Goal: Task Accomplishment & Management: Use online tool/utility

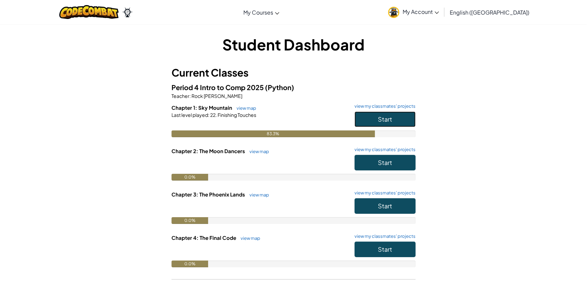
click at [377, 115] on button "Start" at bounding box center [384, 119] width 61 height 16
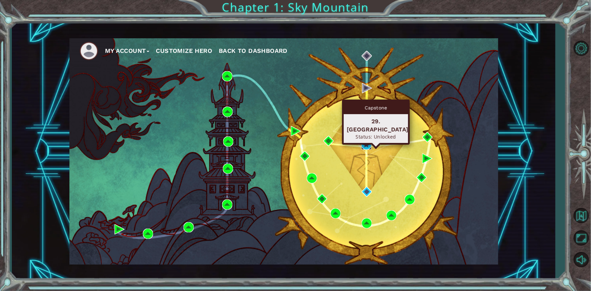
click at [368, 143] on img at bounding box center [367, 145] width 10 height 10
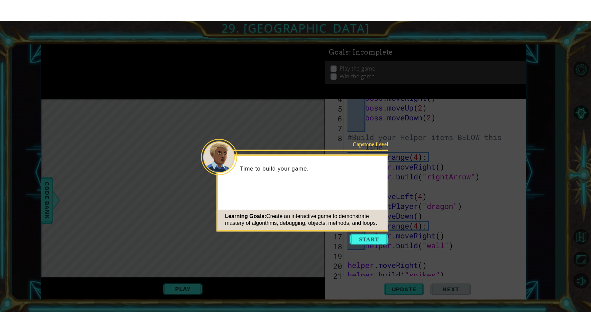
scroll to position [59, 0]
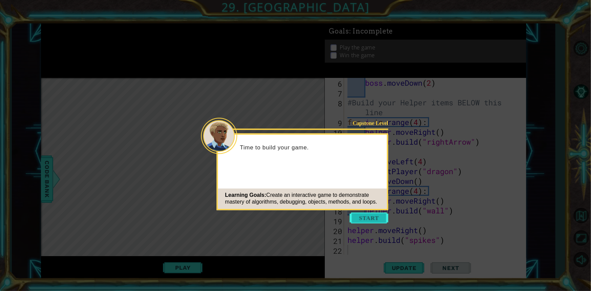
click at [361, 217] on button "Start" at bounding box center [369, 218] width 39 height 11
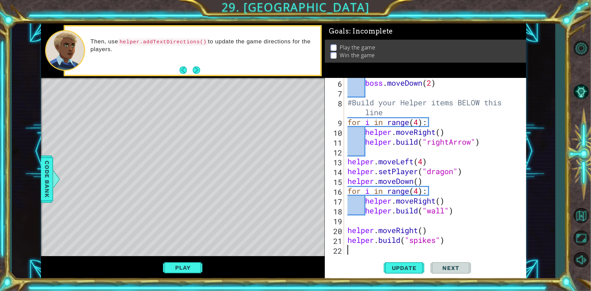
type textarea "[DOMAIN_NAME]("spikes")"
click at [403, 265] on span "Update" at bounding box center [404, 268] width 38 height 7
click at [361, 213] on div "boss . moveDown ( 2 ) #Build your Helper items BELOW this line for i in range (…" at bounding box center [434, 176] width 177 height 197
type textarea "[DOMAIN_NAME]("wall")"
click at [193, 264] on button "Play" at bounding box center [183, 267] width 40 height 13
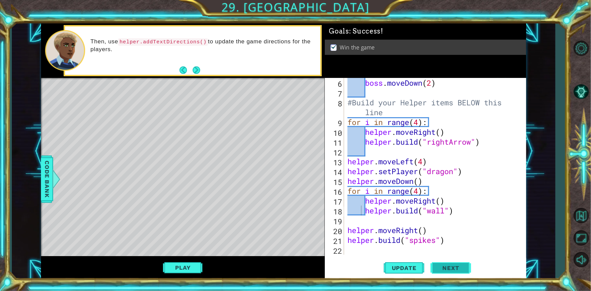
click at [447, 268] on span "Next" at bounding box center [451, 268] width 30 height 7
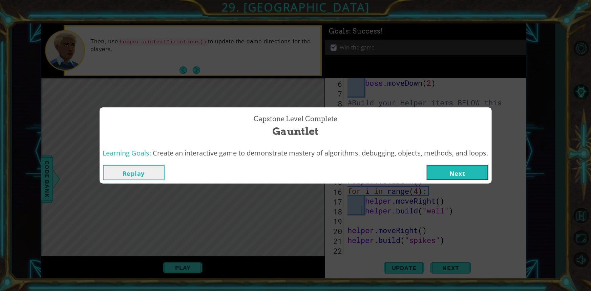
click at [466, 167] on button "Next" at bounding box center [458, 172] width 62 height 15
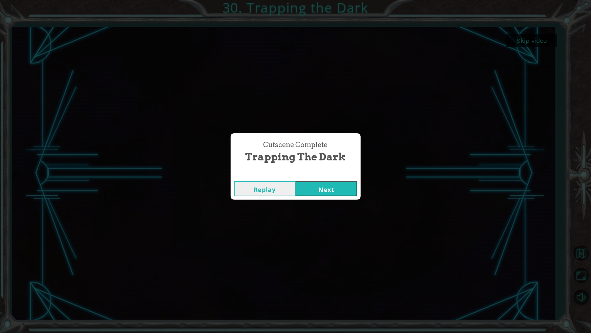
click at [313, 187] on button "Next" at bounding box center [327, 188] width 62 height 15
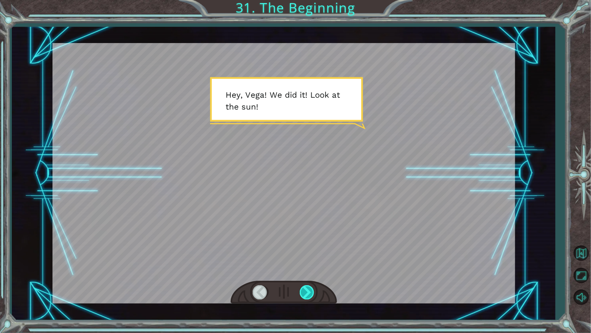
click at [313, 291] on div at bounding box center [307, 292] width 15 height 14
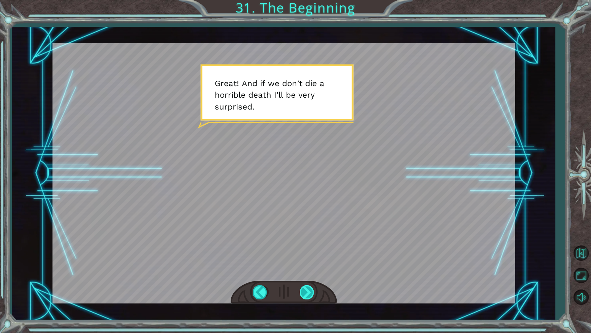
click at [302, 289] on div at bounding box center [307, 292] width 15 height 14
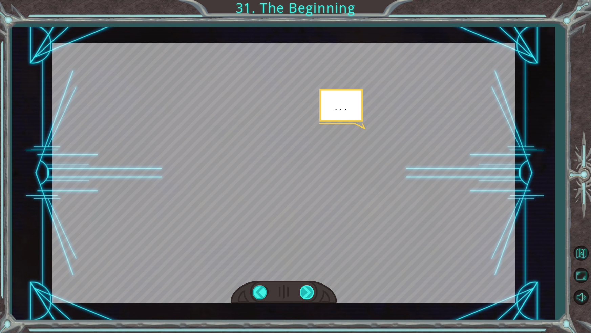
click at [302, 291] on div at bounding box center [307, 292] width 15 height 14
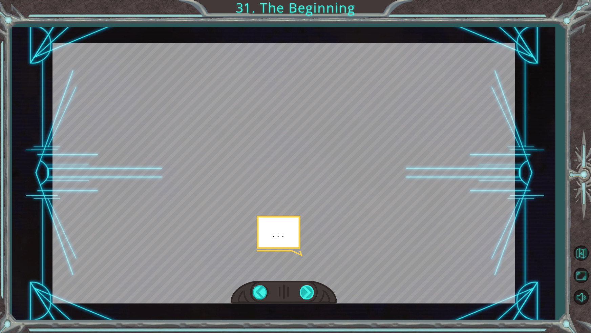
click at [302, 291] on div at bounding box center [307, 292] width 15 height 14
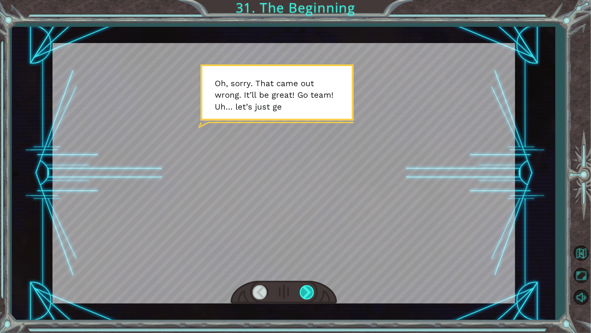
click at [302, 291] on div at bounding box center [307, 292] width 15 height 14
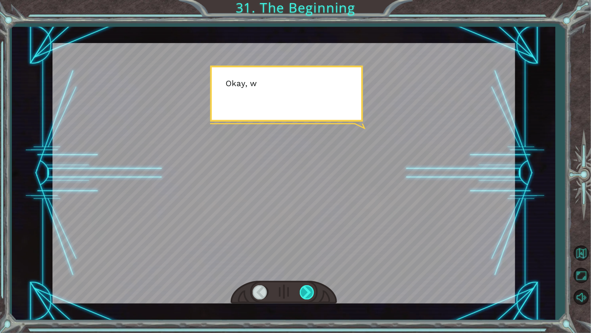
click at [302, 291] on div at bounding box center [307, 292] width 15 height 14
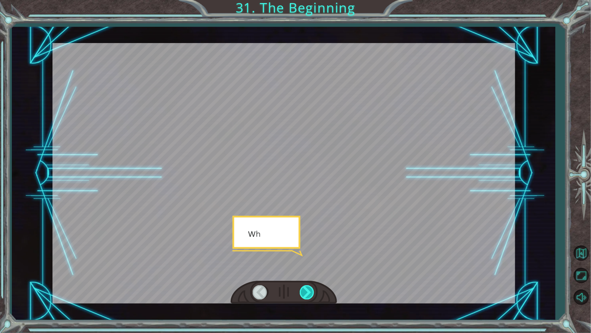
click at [302, 291] on div at bounding box center [307, 292] width 15 height 14
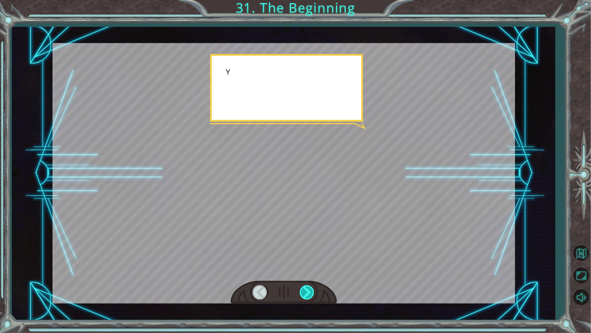
click at [302, 291] on div at bounding box center [307, 292] width 15 height 14
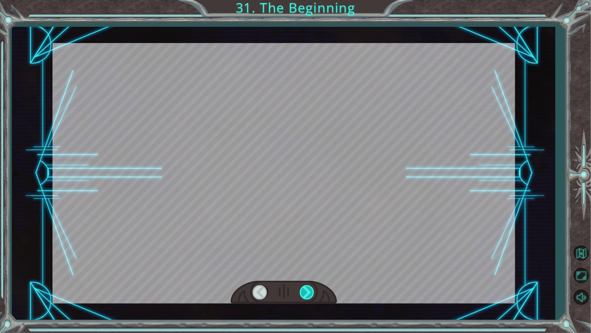
click at [302, 291] on div at bounding box center [307, 292] width 15 height 14
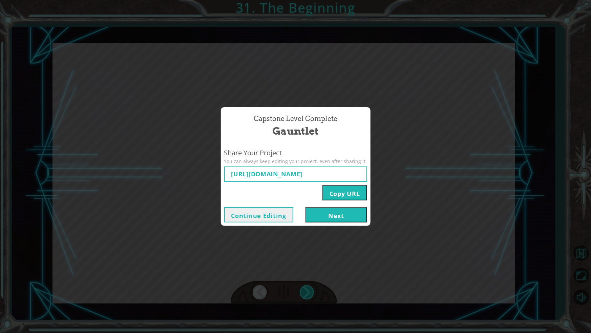
type input "[URL][DOMAIN_NAME]"
click at [323, 174] on input "[URL][DOMAIN_NAME]" at bounding box center [295, 173] width 143 height 15
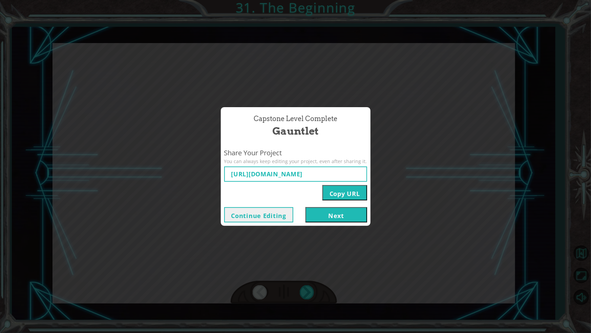
click at [314, 184] on div "Copy URL" at bounding box center [295, 191] width 143 height 19
click at [323, 187] on button "Copy URL" at bounding box center [345, 192] width 45 height 15
click at [322, 216] on button "Next" at bounding box center [337, 214] width 62 height 15
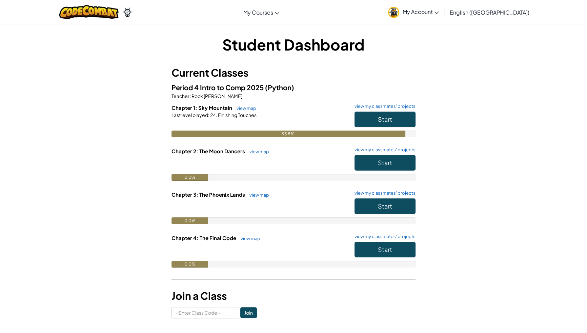
click at [368, 111] on h6 "Chapter 1: Sky Mountain view map view my classmates' projects" at bounding box center [293, 107] width 244 height 7
click at [366, 117] on button "Start" at bounding box center [384, 119] width 61 height 16
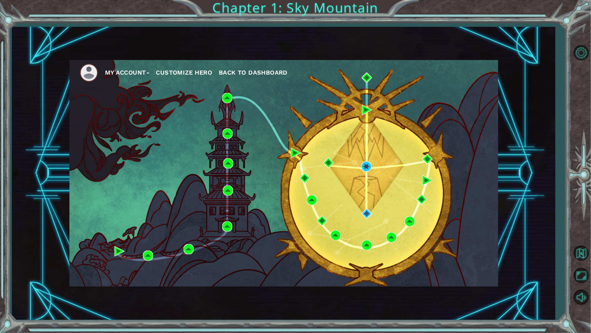
click at [379, 186] on div "My Account Customize Hero Back to Dashboard" at bounding box center [283, 173] width 429 height 226
drag, startPoint x: 379, startPoint y: 186, endPoint x: 306, endPoint y: 135, distance: 89.2
click at [301, 136] on div "My Account Customize Hero Back to Dashboard" at bounding box center [283, 173] width 429 height 226
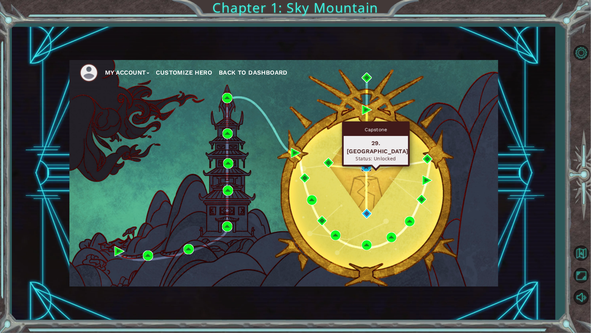
click at [366, 166] on img at bounding box center [367, 166] width 10 height 10
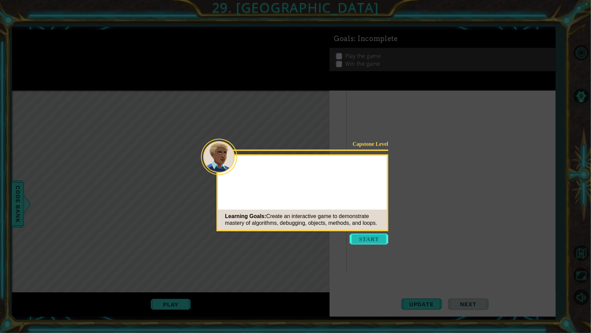
click at [363, 234] on button "Start" at bounding box center [369, 238] width 39 height 11
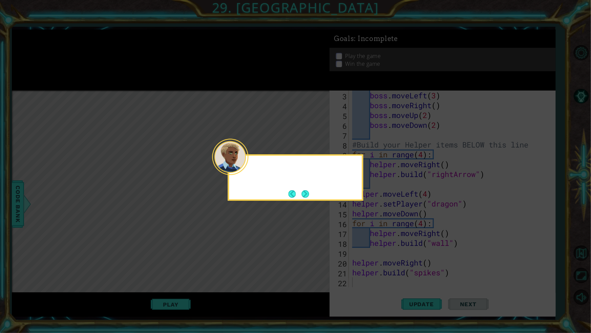
scroll to position [29, 0]
drag, startPoint x: 306, startPoint y: 186, endPoint x: 315, endPoint y: 217, distance: 31.7
click at [311, 203] on body "1 ההההההההההההההההההההההההההההההההההההההההההההההההההההההההההההההההההההההההההההה…" at bounding box center [295, 166] width 591 height 333
click at [301, 197] on button "Back" at bounding box center [295, 193] width 13 height 7
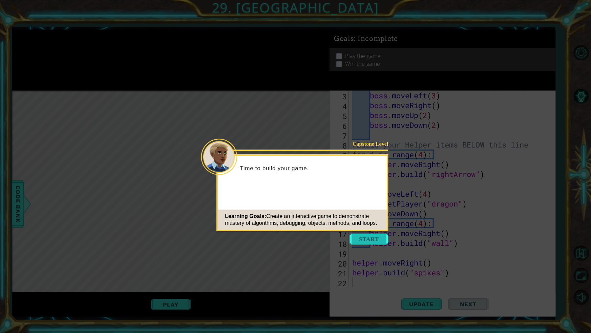
click at [358, 238] on button "Start" at bounding box center [369, 238] width 39 height 11
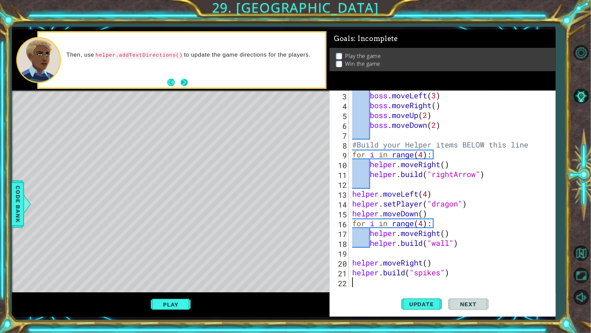
click at [182, 83] on button "Next" at bounding box center [184, 82] width 7 height 7
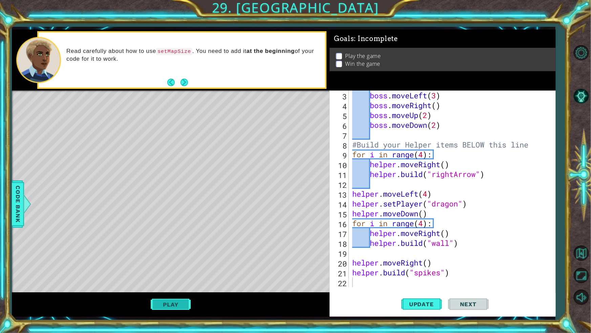
click at [152, 291] on button "Play" at bounding box center [171, 304] width 40 height 13
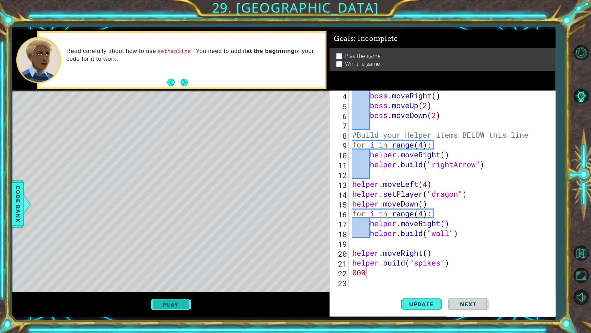
scroll to position [0, 0]
type textarea "0"
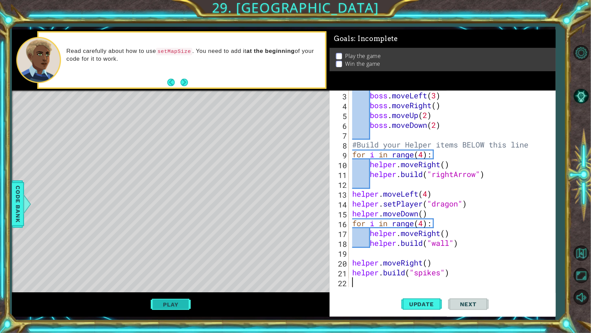
scroll to position [29, 0]
click at [176, 291] on button "Play" at bounding box center [171, 304] width 40 height 13
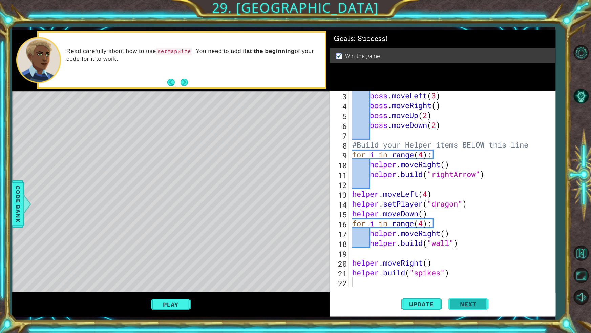
click at [478, 291] on span "Next" at bounding box center [468, 304] width 30 height 7
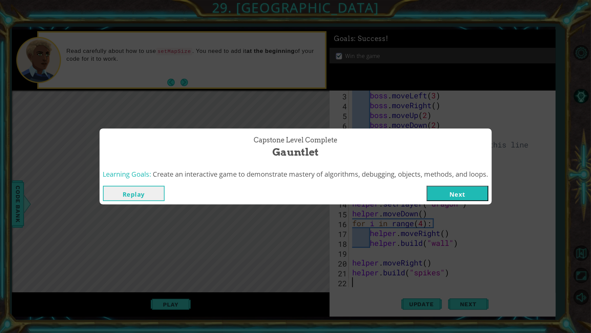
click at [461, 187] on button "Next" at bounding box center [458, 193] width 62 height 15
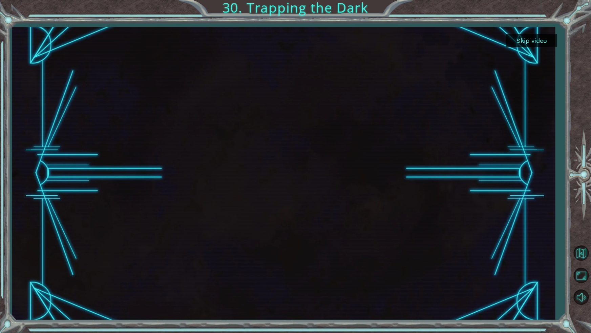
click at [532, 39] on button "Skip video" at bounding box center [532, 40] width 51 height 13
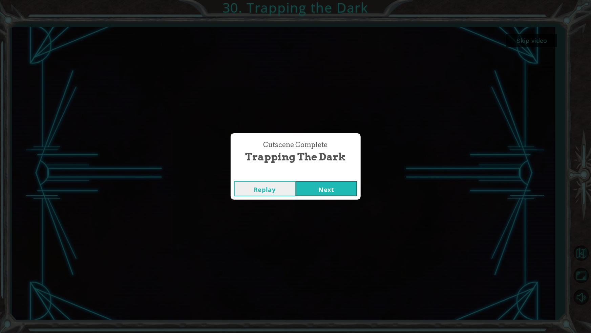
click at [330, 189] on button "Next" at bounding box center [327, 188] width 62 height 15
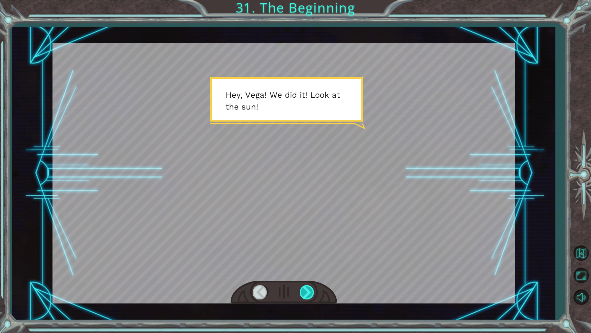
click at [303, 288] on div at bounding box center [307, 292] width 15 height 14
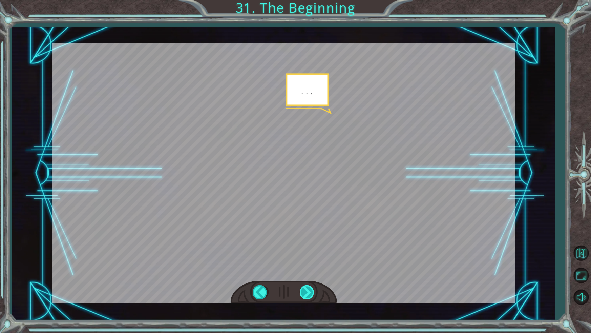
click at [303, 288] on div at bounding box center [307, 292] width 15 height 14
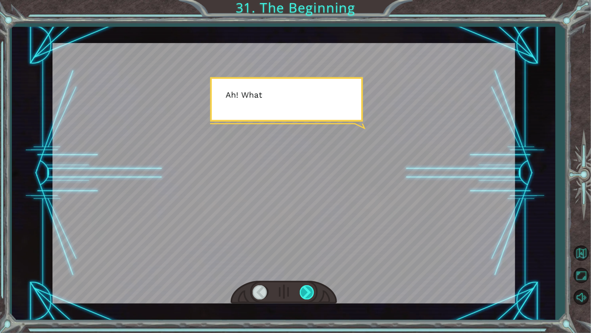
click at [303, 288] on div at bounding box center [307, 292] width 15 height 14
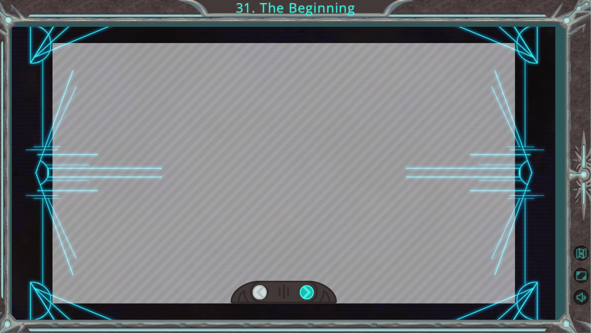
click at [303, 288] on div at bounding box center [307, 292] width 15 height 14
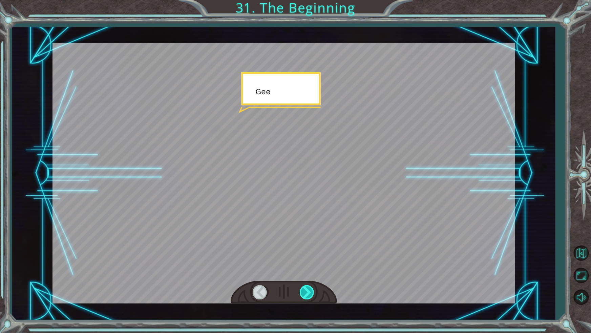
click at [303, 288] on div at bounding box center [307, 292] width 15 height 14
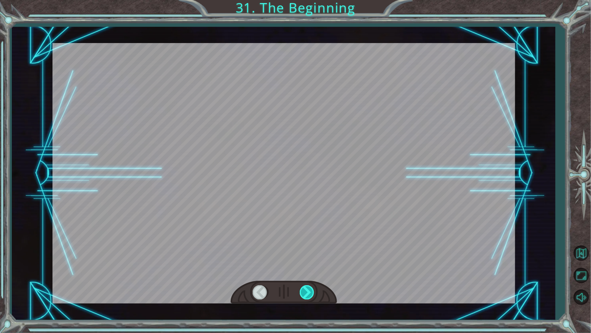
click at [303, 288] on div at bounding box center [307, 292] width 15 height 14
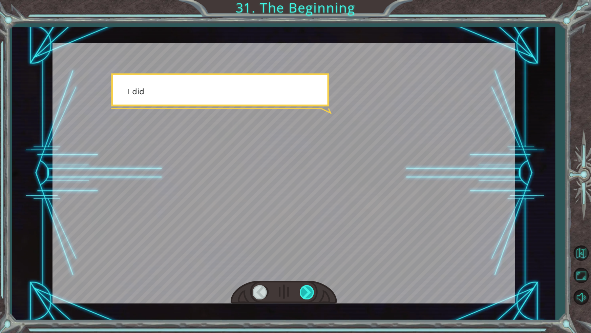
click at [303, 288] on div at bounding box center [307, 292] width 15 height 14
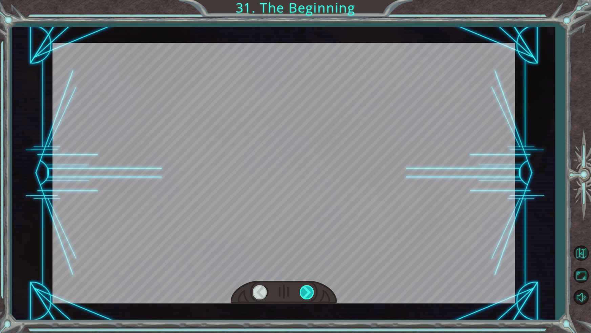
click at [303, 288] on div at bounding box center [307, 292] width 15 height 14
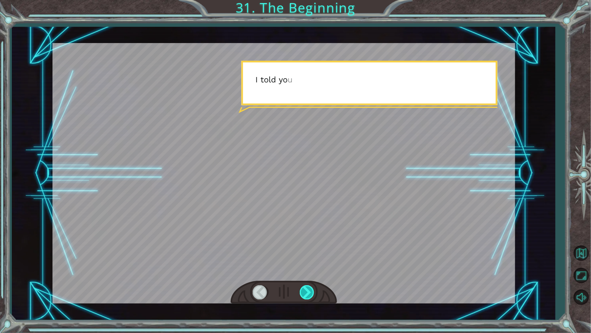
click at [303, 288] on div at bounding box center [307, 292] width 15 height 14
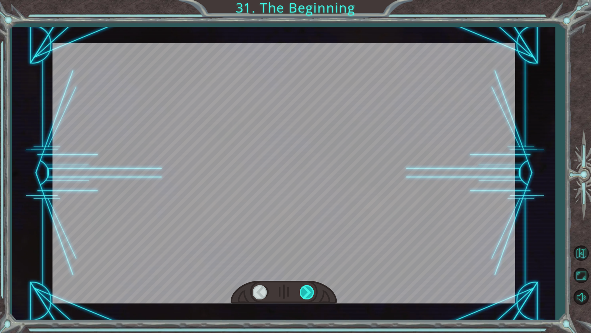
click at [303, 288] on div at bounding box center [307, 292] width 15 height 14
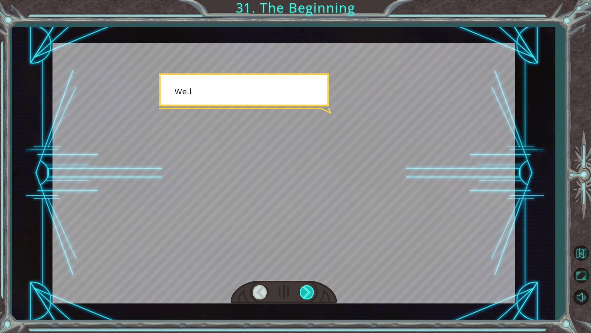
click at [303, 288] on div at bounding box center [307, 292] width 15 height 14
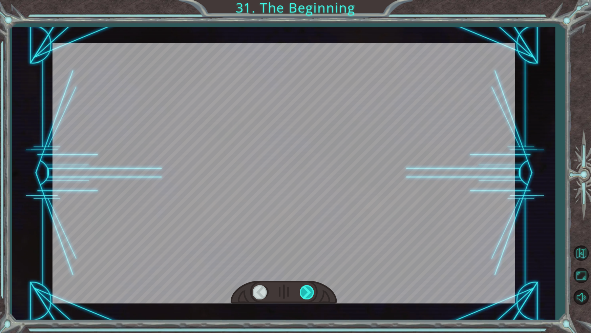
click at [303, 288] on div at bounding box center [307, 292] width 15 height 14
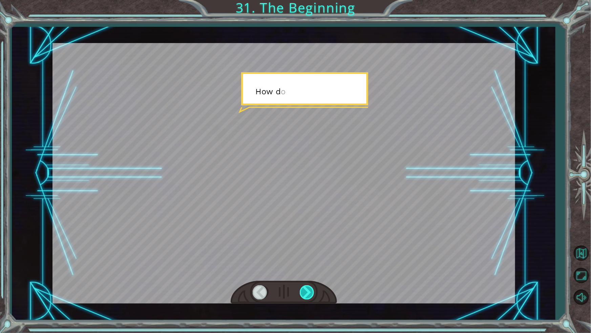
click at [303, 288] on div at bounding box center [307, 292] width 15 height 14
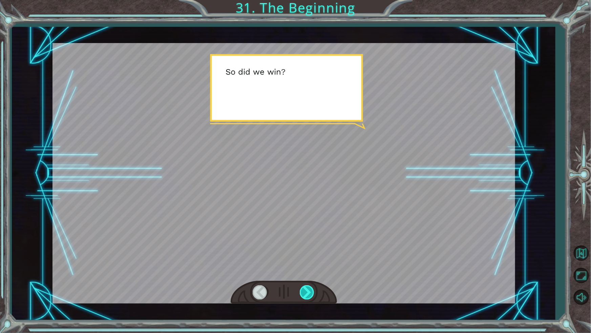
click at [303, 288] on div at bounding box center [307, 292] width 15 height 14
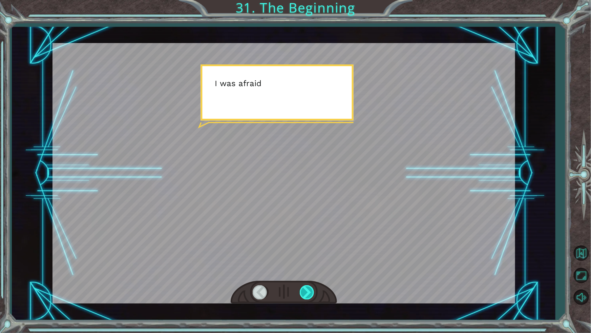
click at [303, 288] on div at bounding box center [307, 292] width 15 height 14
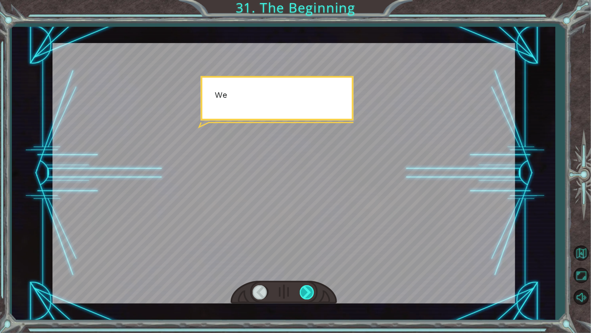
click at [303, 288] on div at bounding box center [307, 292] width 15 height 14
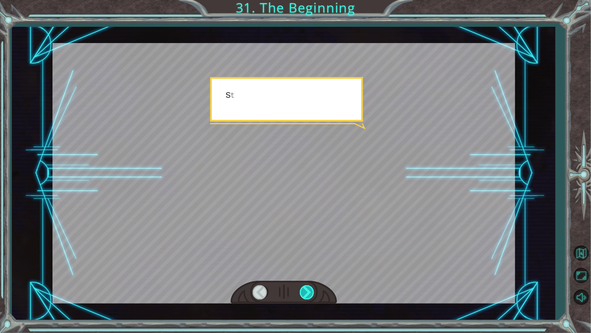
click at [303, 288] on div at bounding box center [307, 292] width 15 height 14
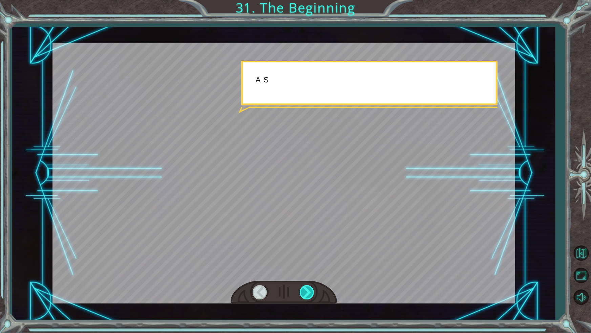
click at [303, 288] on div at bounding box center [307, 292] width 15 height 14
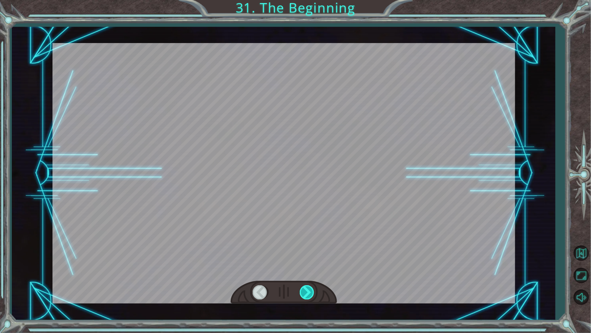
click at [303, 288] on div at bounding box center [307, 292] width 15 height 14
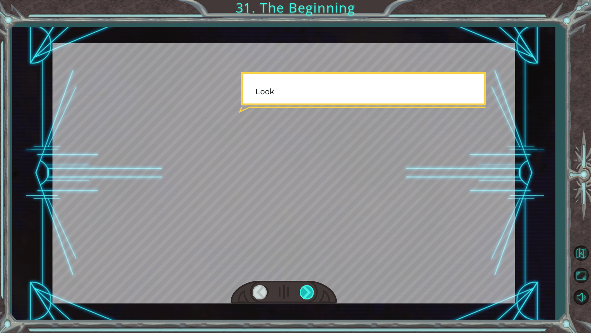
click at [303, 288] on div at bounding box center [307, 292] width 15 height 14
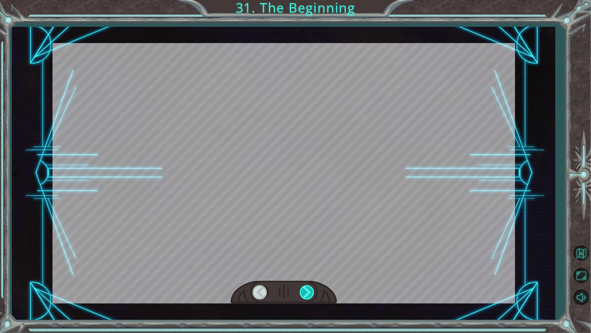
click at [303, 288] on div at bounding box center [307, 292] width 15 height 14
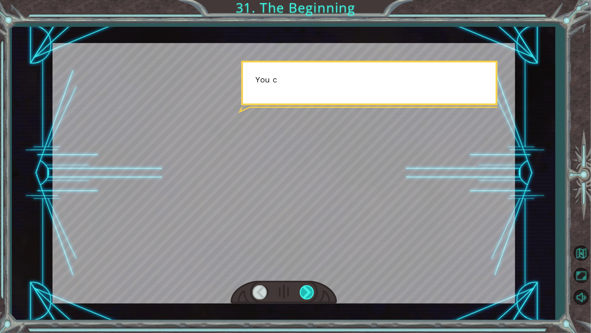
click at [303, 288] on div at bounding box center [307, 292] width 15 height 14
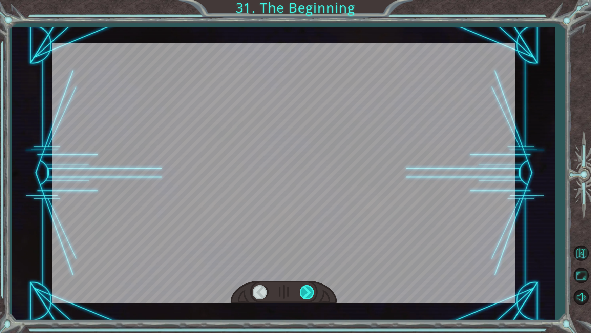
click at [303, 288] on div at bounding box center [307, 292] width 15 height 14
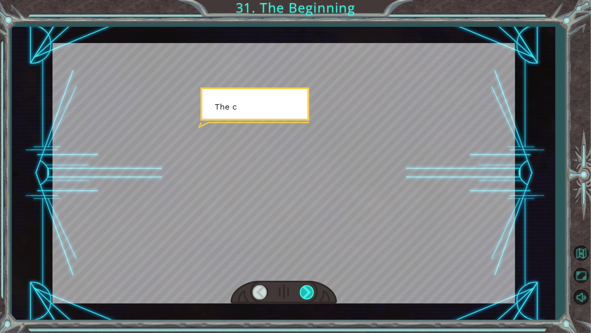
click at [303, 288] on div at bounding box center [307, 292] width 15 height 14
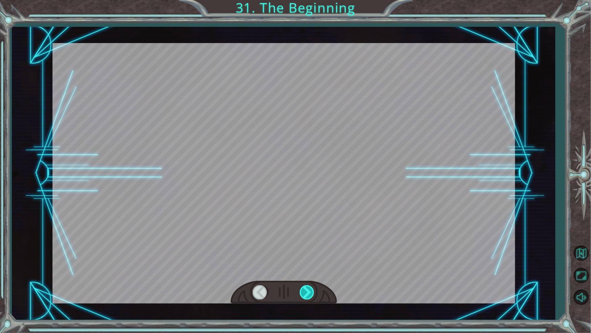
click at [303, 288] on div at bounding box center [307, 292] width 15 height 14
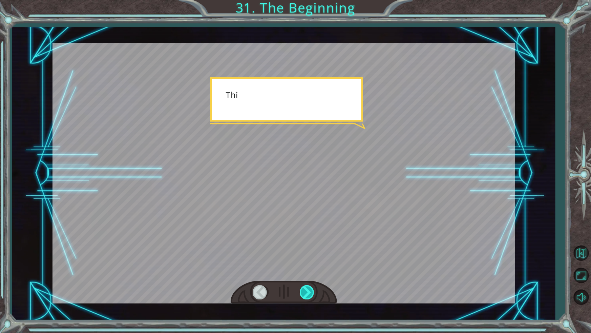
click at [303, 288] on div at bounding box center [307, 292] width 15 height 14
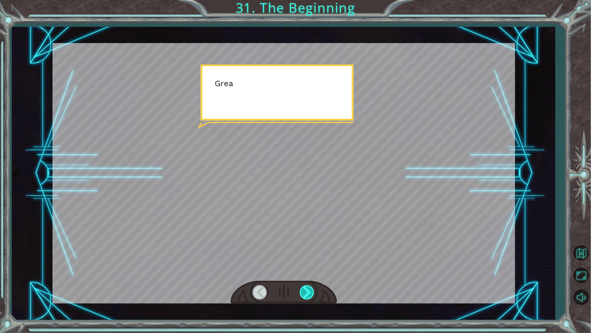
click at [303, 288] on div at bounding box center [307, 292] width 15 height 14
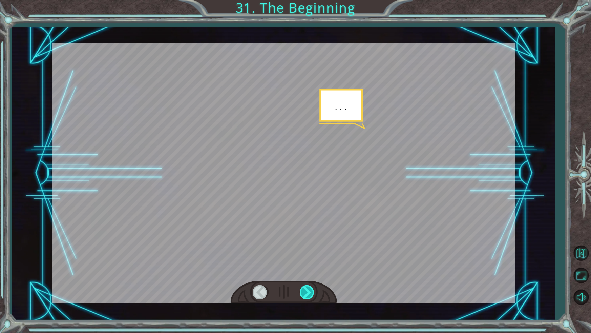
click at [303, 288] on div at bounding box center [307, 292] width 15 height 14
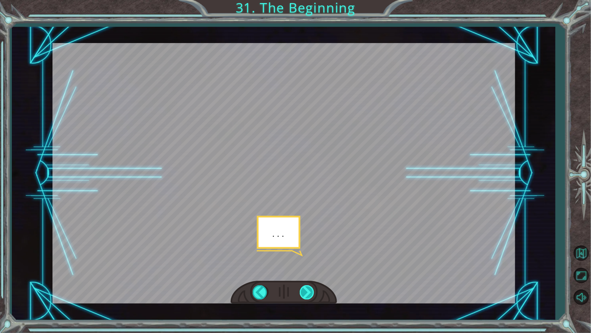
click at [303, 288] on div at bounding box center [307, 292] width 15 height 14
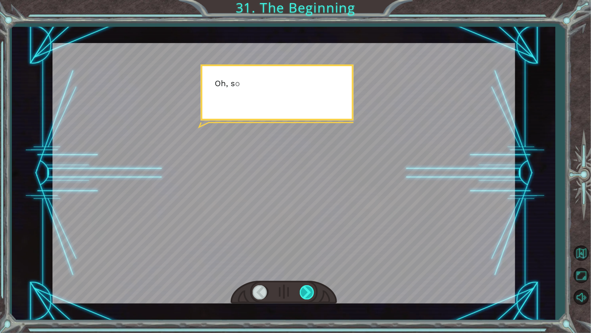
click at [303, 288] on div at bounding box center [307, 292] width 15 height 14
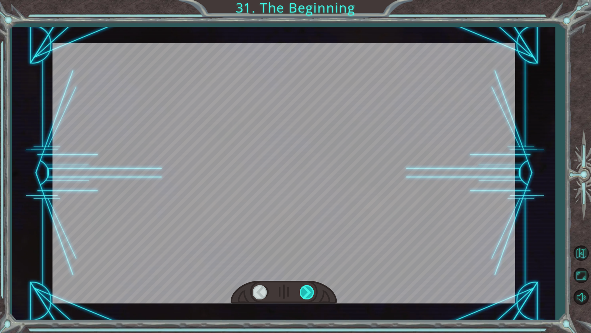
click at [303, 288] on div at bounding box center [307, 292] width 15 height 14
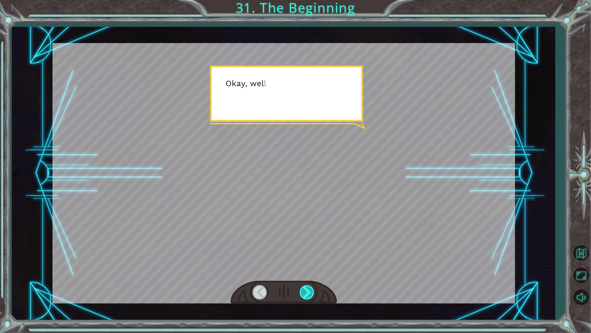
click at [303, 288] on div at bounding box center [307, 292] width 15 height 14
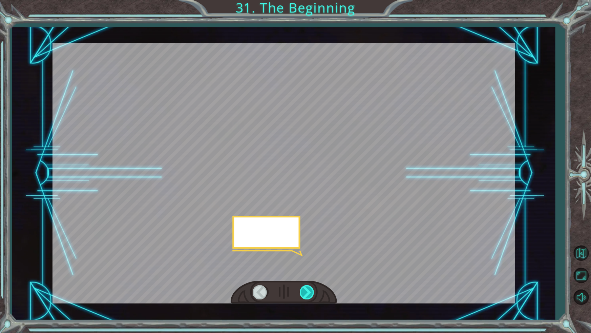
click at [303, 288] on div at bounding box center [307, 292] width 15 height 14
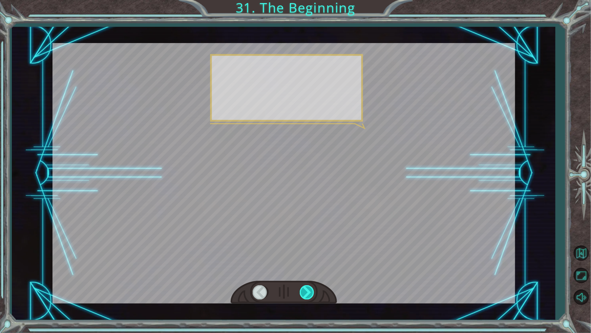
click at [303, 288] on div at bounding box center [307, 292] width 15 height 14
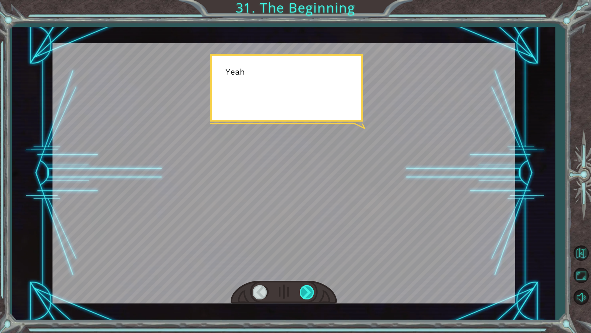
click at [303, 288] on div at bounding box center [307, 292] width 15 height 14
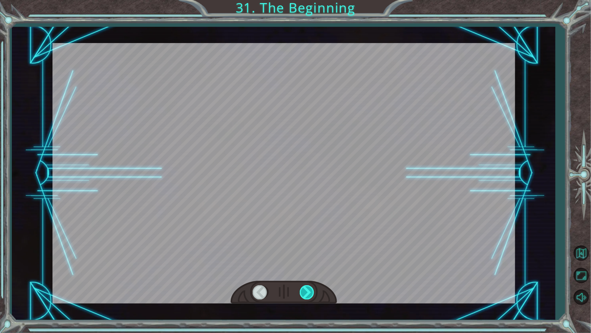
click at [303, 288] on div at bounding box center [307, 292] width 15 height 14
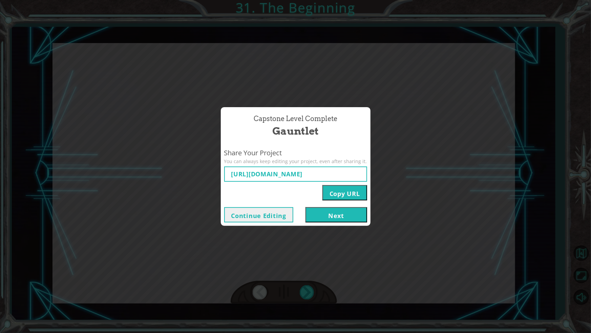
type input "[URL][DOMAIN_NAME]"
click at [325, 217] on button "Next" at bounding box center [337, 214] width 62 height 15
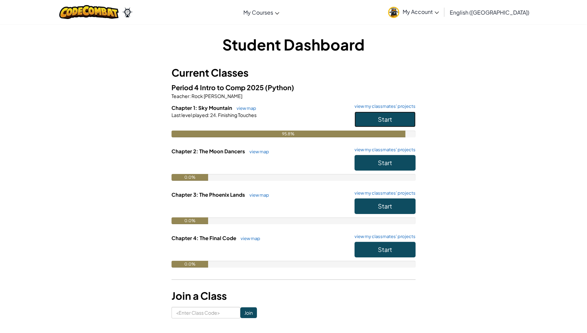
click at [373, 121] on button "Start" at bounding box center [384, 119] width 61 height 16
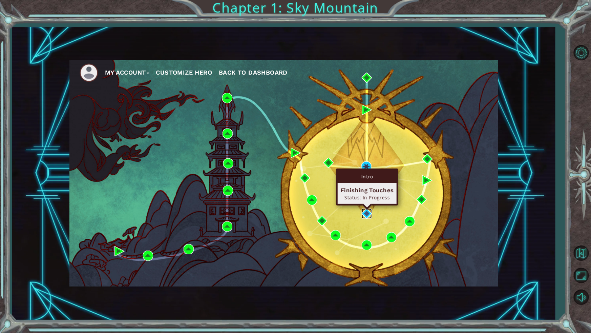
click at [366, 210] on img at bounding box center [367, 213] width 10 height 10
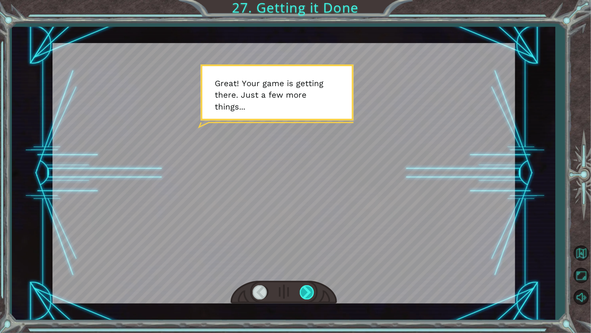
click at [307, 287] on div at bounding box center [307, 292] width 15 height 14
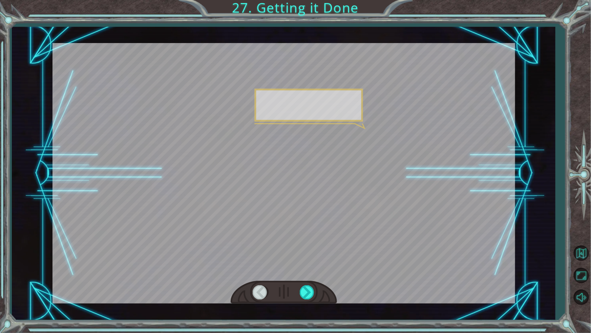
click at [300, 284] on div at bounding box center [284, 292] width 106 height 23
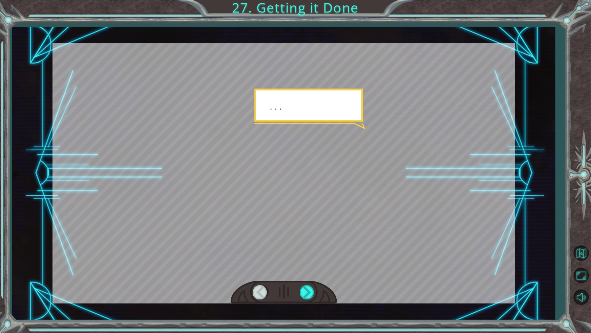
click at [300, 284] on div at bounding box center [284, 292] width 106 height 23
click at [315, 291] on div at bounding box center [307, 292] width 15 height 14
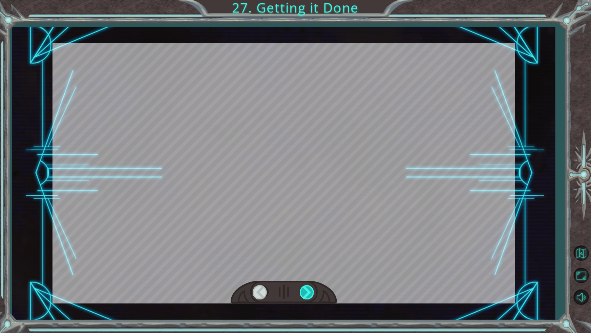
click at [315, 291] on div at bounding box center [307, 292] width 15 height 14
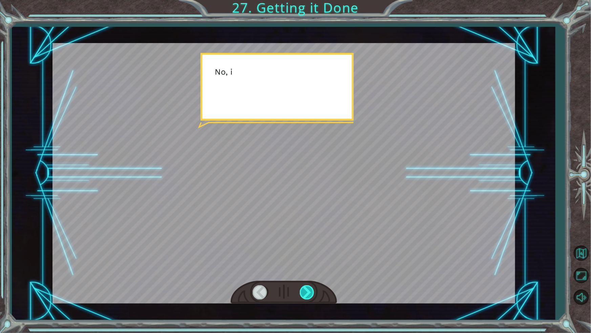
click at [315, 291] on div at bounding box center [307, 292] width 15 height 14
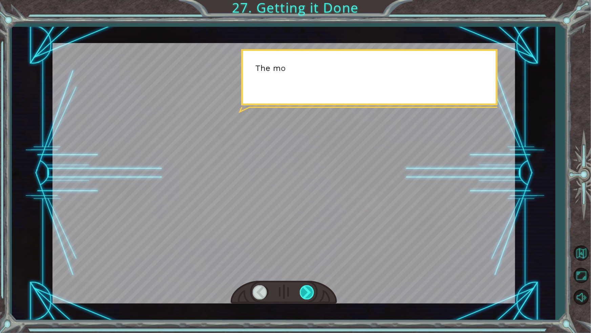
click at [315, 291] on div at bounding box center [307, 292] width 15 height 14
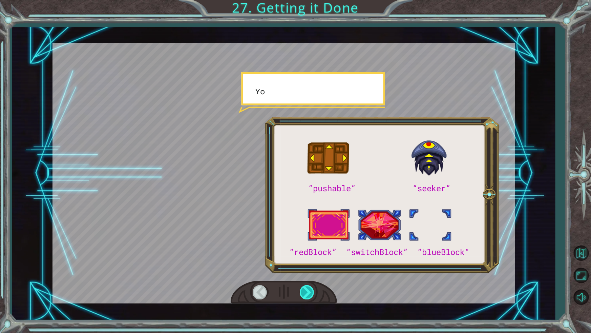
click at [315, 291] on div at bounding box center [307, 292] width 15 height 14
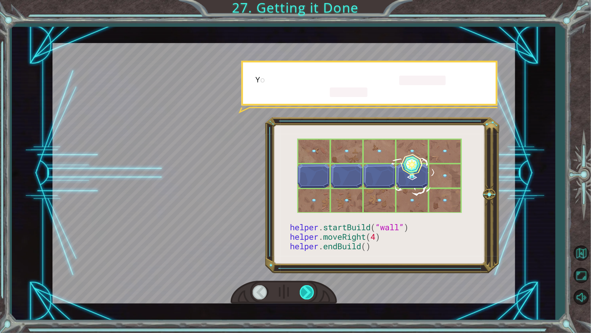
click at [315, 291] on div at bounding box center [307, 292] width 15 height 14
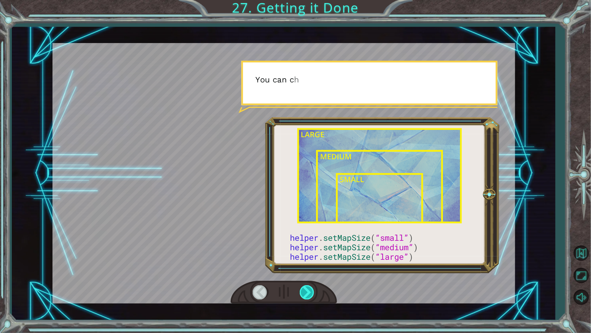
click at [315, 291] on div at bounding box center [307, 292] width 15 height 14
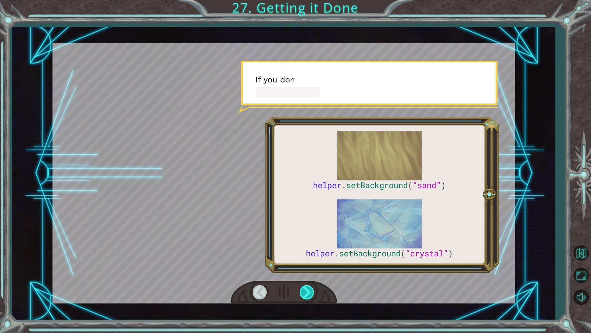
click at [315, 291] on div at bounding box center [307, 292] width 15 height 14
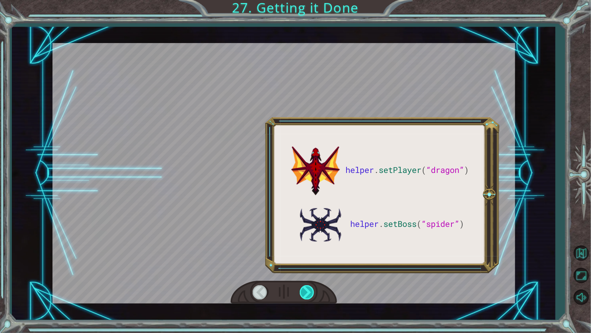
click at [315, 291] on div at bounding box center [307, 292] width 15 height 14
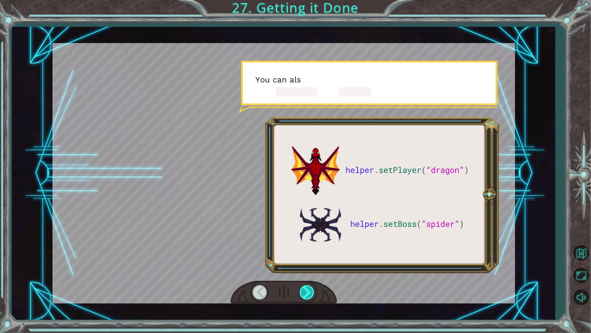
click at [315, 291] on div at bounding box center [307, 292] width 15 height 14
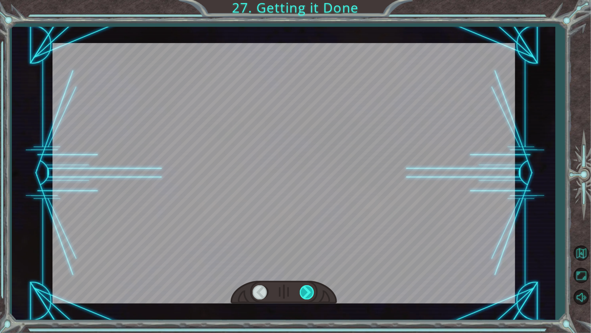
click at [315, 291] on div at bounding box center [307, 292] width 15 height 14
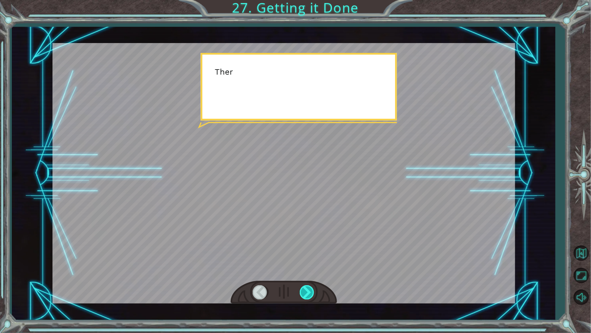
click at [315, 291] on div at bounding box center [307, 292] width 15 height 14
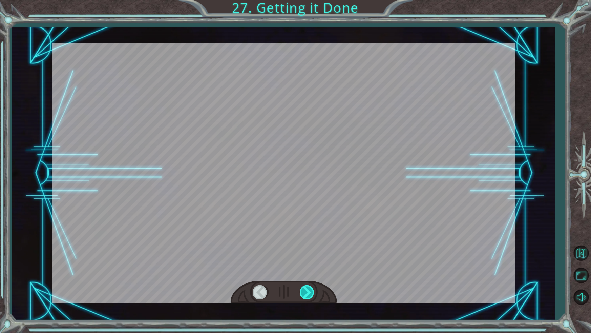
click at [315, 291] on div at bounding box center [307, 292] width 15 height 14
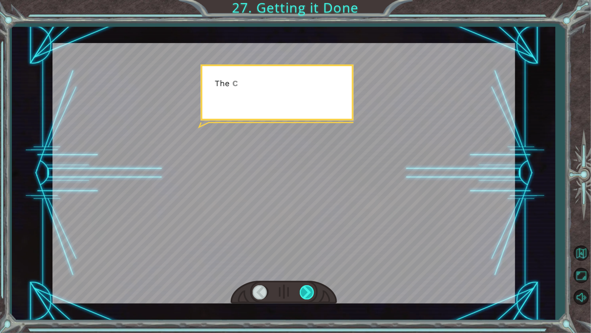
click at [315, 291] on div at bounding box center [307, 292] width 15 height 14
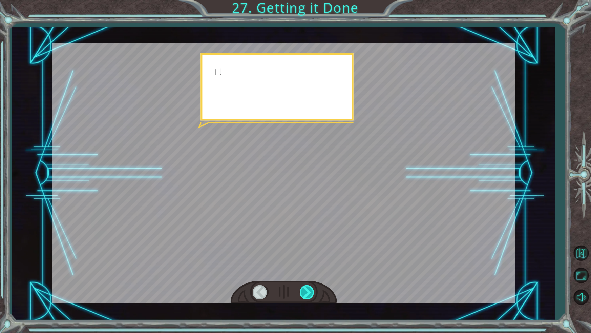
click at [315, 291] on div at bounding box center [307, 292] width 15 height 14
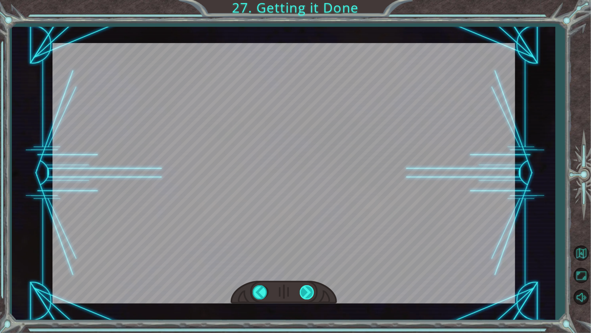
click at [315, 291] on div at bounding box center [307, 292] width 15 height 14
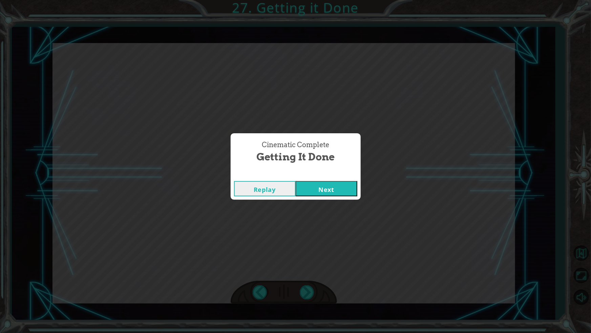
click at [327, 195] on button "Next" at bounding box center [327, 188] width 62 height 15
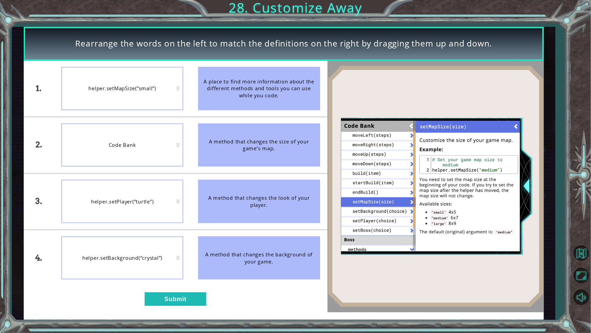
click at [163, 268] on div "helper.setBackground(“crystal”)" at bounding box center [122, 257] width 122 height 43
click at [132, 138] on div "helper.setMapSize(“small”)" at bounding box center [122, 144] width 122 height 43
click at [171, 291] on button "Submit" at bounding box center [176, 299] width 62 height 14
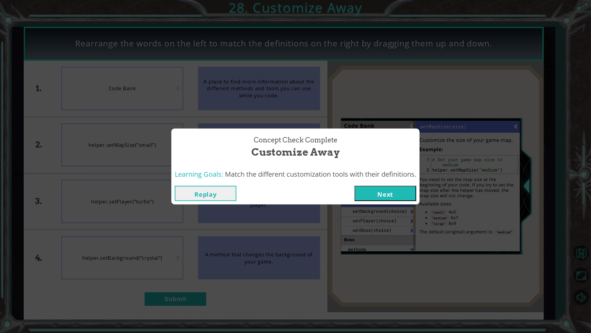
click at [399, 193] on button "Next" at bounding box center [386, 193] width 62 height 15
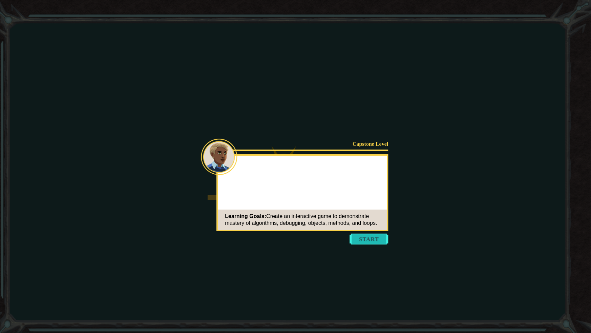
click at [374, 239] on button "Start" at bounding box center [369, 238] width 39 height 11
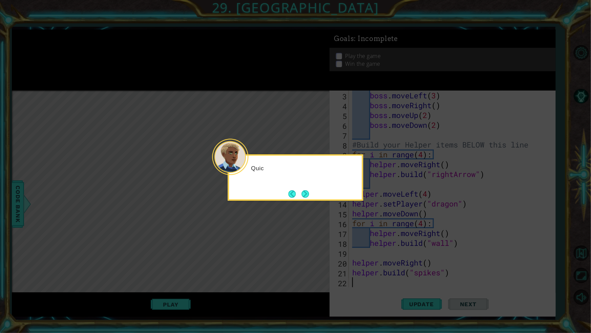
scroll to position [29, 0]
drag, startPoint x: 297, startPoint y: 188, endPoint x: 306, endPoint y: 189, distance: 9.5
click at [298, 189] on div "Quick, we're run" at bounding box center [296, 177] width 136 height 46
click at [306, 190] on button "Next" at bounding box center [305, 193] width 7 height 7
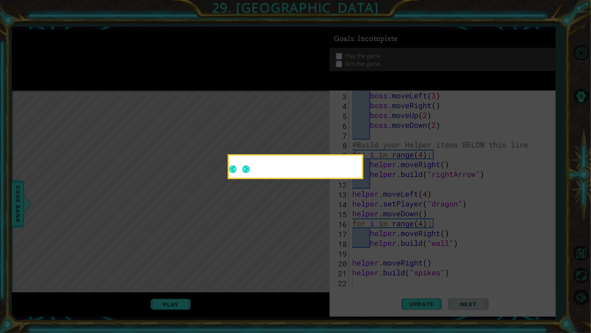
click at [250, 178] on footer at bounding box center [239, 169] width 21 height 17
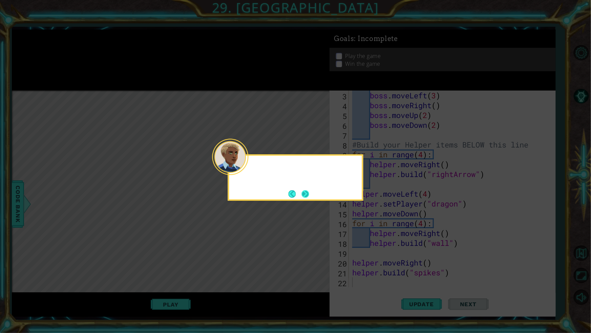
click at [306, 189] on footer at bounding box center [299, 194] width 21 height 10
click at [309, 191] on button "Next" at bounding box center [306, 194] width 8 height 8
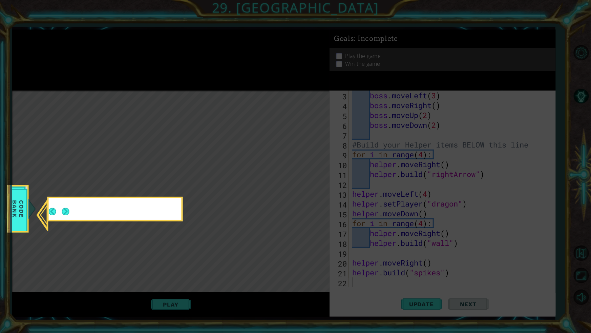
click at [309, 191] on icon at bounding box center [295, 166] width 591 height 333
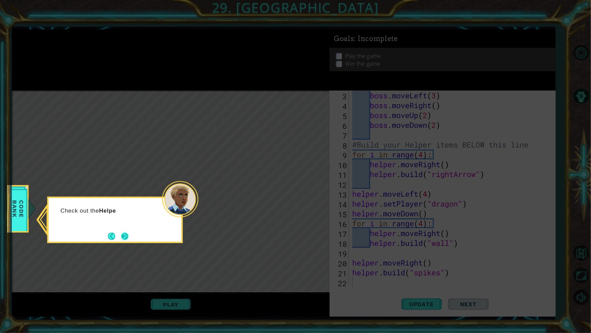
click at [124, 235] on button "Next" at bounding box center [125, 236] width 13 height 13
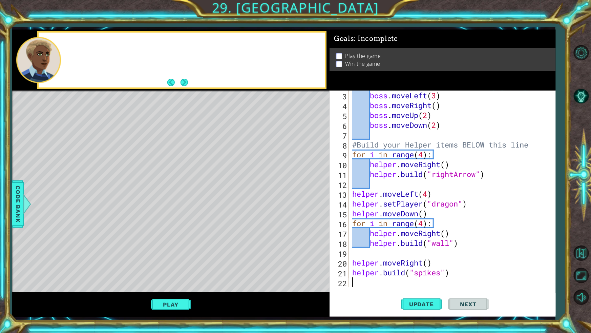
click at [120, 233] on div "Level Map" at bounding box center [168, 190] width 313 height 200
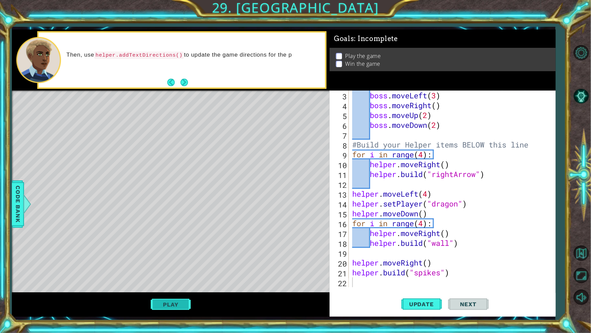
click at [186, 291] on button "Play" at bounding box center [171, 304] width 40 height 13
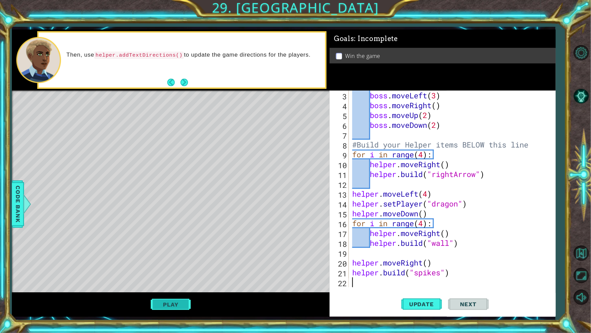
click at [186, 291] on button "Play" at bounding box center [171, 304] width 40 height 13
click at [483, 291] on button "Next" at bounding box center [468, 304] width 41 height 23
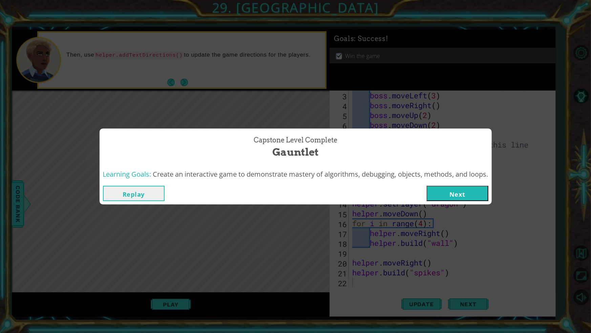
click at [454, 188] on button "Next" at bounding box center [458, 193] width 62 height 15
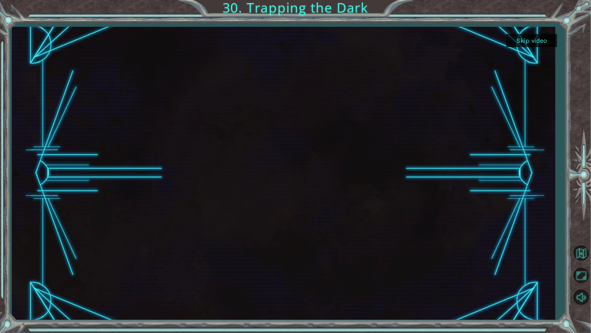
click at [527, 42] on button "Skip video" at bounding box center [532, 40] width 51 height 13
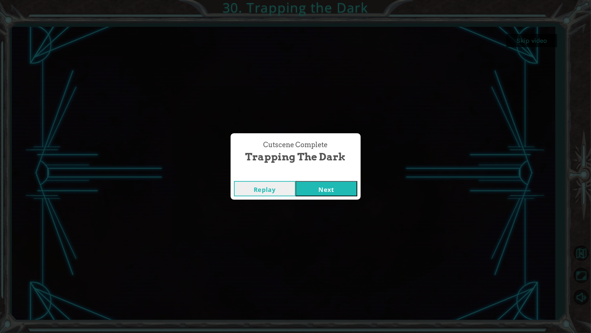
click at [313, 187] on button "Next" at bounding box center [327, 188] width 62 height 15
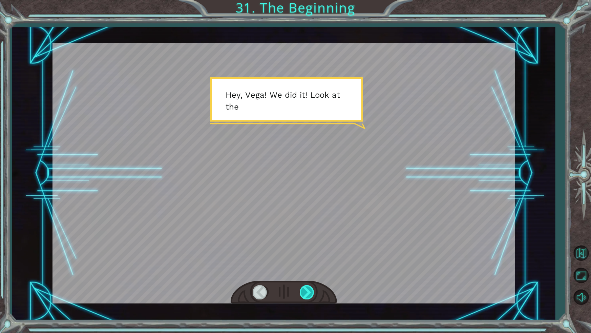
click at [308, 287] on div at bounding box center [307, 292] width 15 height 14
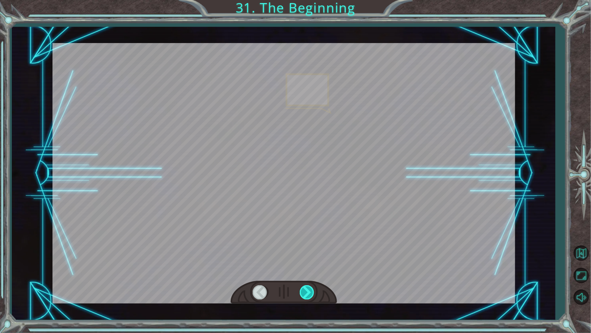
click at [308, 287] on div at bounding box center [307, 292] width 15 height 14
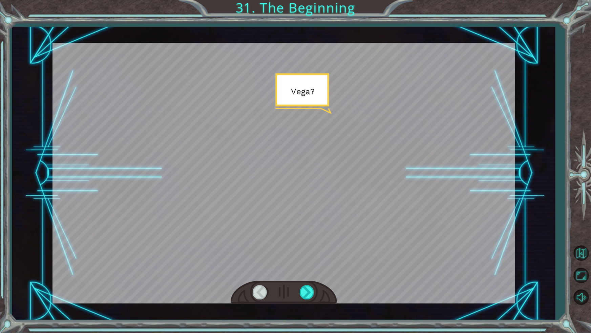
click at [324, 285] on div at bounding box center [284, 292] width 106 height 23
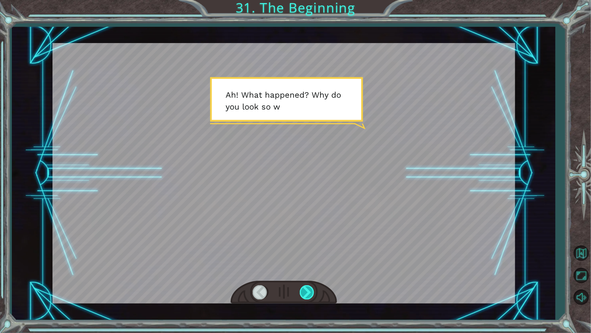
click at [301, 288] on div at bounding box center [307, 292] width 15 height 14
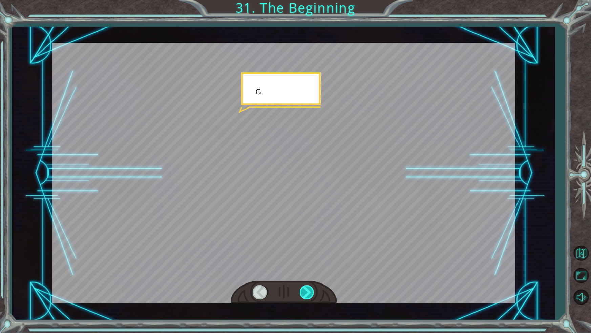
click at [301, 288] on div at bounding box center [307, 292] width 15 height 14
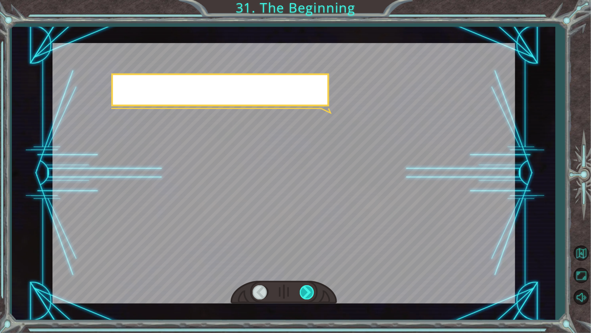
click at [301, 288] on div at bounding box center [307, 292] width 15 height 14
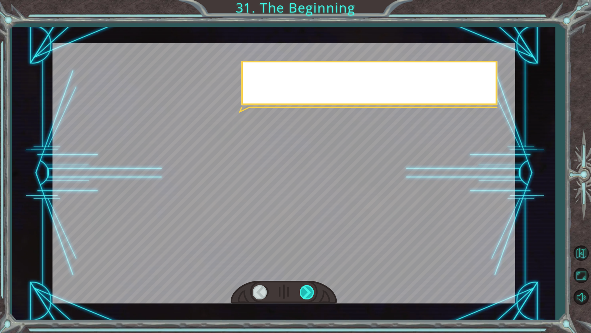
click at [301, 288] on div at bounding box center [307, 292] width 15 height 14
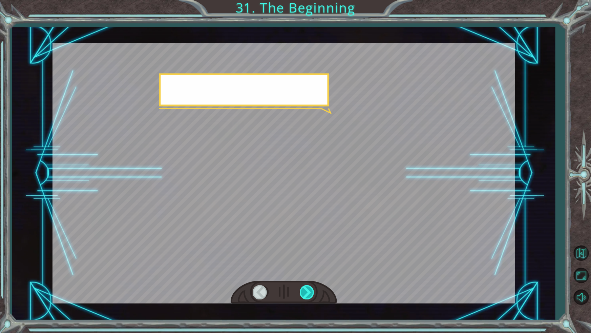
click at [301, 288] on div at bounding box center [307, 292] width 15 height 14
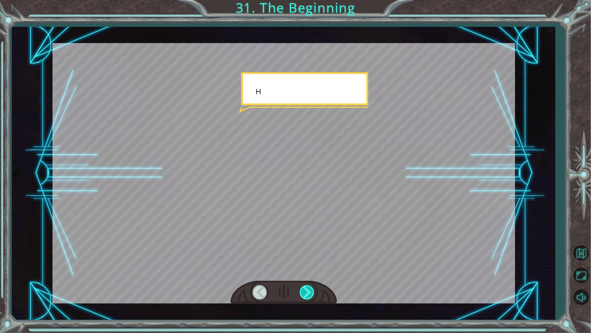
click at [301, 288] on div at bounding box center [307, 292] width 15 height 14
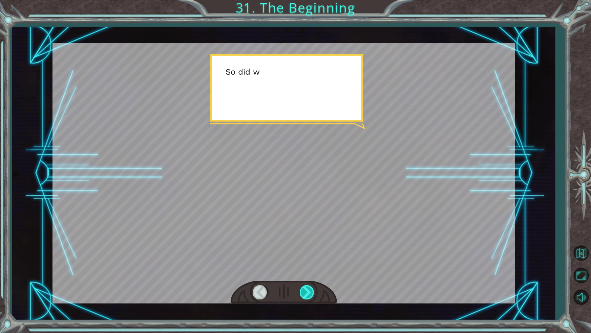
click at [301, 288] on div at bounding box center [307, 292] width 15 height 14
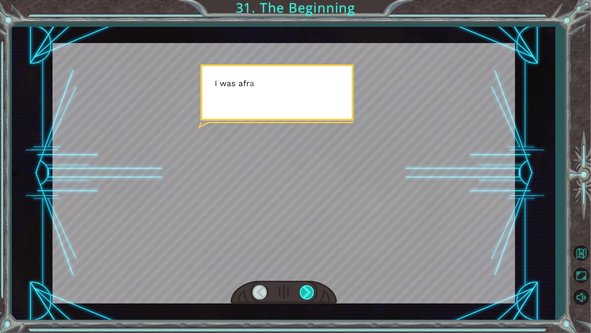
click at [301, 288] on div at bounding box center [307, 292] width 15 height 14
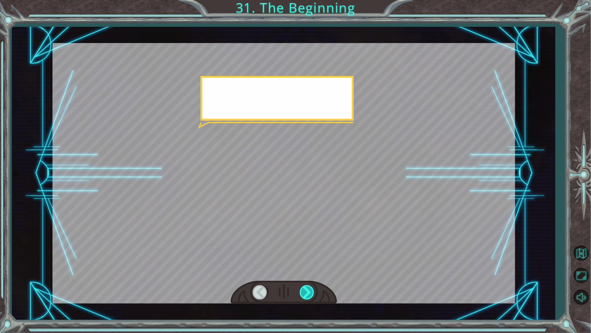
click at [301, 288] on div at bounding box center [307, 292] width 15 height 14
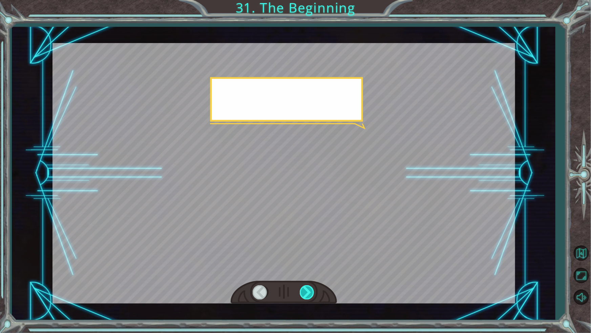
click at [301, 288] on div at bounding box center [307, 292] width 15 height 14
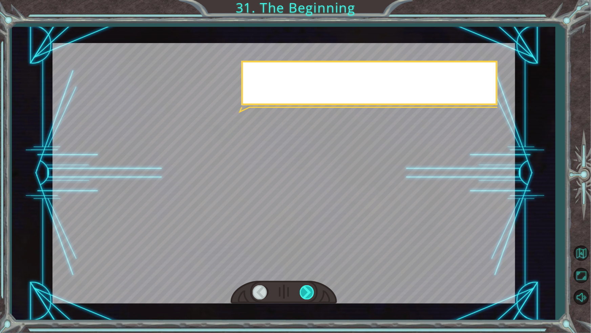
click at [301, 288] on div at bounding box center [307, 292] width 15 height 14
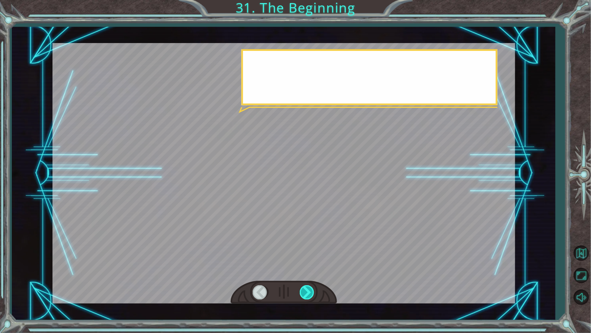
click at [301, 288] on div at bounding box center [307, 292] width 15 height 14
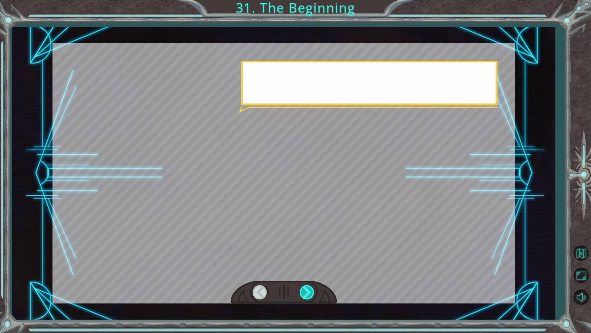
click at [301, 288] on div at bounding box center [307, 292] width 15 height 14
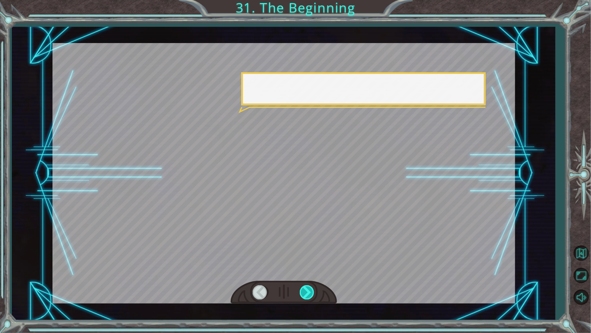
click at [301, 288] on div at bounding box center [307, 292] width 15 height 14
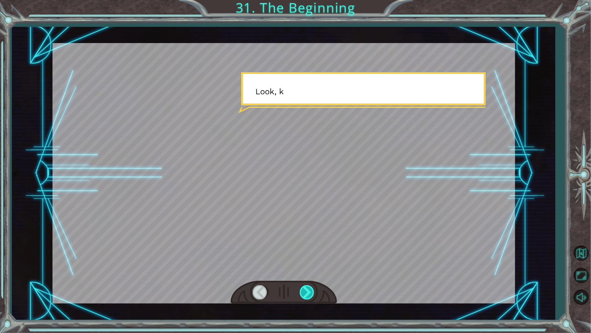
click at [301, 288] on div at bounding box center [307, 292] width 15 height 14
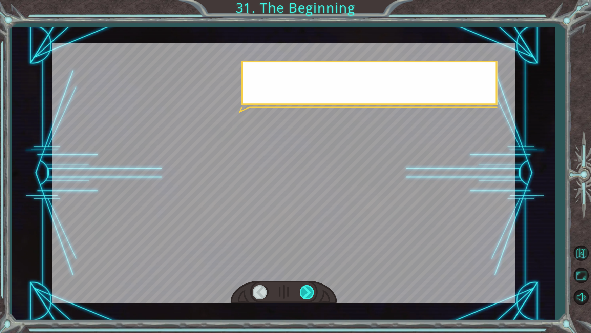
click at [301, 288] on div at bounding box center [307, 292] width 15 height 14
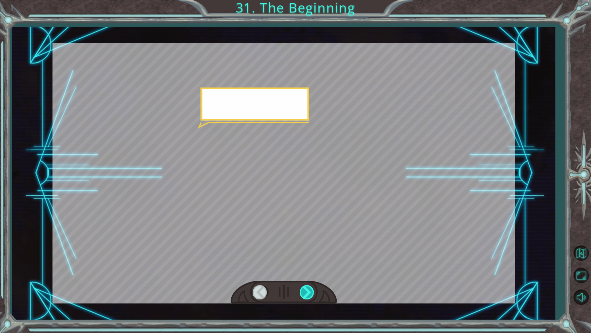
click at [301, 288] on div at bounding box center [307, 292] width 15 height 14
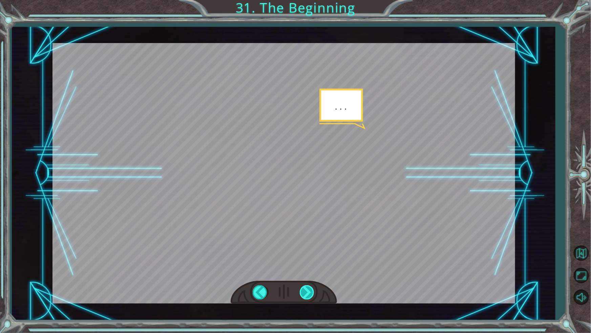
click at [301, 288] on div at bounding box center [307, 292] width 15 height 14
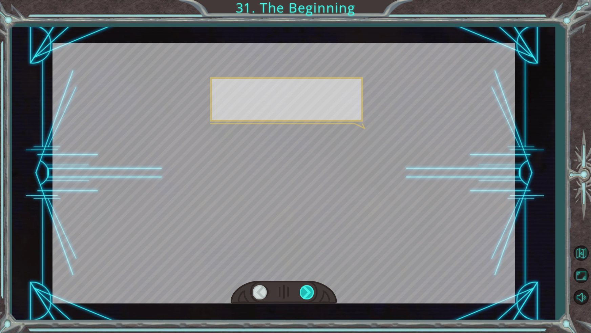
click at [301, 288] on div at bounding box center [307, 292] width 15 height 14
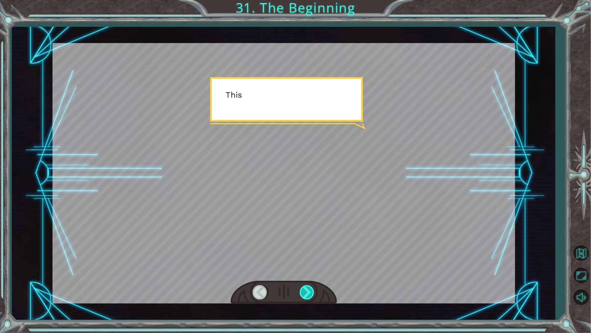
click at [301, 288] on div at bounding box center [307, 292] width 15 height 14
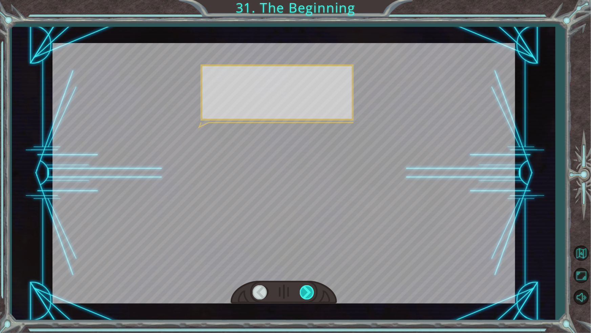
click at [301, 288] on div at bounding box center [307, 292] width 15 height 14
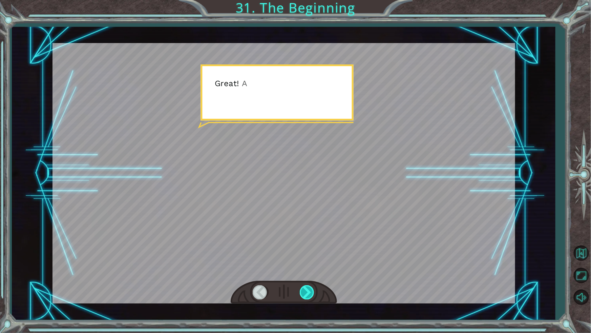
click at [301, 288] on div at bounding box center [307, 292] width 15 height 14
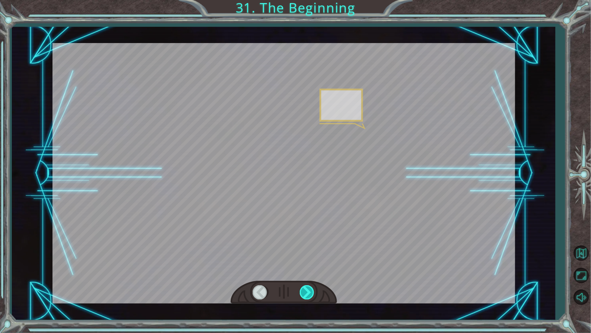
click at [301, 288] on div at bounding box center [307, 292] width 15 height 14
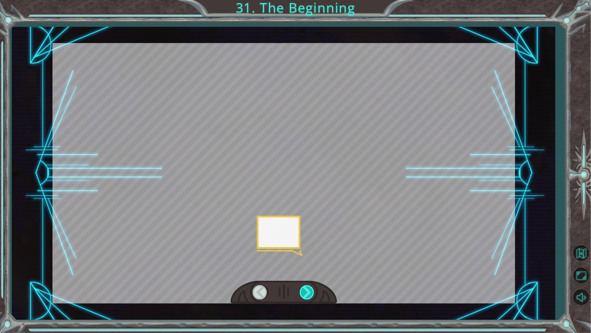
click at [301, 288] on div at bounding box center [307, 292] width 15 height 14
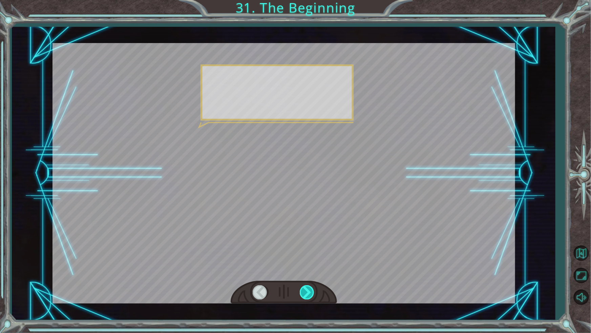
click at [301, 288] on div at bounding box center [307, 292] width 15 height 14
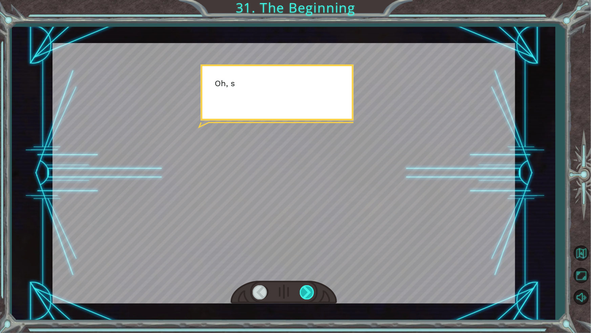
click at [301, 288] on div at bounding box center [307, 292] width 15 height 14
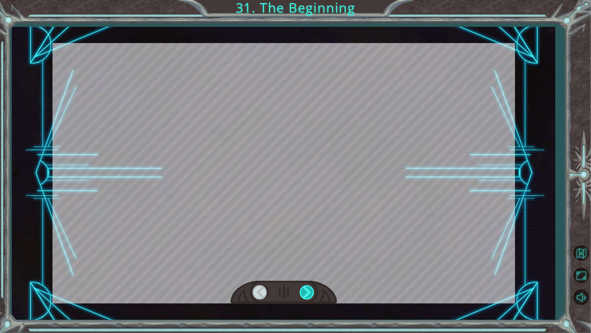
click at [301, 288] on div at bounding box center [307, 292] width 15 height 14
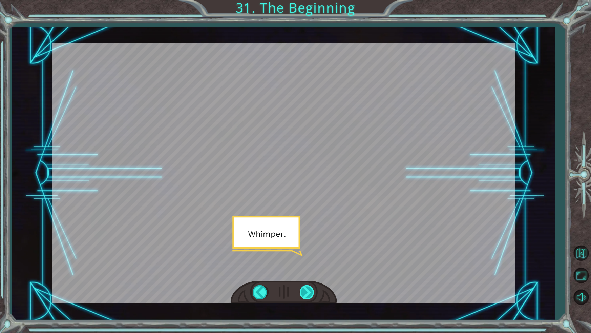
click at [301, 288] on div at bounding box center [307, 292] width 15 height 14
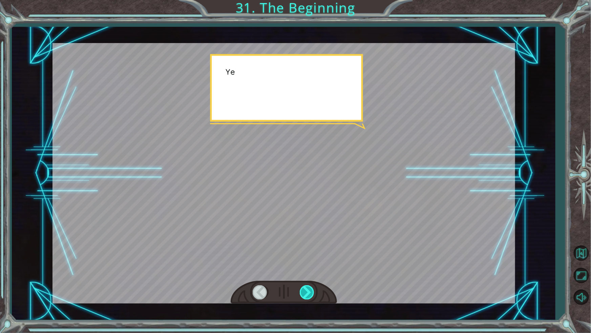
click at [301, 288] on div at bounding box center [307, 292] width 15 height 14
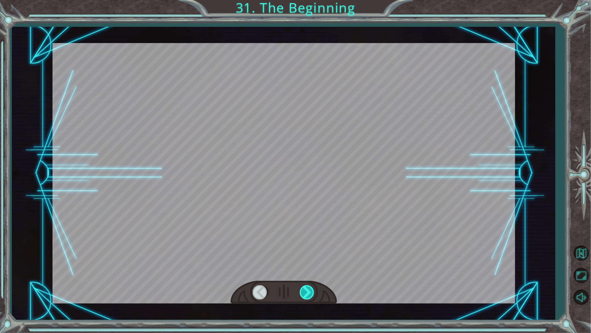
click at [301, 288] on div at bounding box center [307, 292] width 15 height 14
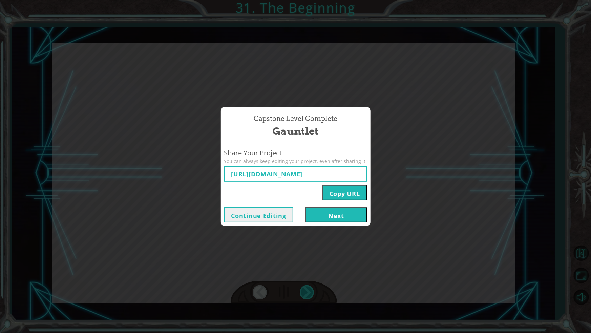
type input "[URL][DOMAIN_NAME]"
click at [341, 207] on button "Next" at bounding box center [337, 214] width 62 height 15
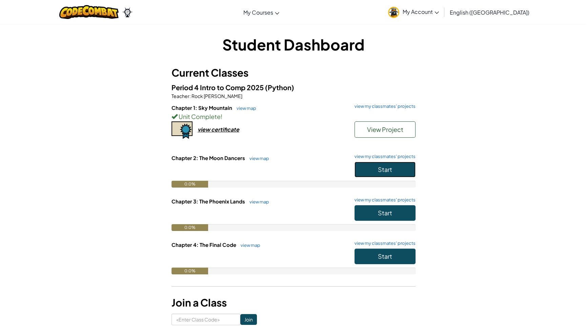
click at [367, 172] on button "Start" at bounding box center [384, 170] width 61 height 16
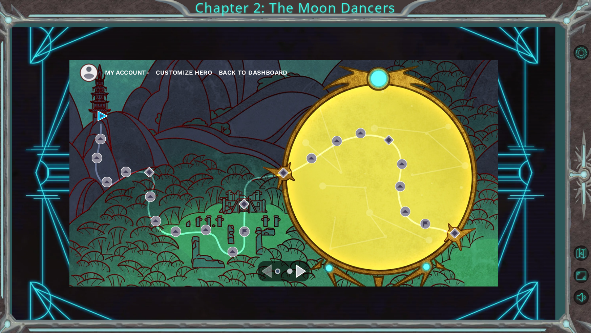
click at [191, 71] on button "Customize Hero" at bounding box center [184, 72] width 56 height 10
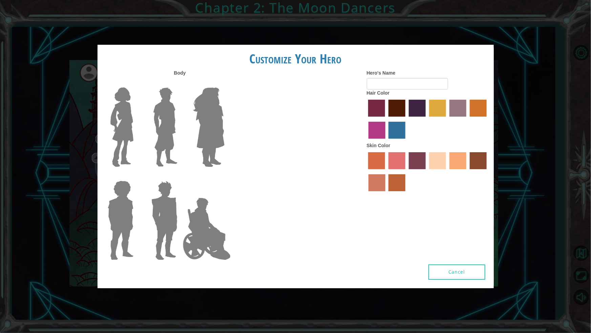
type input "Manny"
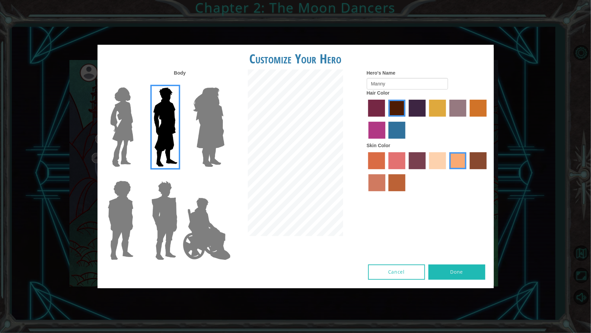
click at [166, 216] on img at bounding box center [165, 220] width 32 height 85
click at [180, 176] on input "Hero Garnet" at bounding box center [180, 176] width 0 height 0
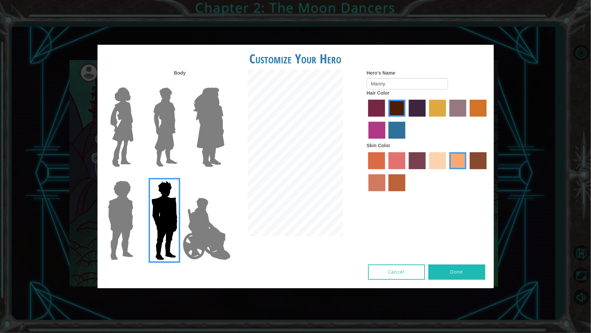
click at [123, 156] on img at bounding box center [122, 127] width 28 height 85
click at [136, 83] on input "Hero Connie" at bounding box center [136, 83] width 0 height 0
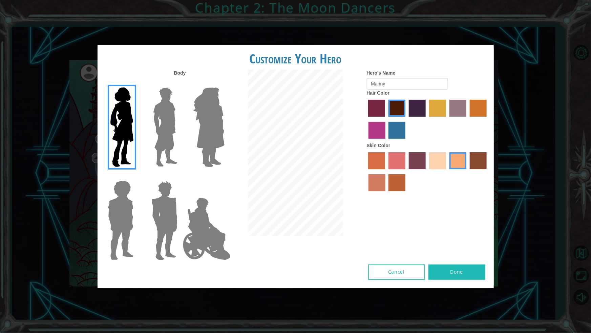
click at [115, 210] on img at bounding box center [120, 220] width 31 height 85
click at [136, 176] on input "Hero Steven" at bounding box center [136, 176] width 0 height 0
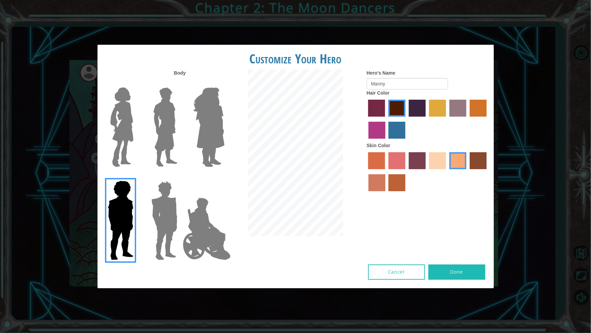
click at [207, 115] on img at bounding box center [208, 127] width 37 height 85
click at [224, 83] on input "Hero Amethyst" at bounding box center [224, 83] width 0 height 0
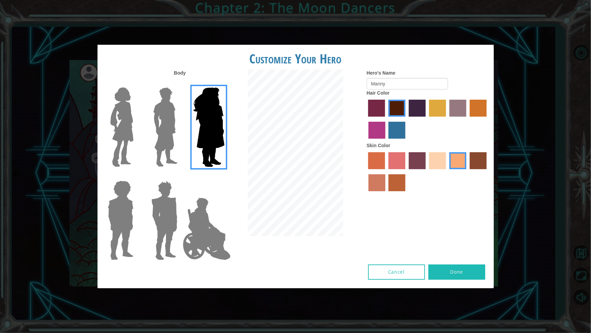
click at [180, 130] on div at bounding box center [163, 124] width 44 height 93
click at [166, 130] on img at bounding box center [165, 127] width 30 height 85
click at [180, 83] on input "Hero Lars" at bounding box center [180, 83] width 0 height 0
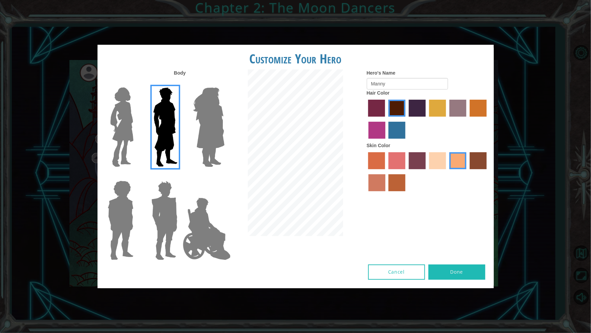
click at [203, 220] on img at bounding box center [206, 229] width 53 height 68
click at [224, 176] on input "Hero Jamie" at bounding box center [224, 176] width 0 height 0
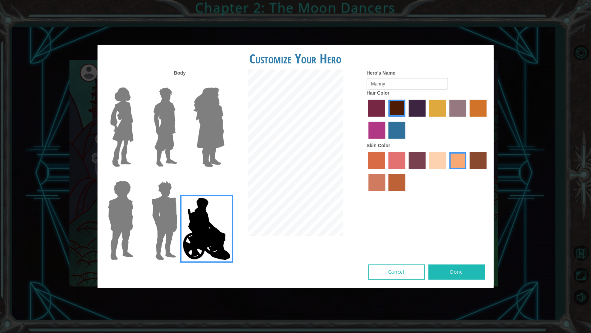
click at [167, 137] on img at bounding box center [165, 127] width 30 height 85
click at [180, 83] on input "Hero Lars" at bounding box center [180, 83] width 0 height 0
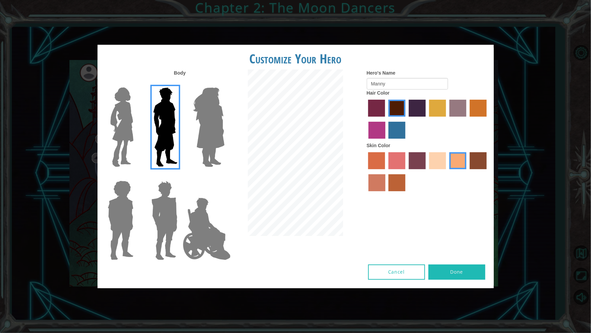
drag, startPoint x: 468, startPoint y: 151, endPoint x: 410, endPoint y: 192, distance: 70.7
drag, startPoint x: 410, startPoint y: 192, endPoint x: 409, endPoint y: 232, distance: 40.3
click at [409, 232] on div "Body Hero's Name [PERSON_NAME] Hair Color Skin Color" at bounding box center [296, 166] width 396 height 195
click at [479, 152] on label "karma skin color" at bounding box center [478, 160] width 17 height 17
click at [468, 171] on input "karma skin color" at bounding box center [468, 171] width 0 height 0
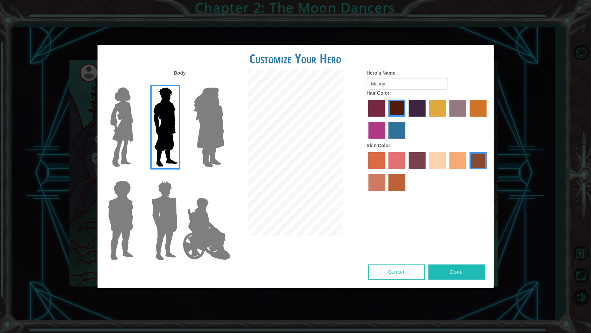
click at [452, 161] on label "tacao skin color" at bounding box center [458, 160] width 17 height 17
click at [447, 171] on input "tacao skin color" at bounding box center [447, 171] width 0 height 0
click at [461, 266] on button "Done" at bounding box center [457, 271] width 57 height 15
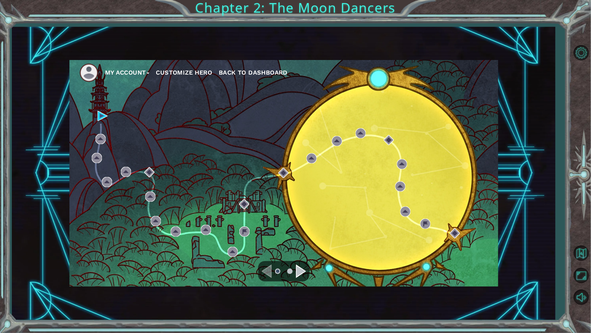
click at [296, 266] on div "Navigate to the next page" at bounding box center [301, 271] width 10 height 14
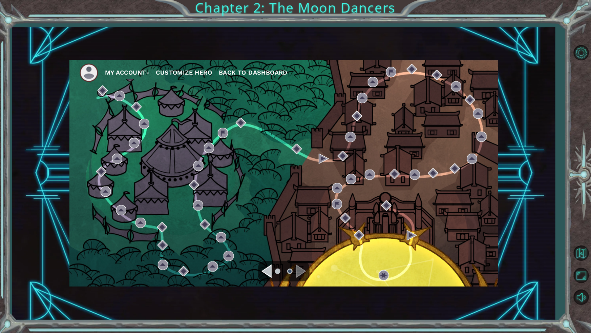
click at [268, 272] on div "Navigate to the previous page" at bounding box center [267, 271] width 10 height 14
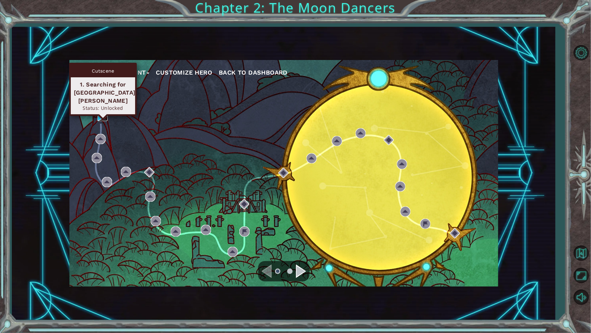
click at [100, 116] on img at bounding box center [103, 116] width 10 height 10
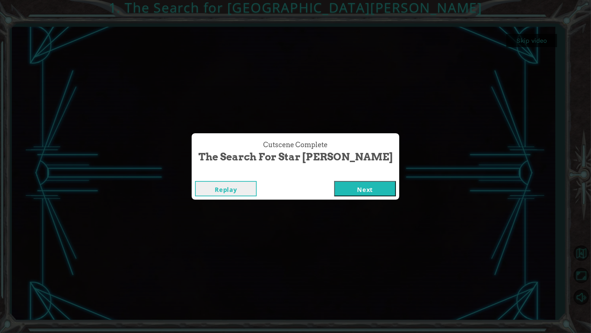
click at [339, 188] on button "Next" at bounding box center [365, 188] width 62 height 15
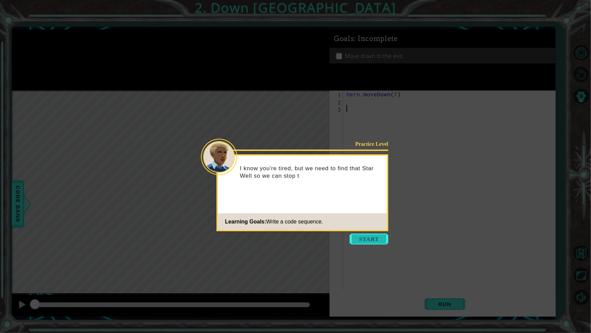
click at [364, 241] on button "Start" at bounding box center [369, 238] width 39 height 11
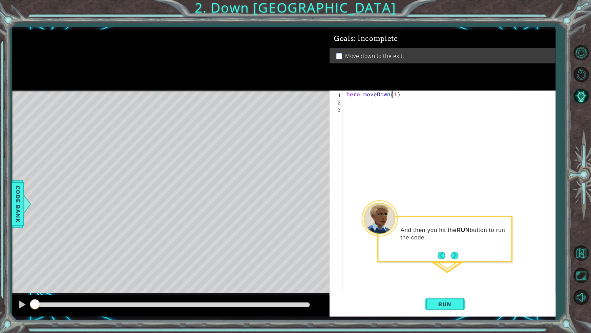
click at [394, 94] on div "hero . moveDown ( 1 )" at bounding box center [451, 196] width 212 height 213
type textarea "hero.moveDown(2)"
click at [437, 291] on span "Run" at bounding box center [445, 304] width 27 height 7
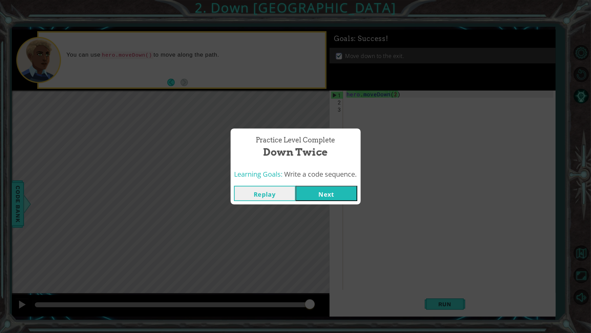
click at [345, 196] on button "Next" at bounding box center [327, 193] width 62 height 15
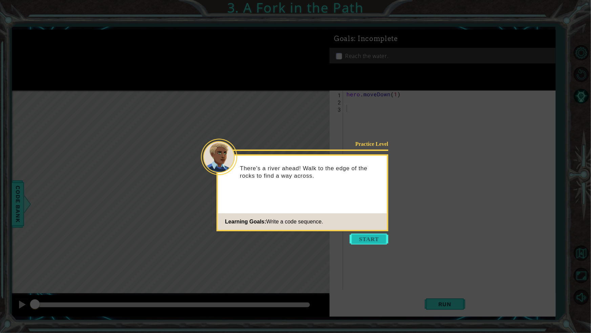
click at [372, 234] on button "Start" at bounding box center [369, 238] width 39 height 11
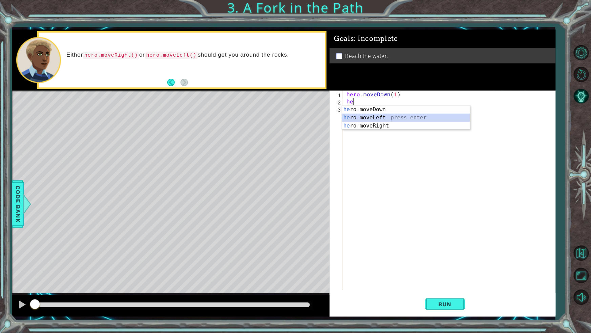
click at [383, 114] on div "he ro.moveDown press enter he ro.moveLeft press enter he ro.moveRight press ent…" at bounding box center [406, 125] width 128 height 41
type textarea "hero.moveLeft(1)"
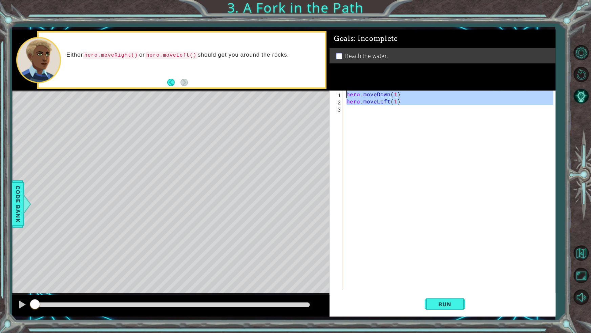
click at [385, 113] on div "hero . moveDown ( 1 ) hero . moveLeft ( 1 )" at bounding box center [451, 196] width 212 height 213
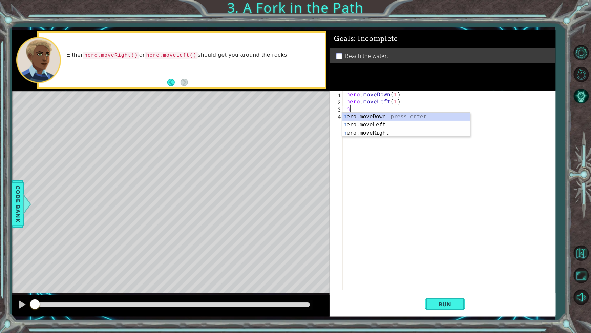
click at [385, 113] on div "h ero.moveDown press enter h ero.moveLeft press enter h ero.moveRight press ent…" at bounding box center [406, 133] width 128 height 41
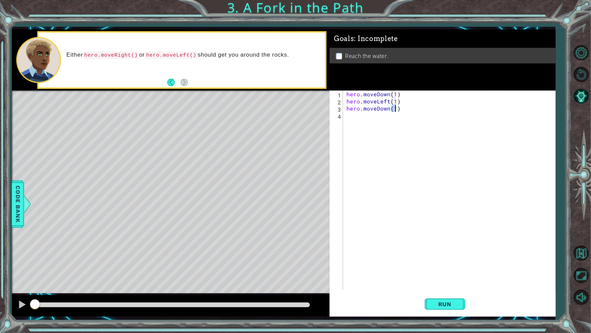
type textarea "hero.moveDown(1)"
drag, startPoint x: 385, startPoint y: 332, endPoint x: 208, endPoint y: 332, distance: 177.6
drag, startPoint x: 208, startPoint y: 332, endPoint x: 353, endPoint y: 162, distance: 223.7
click at [451, 193] on div "hero . moveDown ( 1 ) hero . moveLeft ( 1 ) hero . moveDown ( 1 )" at bounding box center [451, 196] width 212 height 213
click at [442, 291] on button "Run" at bounding box center [445, 304] width 41 height 23
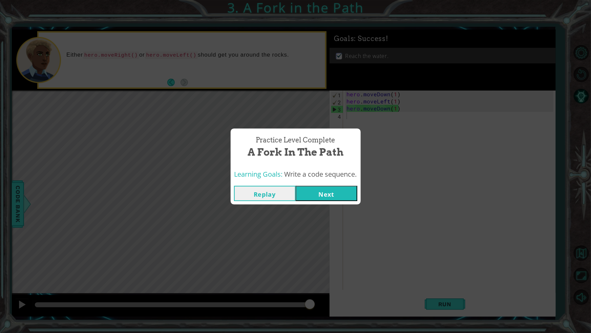
click at [314, 194] on button "Next" at bounding box center [327, 193] width 62 height 15
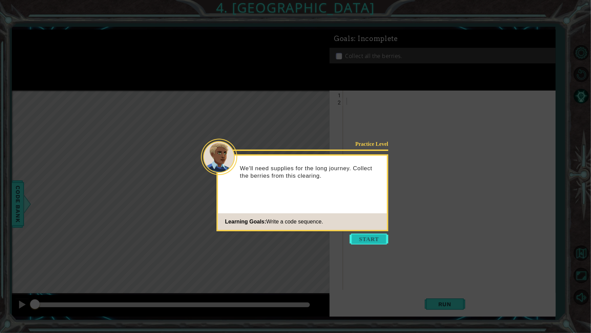
click at [355, 242] on button "Start" at bounding box center [369, 238] width 39 height 11
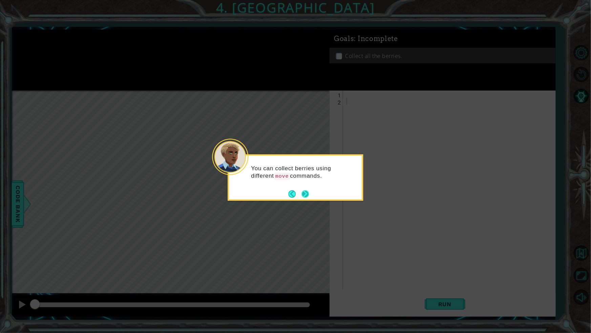
click at [306, 190] on button "Next" at bounding box center [305, 193] width 7 height 7
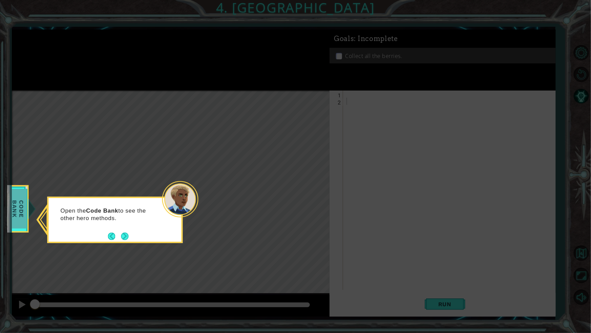
click at [13, 206] on span "Code Bank" at bounding box center [18, 208] width 18 height 39
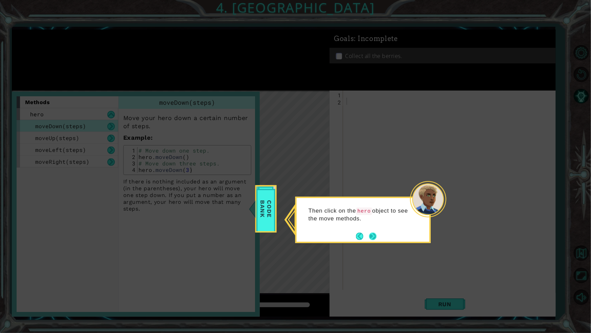
click at [369, 233] on button "Next" at bounding box center [372, 235] width 7 height 7
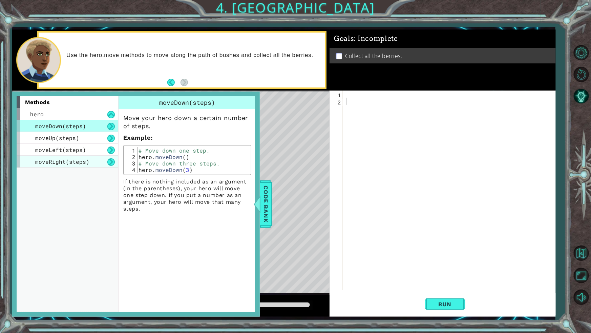
click at [61, 157] on div "moveRight(steps)" at bounding box center [68, 162] width 102 height 12
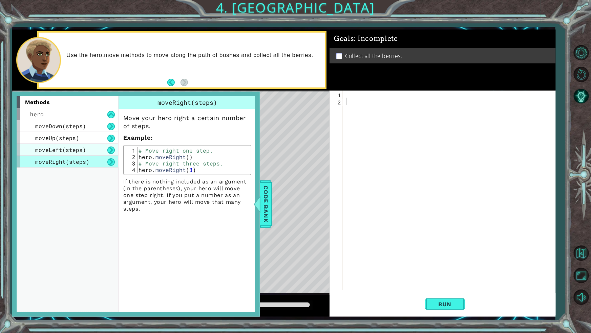
click at [58, 148] on span "moveLeft(steps)" at bounding box center [60, 149] width 51 height 7
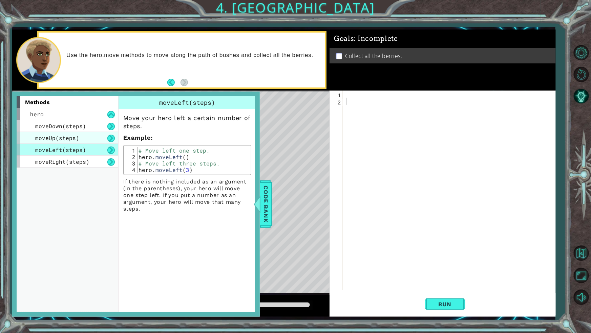
click at [59, 135] on span "moveUp(steps)" at bounding box center [57, 137] width 44 height 7
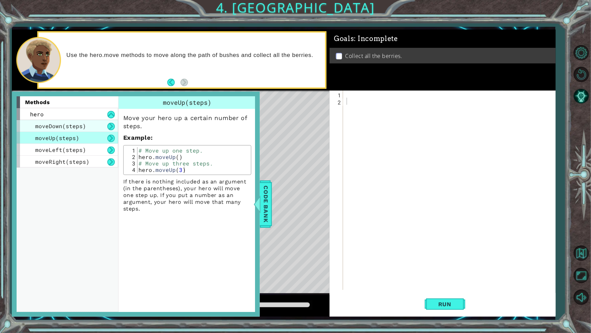
click at [62, 124] on span "moveDown(steps)" at bounding box center [60, 125] width 51 height 7
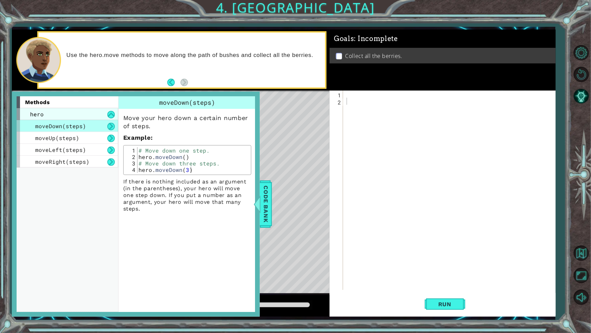
click at [64, 116] on div "hero" at bounding box center [68, 114] width 102 height 12
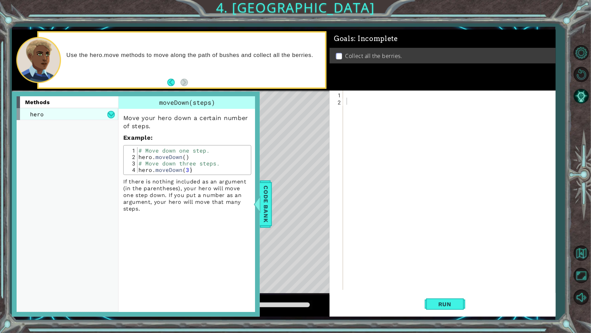
click at [115, 110] on div "hero" at bounding box center [68, 114] width 102 height 12
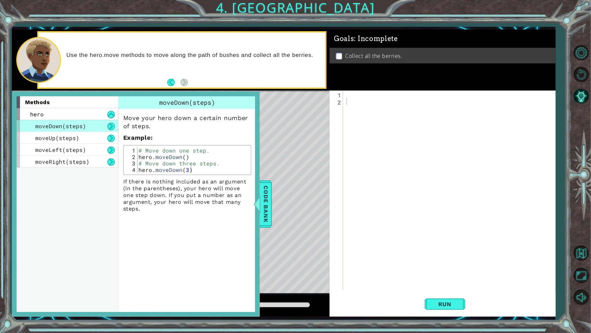
click at [112, 128] on button at bounding box center [110, 126] width 7 height 7
click at [264, 203] on span "Code Bank" at bounding box center [266, 203] width 11 height 41
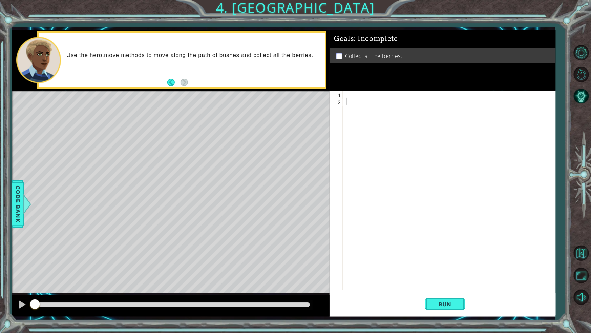
click at [383, 95] on div at bounding box center [451, 196] width 212 height 213
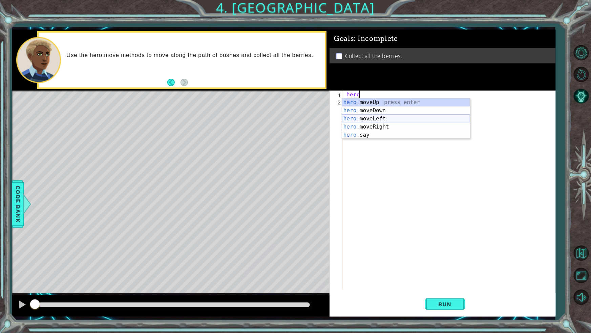
click at [378, 116] on div "hero .moveUp press enter hero .moveDown press enter hero .moveLeft press enter …" at bounding box center [406, 126] width 128 height 57
type textarea "hero.moveLeft(1)"
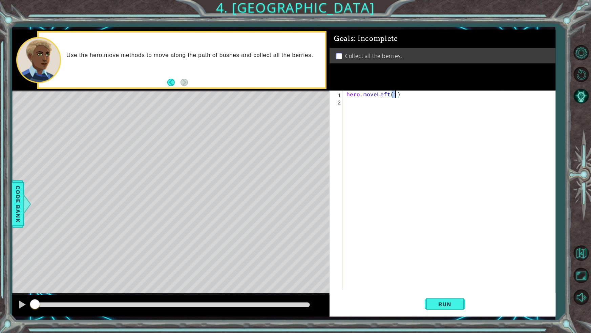
click at [390, 108] on div "hero . moveLeft ( 1 )" at bounding box center [451, 196] width 212 height 213
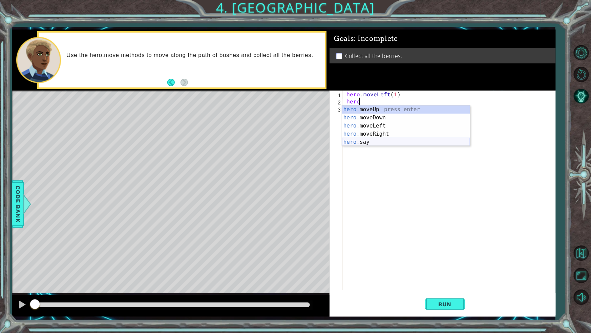
click at [375, 143] on div "hero .moveUp press enter hero .moveDown press enter hero .moveLeft press enter …" at bounding box center [406, 133] width 128 height 57
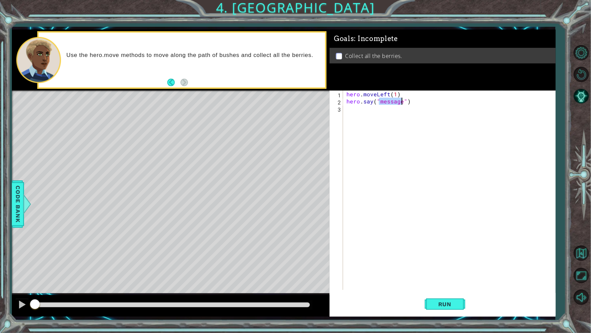
click at [415, 100] on div "hero . moveLeft ( 1 ) hero . say ( "message" )" at bounding box center [451, 196] width 212 height 213
click at [438, 291] on span "Run" at bounding box center [445, 304] width 27 height 7
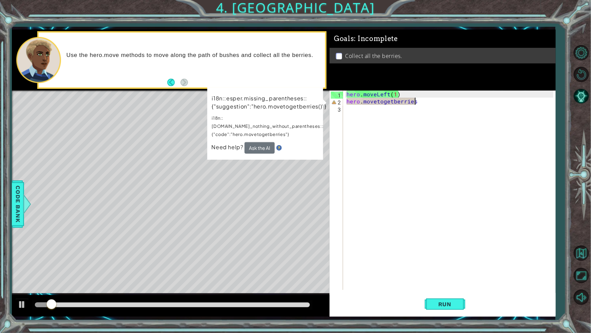
click at [429, 101] on div "hero . moveLeft ( 1 ) hero . movetogetberries" at bounding box center [451, 196] width 212 height 213
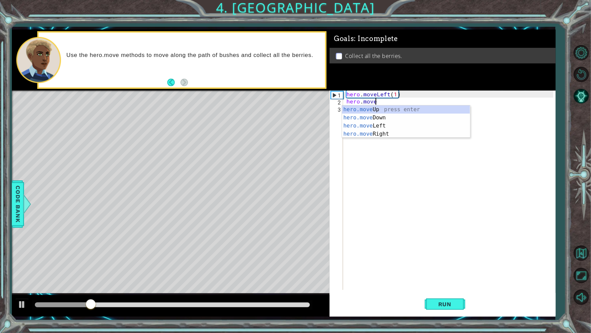
scroll to position [0, 1]
type textarea "hero."
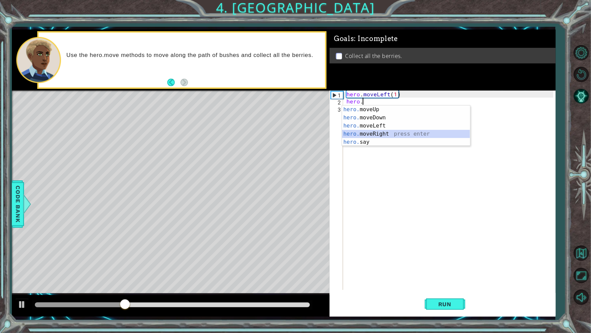
drag, startPoint x: 357, startPoint y: 136, endPoint x: 345, endPoint y: 142, distance: 13.2
click at [345, 142] on div "hero. moveUp press enter hero. moveDown press enter hero. moveLeft press enter …" at bounding box center [406, 133] width 128 height 57
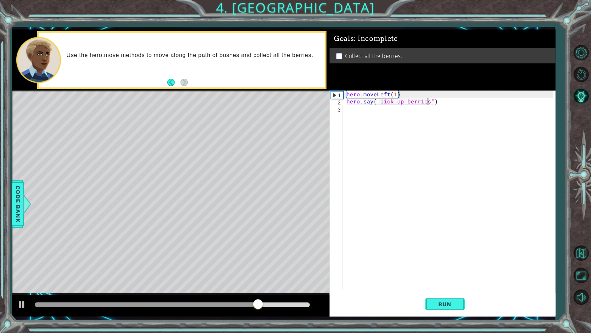
scroll to position [0, 5]
type textarea "hero.say("pick up berries")"
click at [424, 291] on div "1 ההההההההההההההההההההההההההההההההההההההההההההההההההההההההההההההההההההההההההההה…" at bounding box center [295, 166] width 591 height 333
click at [443, 291] on span "Run" at bounding box center [445, 304] width 27 height 7
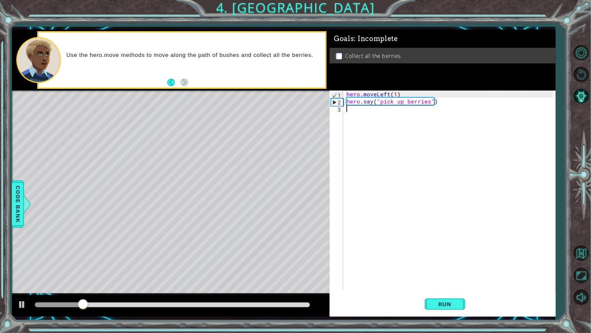
click at [407, 109] on div "hero . moveLeft ( 1 ) hero . say ( "pick up berries" )" at bounding box center [451, 196] width 212 height 213
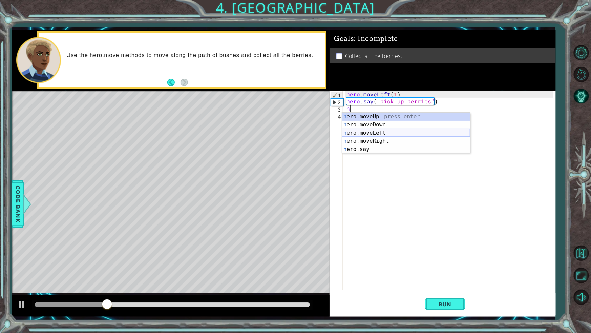
click at [375, 130] on div "h ero.moveUp press enter h ero.moveDown press enter h ero.moveLeft press enter …" at bounding box center [406, 141] width 128 height 57
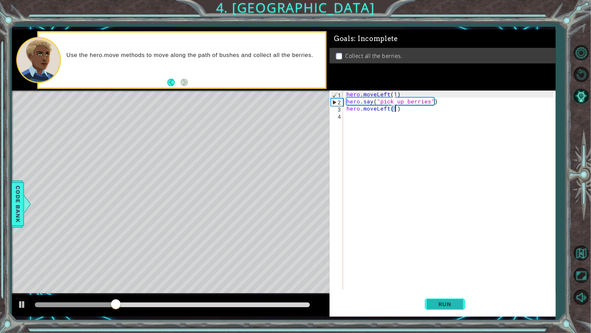
type textarea "hero.moveLeft(1)"
click at [462, 291] on button "Run" at bounding box center [445, 304] width 41 height 23
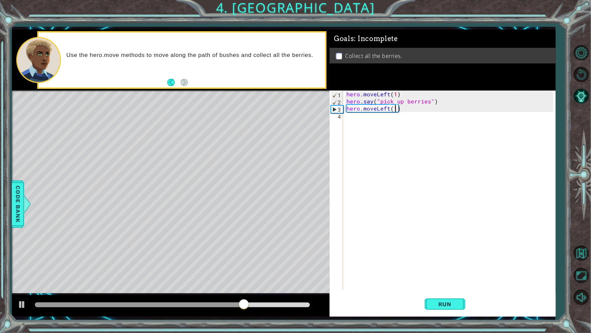
click at [375, 114] on div "hero . moveLeft ( 1 ) hero . say ( "pick up berries" ) hero . moveLeft ( 1 )" at bounding box center [451, 196] width 212 height 213
click at [375, 121] on div "hero.[PERSON_NAME] own press enter" at bounding box center [406, 132] width 128 height 24
type textarea "hero.moveDown(1)"
click at [375, 121] on div "hero . moveLeft ( 1 ) hero . say ( "pick up berries" ) hero . moveLeft ( 1 ) he…" at bounding box center [451, 196] width 212 height 213
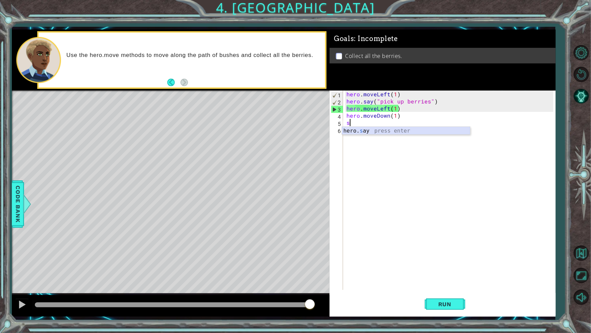
click at [361, 130] on div "hero. s ay press enter" at bounding box center [406, 139] width 128 height 24
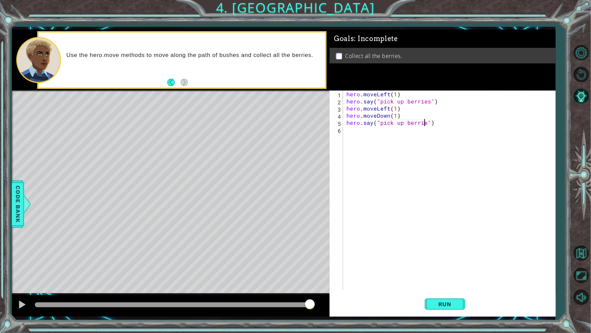
scroll to position [0, 5]
type textarea "hero.say("pick up berries")"
click at [438, 291] on button "Run" at bounding box center [445, 304] width 41 height 23
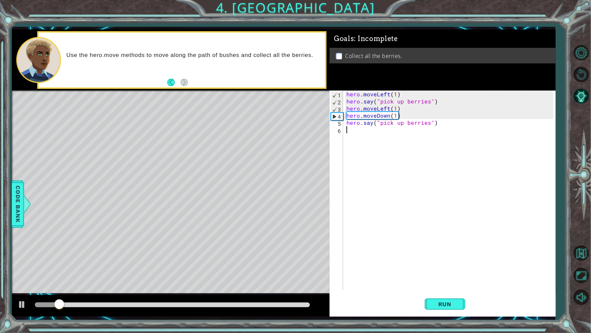
click at [365, 137] on div "hero . moveLeft ( 1 ) hero . say ( "pick up berries" ) hero . moveLeft ( 1 ) he…" at bounding box center [451, 196] width 212 height 213
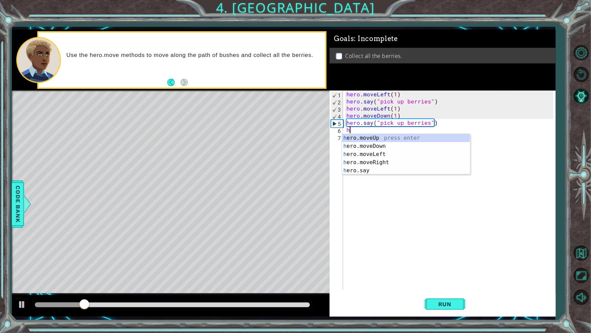
click at [365, 137] on div "h ero.moveUp press enter h ero.moveDown press enter h ero.moveLeft press enter …" at bounding box center [406, 162] width 128 height 57
type textarea "hero.moveUp(1)"
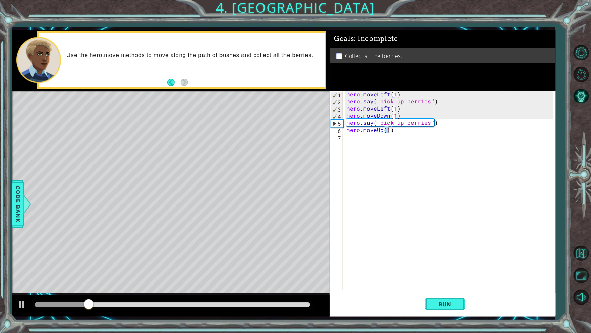
click at [365, 137] on div "hero . moveLeft ( 1 ) hero . say ( "pick up berries" ) hero . moveLeft ( 1 ) he…" at bounding box center [451, 196] width 212 height 213
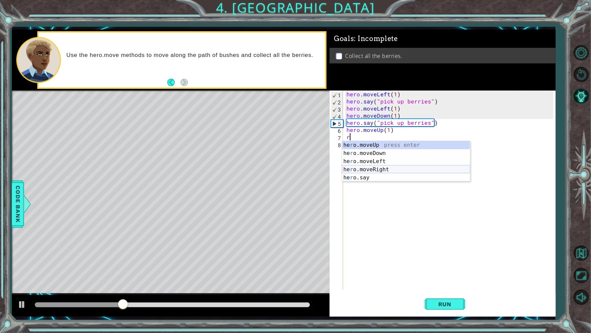
click at [387, 170] on div "he r o.moveUp press enter he r o.moveDown press enter he r o.moveLeft press ent…" at bounding box center [406, 169] width 128 height 57
type textarea "hero.moveRight(1)"
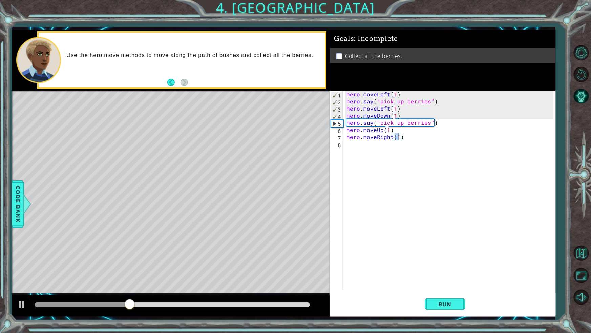
click at [394, 148] on div "hero . moveLeft ( 1 ) hero . say ( "pick up berries" ) hero . moveLeft ( 1 ) he…" at bounding box center [451, 196] width 212 height 213
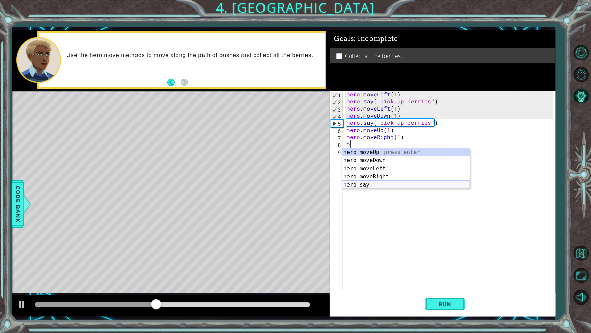
click at [390, 184] on div "h ero.moveUp press enter h ero.moveDown press enter h ero.moveLeft press enter …" at bounding box center [406, 176] width 128 height 57
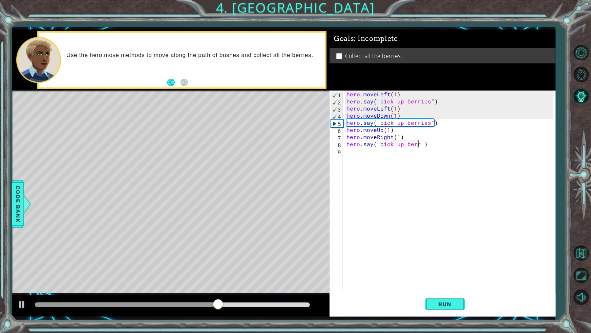
scroll to position [0, 4]
click at [437, 291] on button "Run" at bounding box center [445, 304] width 41 height 23
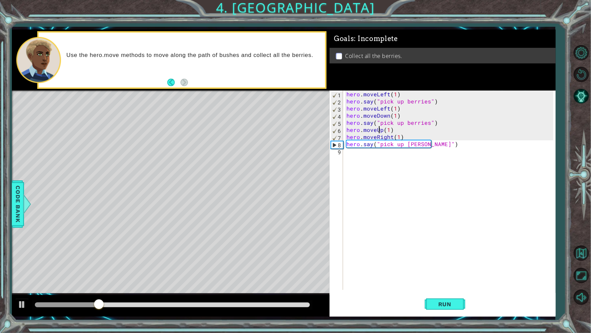
click at [380, 127] on div "hero . moveLeft ( 1 ) hero . say ( "pick up berries" ) hero . moveLeft ( 1 ) he…" at bounding box center [451, 196] width 212 height 213
click at [380, 129] on div "hero . moveLeft ( 1 ) hero . say ( "pick up berries" ) hero . moveLeft ( 1 ) he…" at bounding box center [451, 196] width 212 height 213
click at [384, 130] on div "hero . moveLeft ( 1 ) hero . say ( "pick up berries" ) hero . moveLeft ( 1 ) he…" at bounding box center [451, 196] width 212 height 213
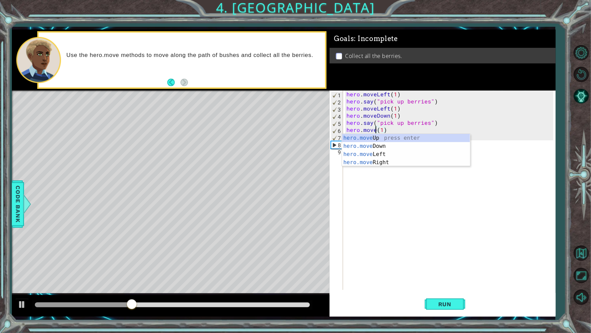
scroll to position [0, 2]
click at [388, 148] on div "hero.move Up press enter hero.move Down press enter hero.move Left press enter …" at bounding box center [406, 158] width 128 height 49
type textarea "hero.moveDown(1)(1)"
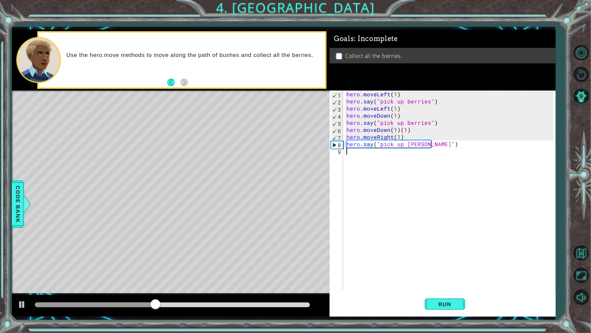
click at [411, 152] on div "hero . moveLeft ( 1 ) hero . say ( "pick up berries" ) hero . moveLeft ( 1 ) he…" at bounding box center [451, 196] width 212 height 213
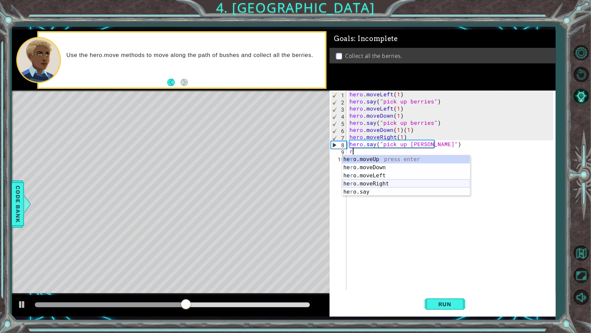
click at [376, 180] on div "he r o.moveUp press enter he r o.moveDown press enter he r o.moveLeft press ent…" at bounding box center [406, 183] width 128 height 57
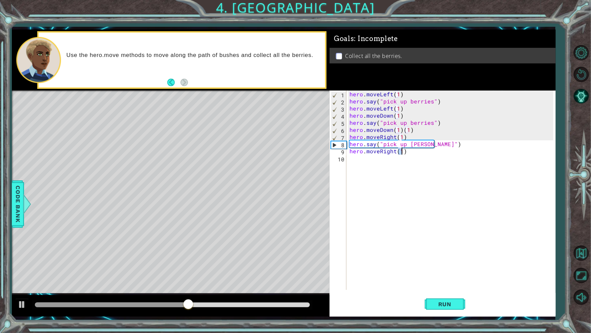
type textarea "hero.moveRight(1)"
click at [383, 164] on div "hero . moveLeft ( 1 ) hero . say ( "pick up berries" ) hero . moveLeft ( 1 ) he…" at bounding box center [452, 196] width 209 height 213
click at [377, 165] on div "hero.move U p press enter" at bounding box center [409, 174] width 128 height 24
type textarea "hero.moveUp(1)"
click at [372, 165] on div "hero . moveLeft ( 1 ) hero . say ( "pick up berries" ) hero . moveLeft ( 1 ) he…" at bounding box center [452, 196] width 209 height 213
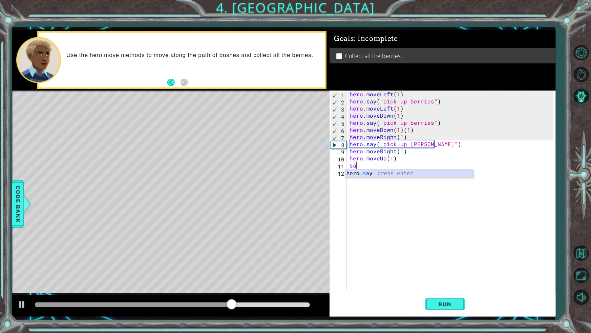
click at [367, 172] on div "hero. sa y press enter" at bounding box center [409, 181] width 128 height 24
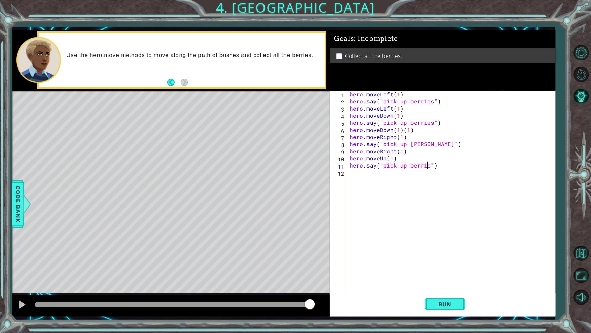
scroll to position [0, 5]
drag, startPoint x: 425, startPoint y: 145, endPoint x: 415, endPoint y: 149, distance: 11.3
click at [420, 149] on div "hero . moveLeft ( 1 ) hero . say ( "pick up berries" ) hero . moveLeft ( 1 ) he…" at bounding box center [452, 196] width 209 height 213
drag, startPoint x: 426, startPoint y: 138, endPoint x: 426, endPoint y: 143, distance: 4.8
click at [426, 143] on div "hero . moveLeft ( 1 ) hero . say ( "pick up berries" ) hero . moveLeft ( 1 ) he…" at bounding box center [452, 196] width 209 height 213
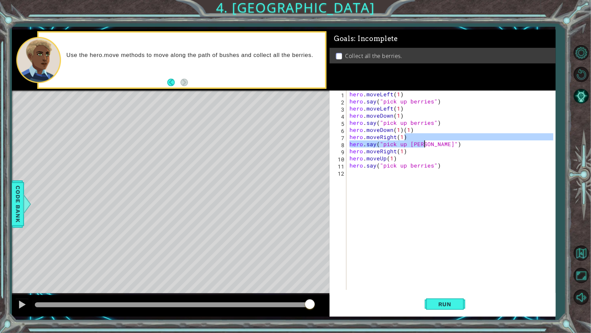
click at [426, 144] on div "hero . moveLeft ( 1 ) hero . say ( "pick up berries" ) hero . moveLeft ( 1 ) he…" at bounding box center [450, 189] width 205 height 199
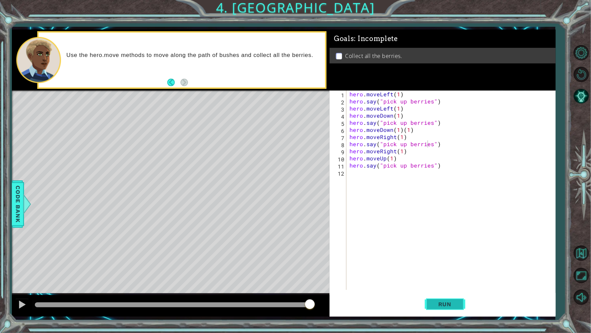
click at [446, 291] on span "Run" at bounding box center [445, 304] width 27 height 7
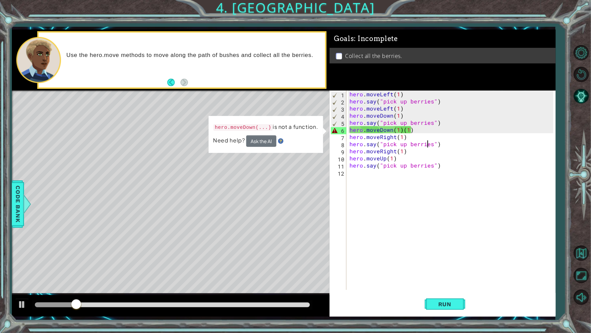
click at [417, 129] on div "hero . moveLeft ( 1 ) hero . say ( "pick up berries" ) hero . moveLeft ( 1 ) he…" at bounding box center [452, 196] width 209 height 213
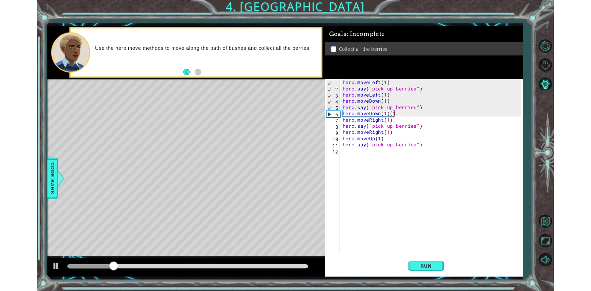
scroll to position [0, 3]
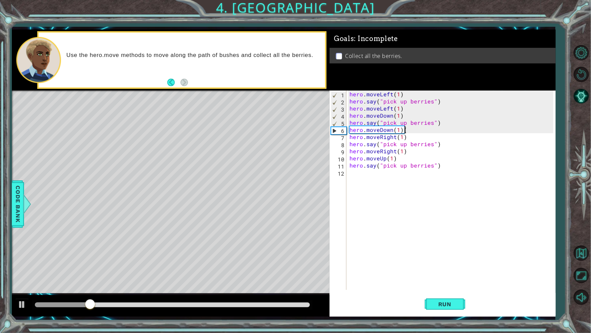
type textarea "hero.moveDown(1)"
click at [433, 291] on span "Run" at bounding box center [445, 304] width 27 height 7
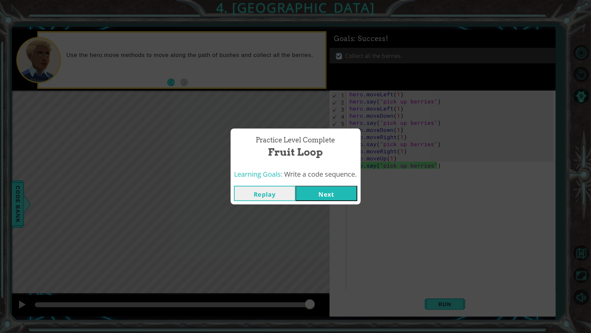
click at [320, 196] on button "Next" at bounding box center [327, 193] width 62 height 15
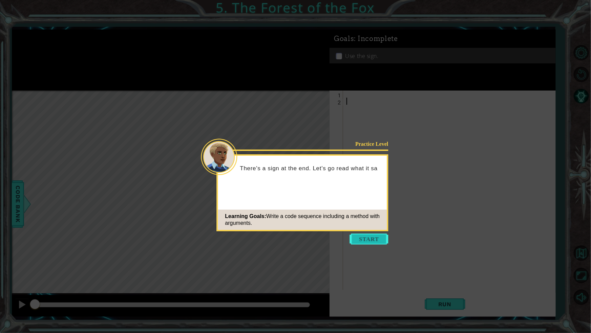
click at [370, 237] on button "Start" at bounding box center [369, 238] width 39 height 11
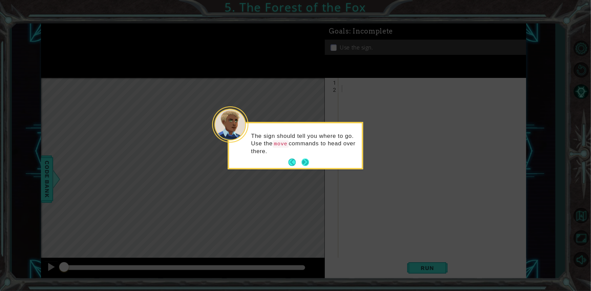
click at [306, 159] on button "Next" at bounding box center [305, 162] width 7 height 7
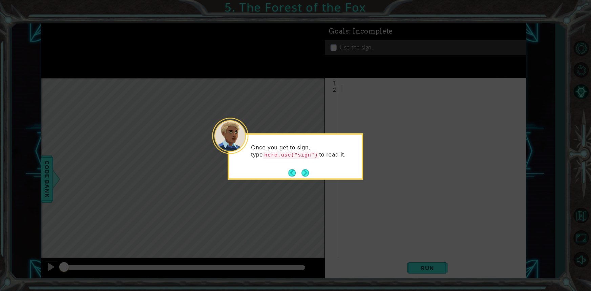
click at [309, 172] on div "Once you get to sign, type hero.use("sign") to read it." at bounding box center [296, 157] width 136 height 46
click at [302, 176] on button "Next" at bounding box center [306, 173] width 8 height 8
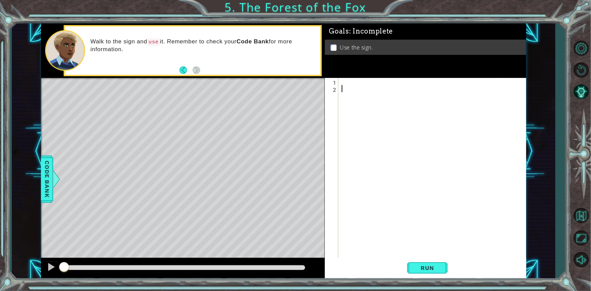
click at [400, 81] on div at bounding box center [434, 184] width 187 height 213
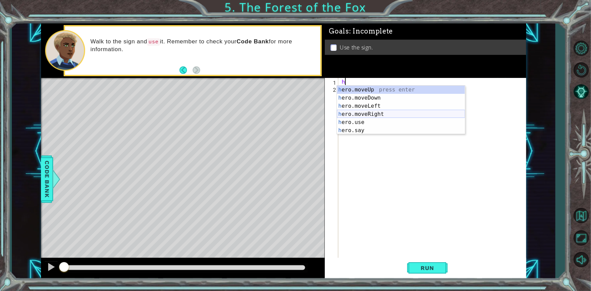
click at [363, 114] on div "h ero.moveUp press enter h ero.moveDown press enter h ero.moveLeft press enter …" at bounding box center [401, 118] width 128 height 65
type textarea "hero.moveRight(1)"
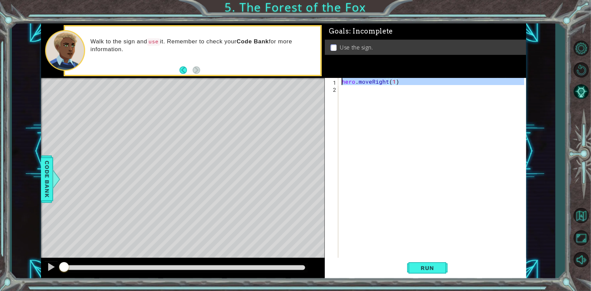
click at [364, 95] on div "hero . moveRight ( 1 )" at bounding box center [434, 184] width 187 height 213
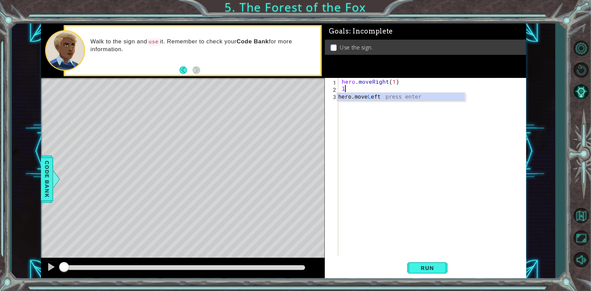
click at [364, 95] on div "hero.move L eft press enter" at bounding box center [401, 105] width 128 height 24
type textarea "hero.moveLeft(1)"
click at [364, 95] on div "hero . moveRight ( 1 ) hero . moveLeft ( 1 )" at bounding box center [434, 174] width 187 height 192
drag, startPoint x: 387, startPoint y: 88, endPoint x: 393, endPoint y: 86, distance: 6.4
click at [393, 86] on div "hero . moveRight ( 1 ) hero . moveLeft ( 1 )" at bounding box center [434, 174] width 187 height 192
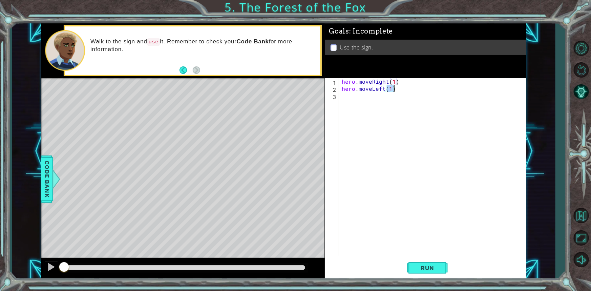
click at [386, 88] on div "hero . moveRight ( 1 ) hero . moveLeft ( 1 )" at bounding box center [434, 174] width 187 height 192
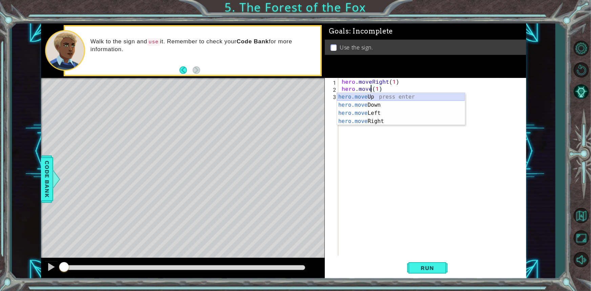
click at [369, 95] on div "hero.move Up press enter hero.move Down press enter hero.move Left press enter …" at bounding box center [401, 117] width 128 height 49
type textarea "hero.moveUp(1)(1)"
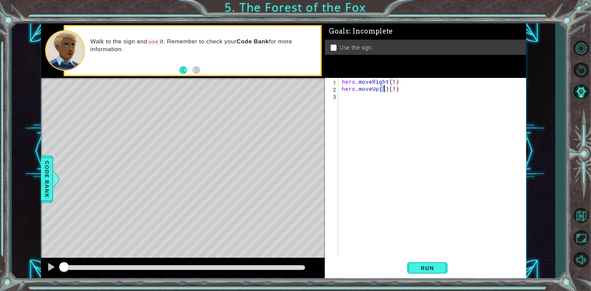
click at [366, 97] on div "hero . moveRight ( 1 ) hero . moveUp ( 1 ) ( 1 )" at bounding box center [434, 174] width 187 height 192
click at [368, 100] on div "hero.move L eft press enter" at bounding box center [401, 112] width 128 height 24
type textarea "hero.moveLeft(1)"
click at [368, 100] on div "hero . moveRight ( 1 ) hero . moveUp ( 1 ) ( 1 ) hero . moveLeft ( 1 )" at bounding box center [434, 174] width 187 height 192
click at [374, 111] on div "hero.move U p press enter hero. u se press enter" at bounding box center [401, 123] width 128 height 33
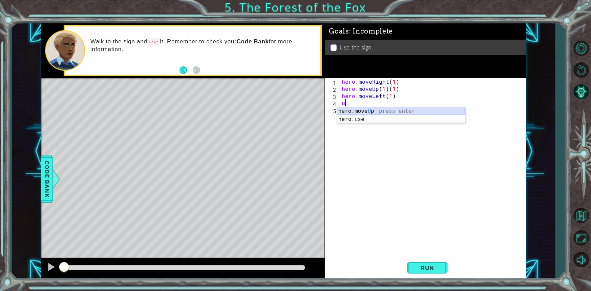
type textarea "hero.moveUp(1)"
click at [377, 107] on div "hero . moveRight ( 1 ) hero . moveUp ( 1 ) ( 1 ) hero . moveLeft ( 1 ) hero . m…" at bounding box center [434, 174] width 187 height 192
type textarea "hero.moveLeft(1)"
click at [374, 125] on div "hero . moveRight ( 1 ) hero . moveUp ( 1 ) ( 1 ) hero . moveLeft ( 1 ) hero . m…" at bounding box center [434, 174] width 187 height 192
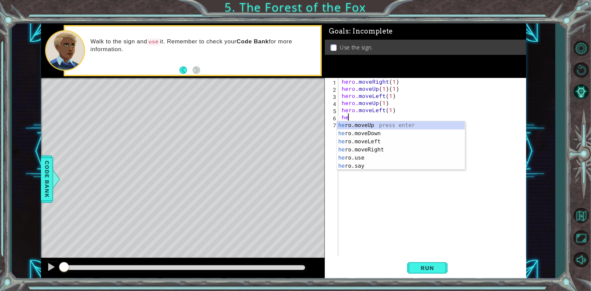
type textarea "h"
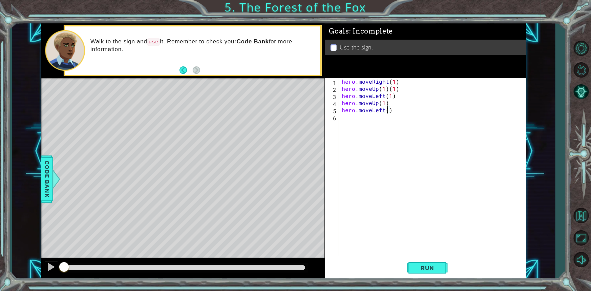
type textarea "hero.moveLeft(2)"
click at [357, 115] on div "hero . moveRight ( 1 ) hero . moveUp ( 1 ) ( 1 ) hero . moveLeft ( 1 ) hero . m…" at bounding box center [434, 174] width 187 height 192
click at [436, 274] on button "Run" at bounding box center [427, 268] width 41 height 20
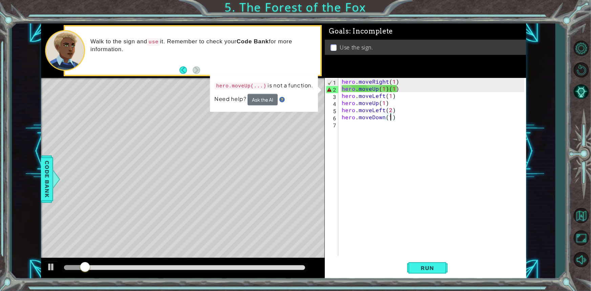
click at [405, 90] on div "hero . moveRight ( 1 ) hero . moveUp ( 1 ) ( 1 ) hero . moveLeft ( 1 ) hero . m…" at bounding box center [434, 174] width 187 height 192
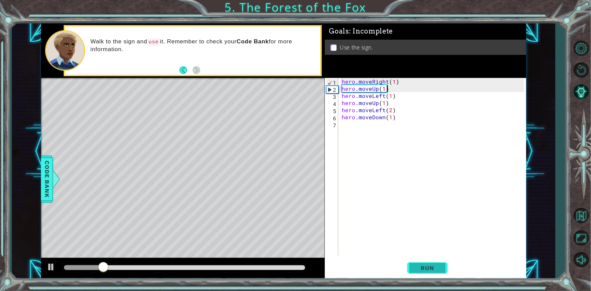
click at [417, 269] on span "Run" at bounding box center [427, 268] width 27 height 7
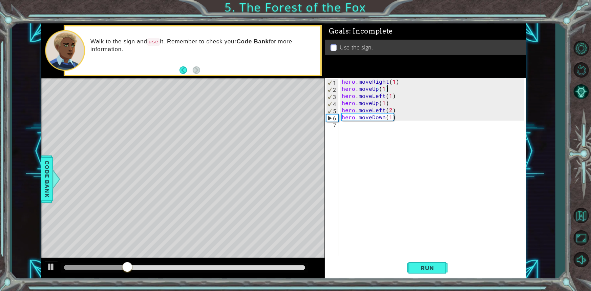
click at [383, 107] on div "hero . moveRight ( 1 ) hero . moveUp ( 1 ) hero . moveLeft ( 1 ) hero . moveUp …" at bounding box center [434, 174] width 187 height 192
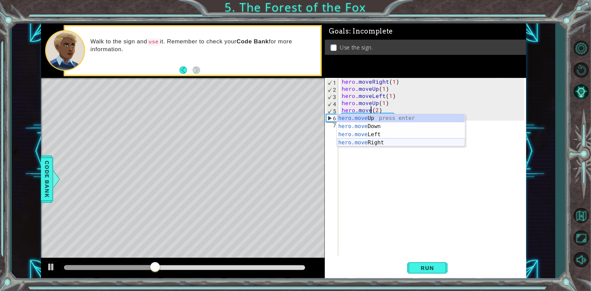
click at [386, 144] on div "hero.move Up press enter hero.move Down press enter hero.move Left press enter …" at bounding box center [401, 138] width 128 height 49
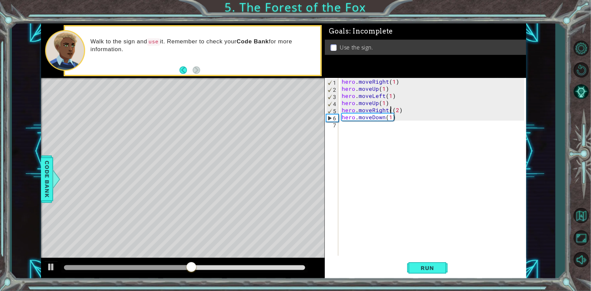
type textarea "hero.moveRight(2)"
click at [434, 269] on span "Run" at bounding box center [427, 268] width 27 height 7
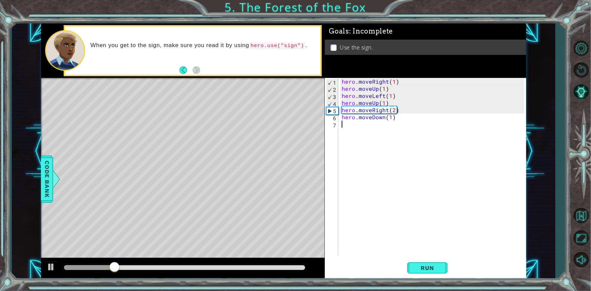
click at [355, 127] on div "hero . moveRight ( 1 ) hero . moveUp ( 1 ) hero . moveLeft ( 1 ) hero . moveUp …" at bounding box center [434, 174] width 187 height 192
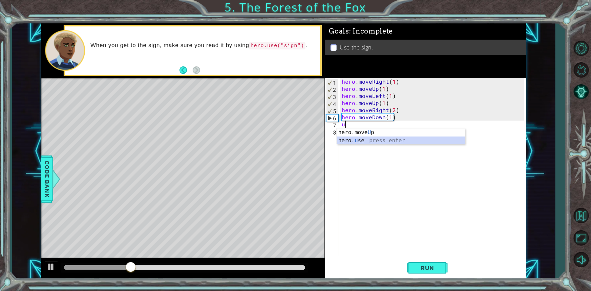
click at [361, 138] on div "hero.move U p press enter hero. u se press enter" at bounding box center [401, 144] width 128 height 33
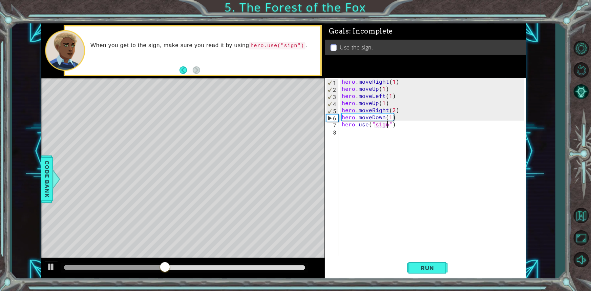
scroll to position [0, 3]
type textarea "hero.use("sign")"
click at [429, 264] on button "Run" at bounding box center [427, 268] width 41 height 20
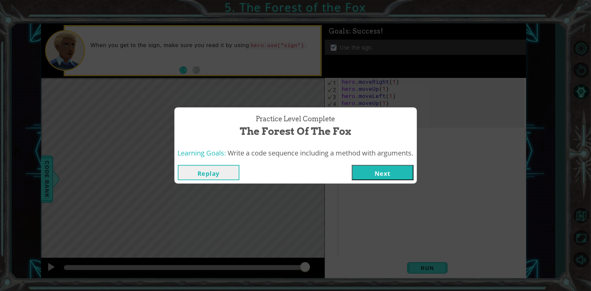
drag, startPoint x: 382, startPoint y: 176, endPoint x: 377, endPoint y: 178, distance: 4.9
click at [379, 177] on button "Next" at bounding box center [383, 172] width 62 height 15
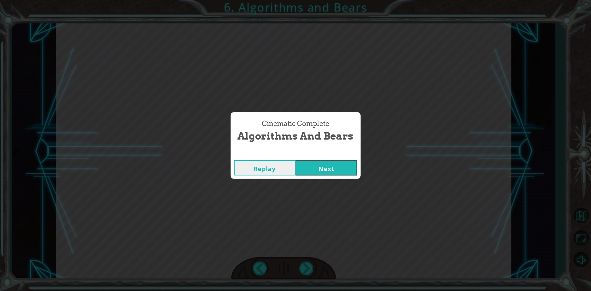
click at [342, 174] on button "Next" at bounding box center [327, 167] width 62 height 15
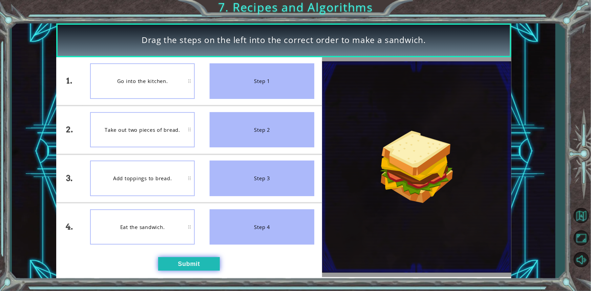
click at [183, 267] on button "Submit" at bounding box center [189, 264] width 62 height 14
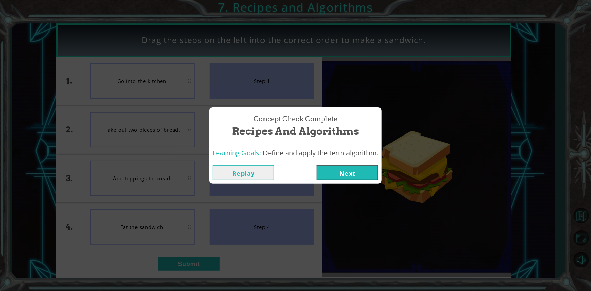
click at [363, 174] on button "Next" at bounding box center [348, 172] width 62 height 15
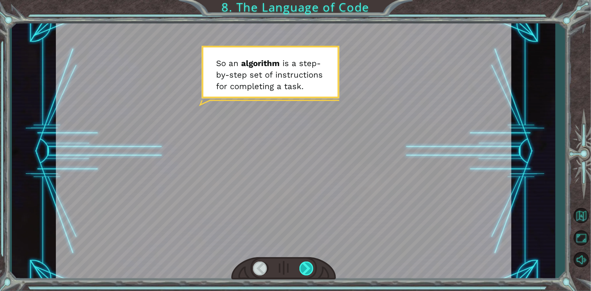
click at [305, 269] on div at bounding box center [307, 269] width 15 height 14
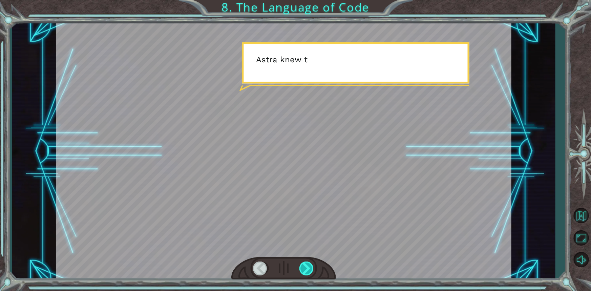
click at [307, 270] on div at bounding box center [307, 269] width 15 height 14
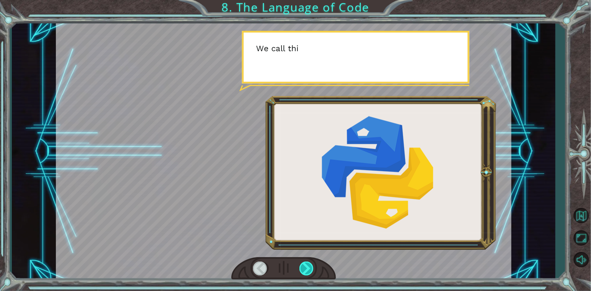
click at [311, 269] on div at bounding box center [307, 269] width 15 height 14
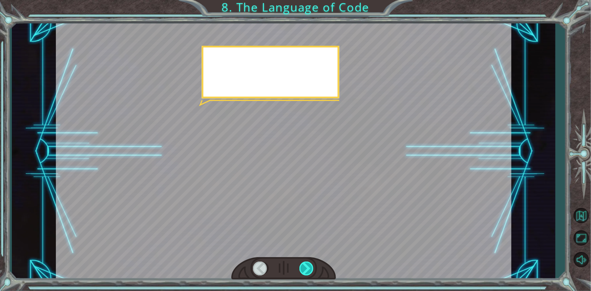
click at [311, 269] on div at bounding box center [307, 269] width 15 height 14
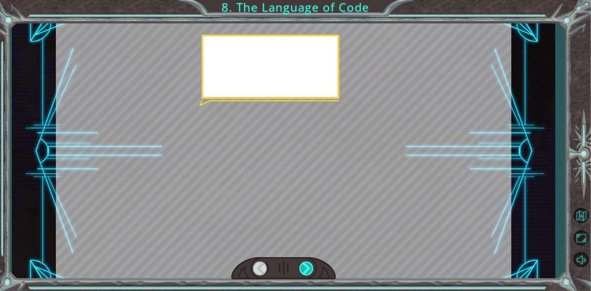
click at [311, 269] on div at bounding box center [307, 269] width 15 height 14
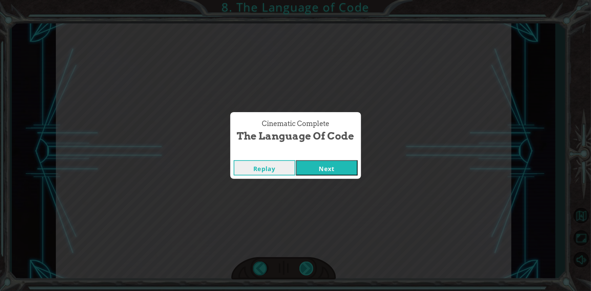
click at [311, 269] on div "Cinematic Complete The Language of Code Replay Next" at bounding box center [295, 145] width 591 height 291
click at [339, 180] on div "Cinematic Complete The Language of Code Replay Next" at bounding box center [295, 145] width 591 height 291
click at [332, 162] on button "Next" at bounding box center [327, 167] width 62 height 15
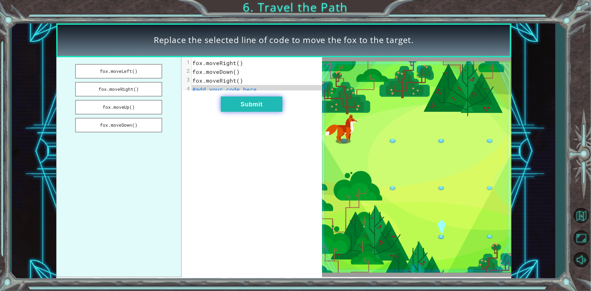
click at [235, 109] on button "Submit" at bounding box center [252, 104] width 62 height 15
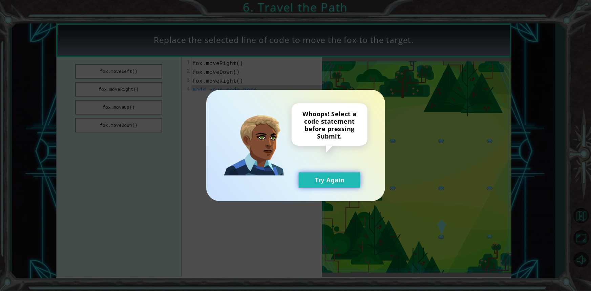
click at [327, 177] on button "Try Again" at bounding box center [330, 179] width 62 height 15
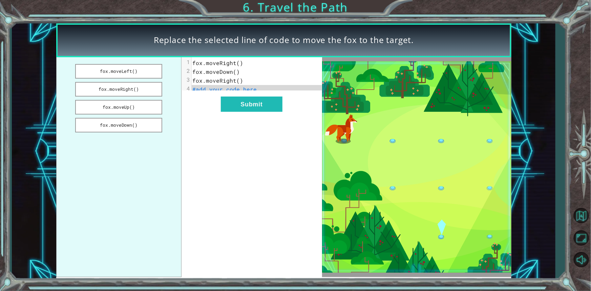
click at [258, 78] on pre "fox.moveRight()" at bounding box center [259, 80] width 135 height 9
click at [242, 90] on span "#add your code here" at bounding box center [225, 89] width 64 height 7
click at [117, 122] on button "fox.moveDown()" at bounding box center [118, 125] width 87 height 15
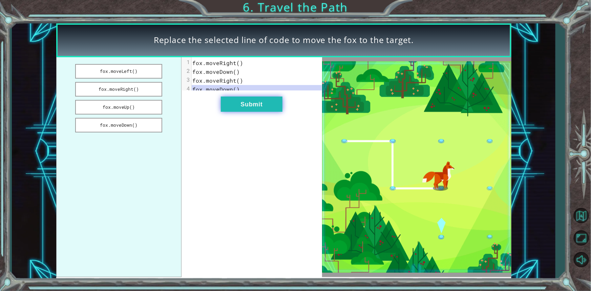
click at [254, 112] on button "Submit" at bounding box center [252, 104] width 62 height 15
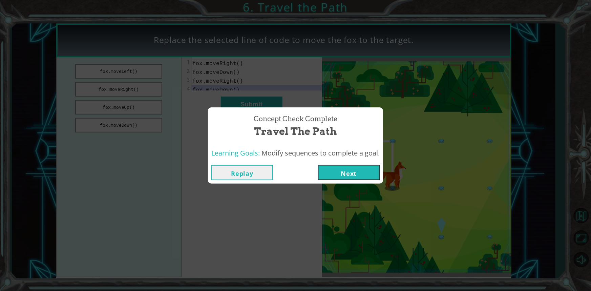
click at [345, 173] on button "Next" at bounding box center [349, 172] width 62 height 15
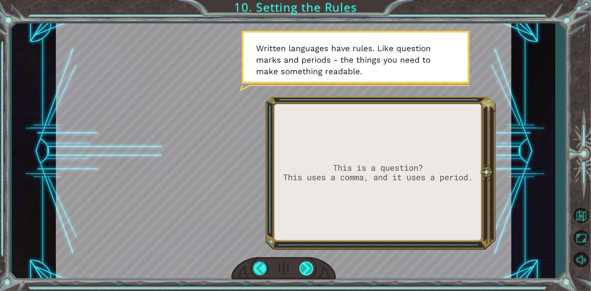
click at [303, 266] on div at bounding box center [307, 269] width 15 height 14
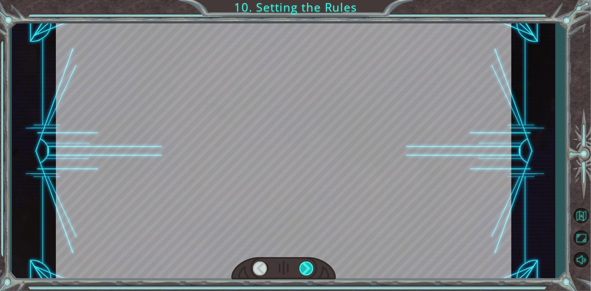
click at [303, 266] on div at bounding box center [307, 269] width 15 height 14
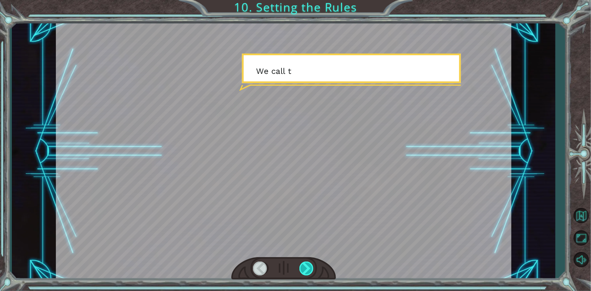
click at [303, 266] on div at bounding box center [307, 269] width 15 height 14
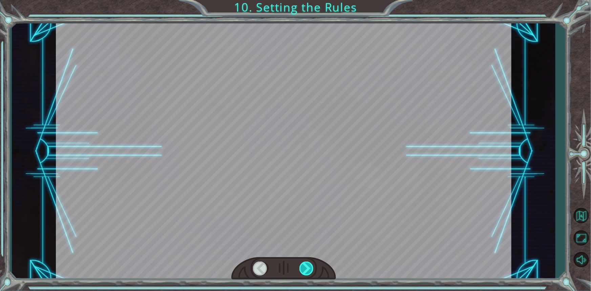
click at [303, 266] on div at bounding box center [307, 269] width 15 height 14
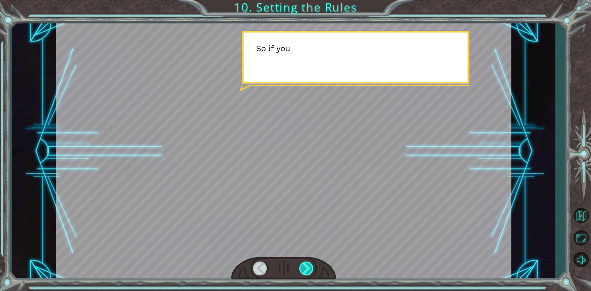
click at [303, 266] on div at bounding box center [307, 269] width 15 height 14
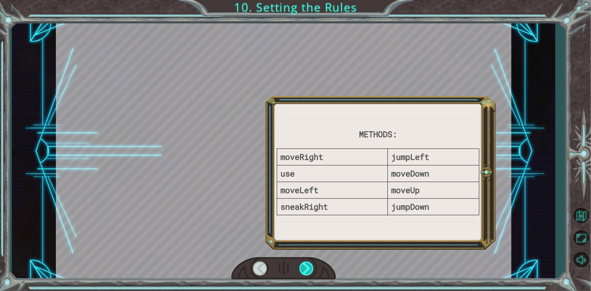
click at [303, 266] on div at bounding box center [307, 269] width 15 height 14
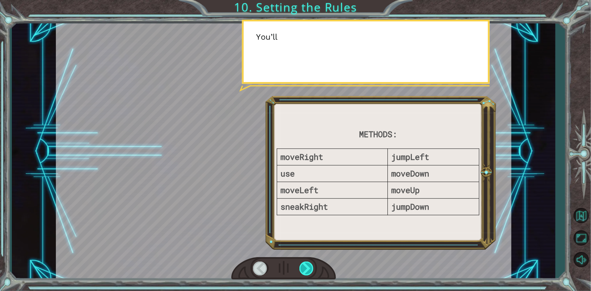
click at [303, 266] on div at bounding box center [307, 269] width 15 height 14
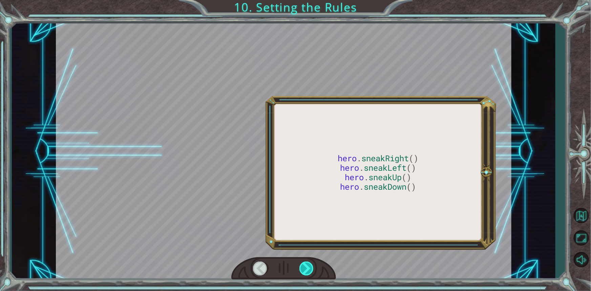
click at [303, 266] on div at bounding box center [307, 269] width 15 height 14
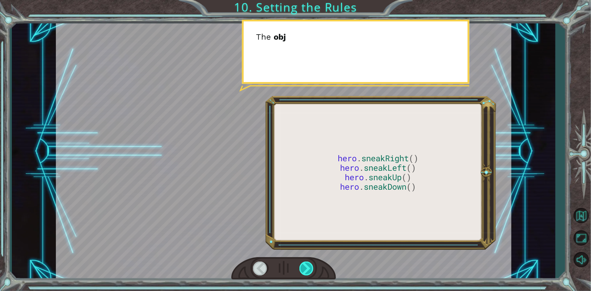
click at [303, 266] on div at bounding box center [307, 269] width 15 height 14
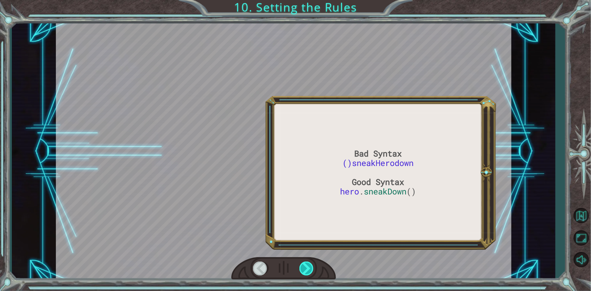
click at [303, 266] on div at bounding box center [307, 269] width 15 height 14
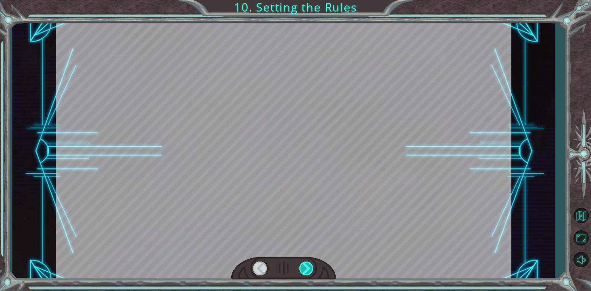
click at [303, 266] on div at bounding box center [307, 269] width 15 height 14
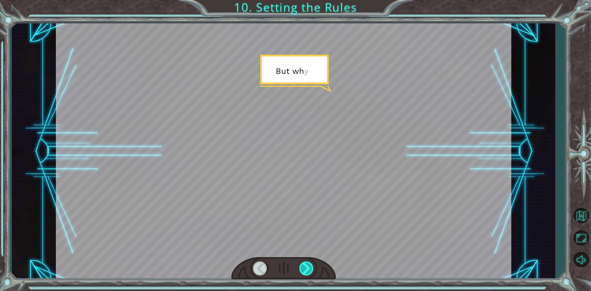
click at [303, 266] on div at bounding box center [307, 269] width 15 height 14
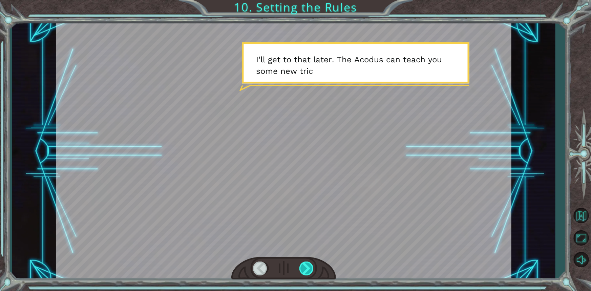
click at [303, 266] on div at bounding box center [307, 269] width 15 height 14
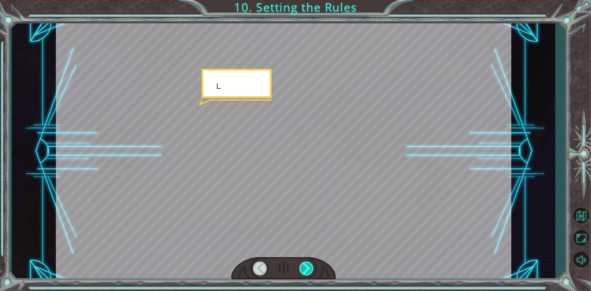
click at [303, 266] on div at bounding box center [307, 269] width 15 height 14
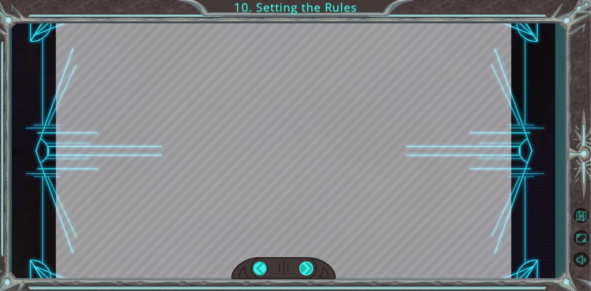
click at [303, 0] on div "Bad Syntax ()sneakHerodown Good Syntax hero . sneakDown () O k a y . N o w w e …" at bounding box center [295, 0] width 591 height 0
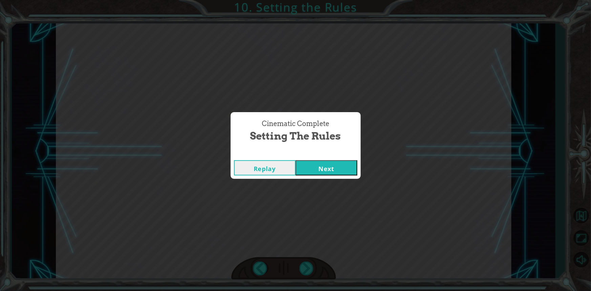
click at [293, 233] on div "Cinematic Complete Setting the Rules Replay Next" at bounding box center [295, 145] width 591 height 291
click at [313, 166] on button "Next" at bounding box center [327, 167] width 62 height 15
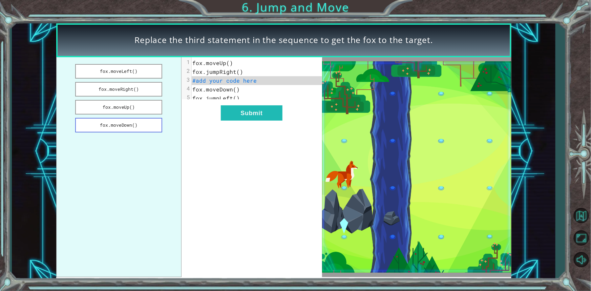
click at [128, 126] on button "fox.moveDown()" at bounding box center [118, 125] width 87 height 15
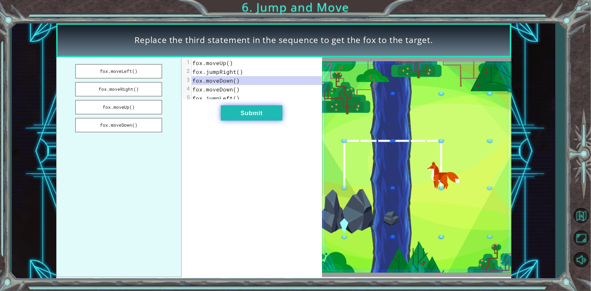
click at [242, 117] on button "Submit" at bounding box center [252, 112] width 62 height 15
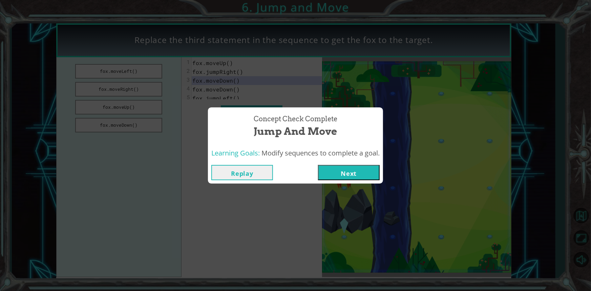
click at [333, 169] on button "Next" at bounding box center [349, 172] width 62 height 15
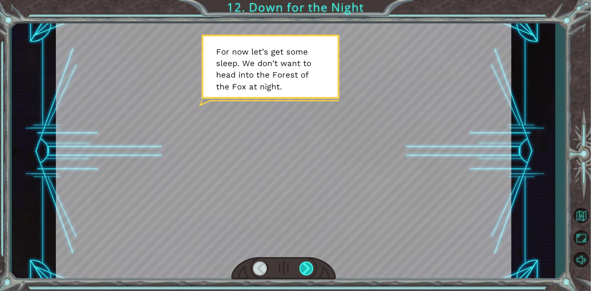
click at [308, 268] on div at bounding box center [307, 269] width 15 height 14
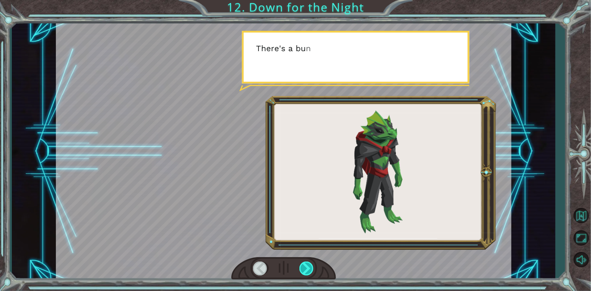
click at [308, 268] on div at bounding box center [307, 269] width 15 height 14
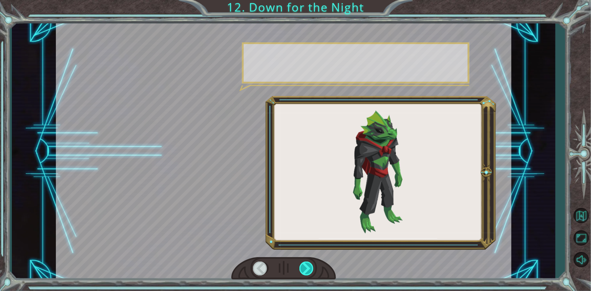
click at [308, 268] on div at bounding box center [307, 269] width 15 height 14
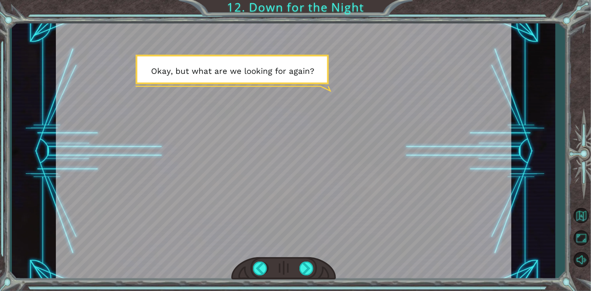
click at [296, 267] on div at bounding box center [283, 268] width 105 height 23
click at [307, 267] on div at bounding box center [307, 269] width 15 height 14
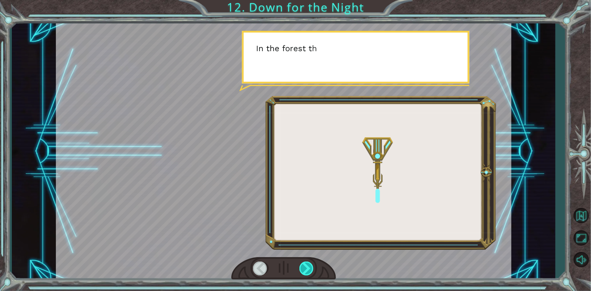
click at [307, 267] on div at bounding box center [307, 269] width 15 height 14
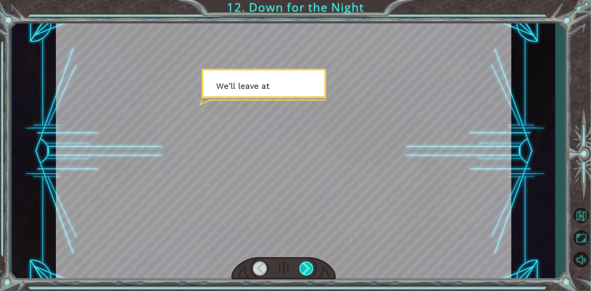
click at [307, 267] on div at bounding box center [307, 269] width 15 height 14
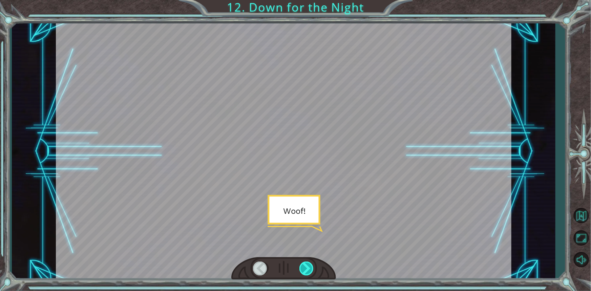
click at [307, 267] on div at bounding box center [307, 269] width 15 height 14
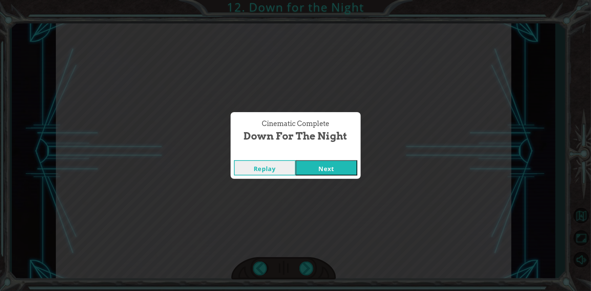
click at [339, 172] on button "Next" at bounding box center [327, 167] width 62 height 15
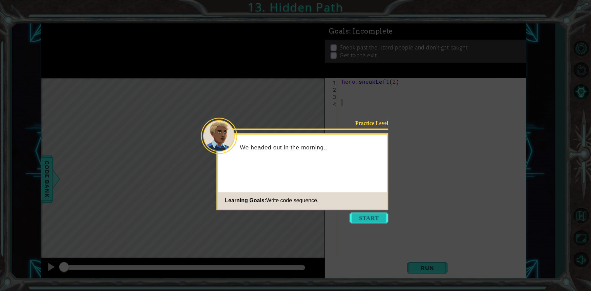
click at [354, 220] on button "Start" at bounding box center [369, 218] width 39 height 11
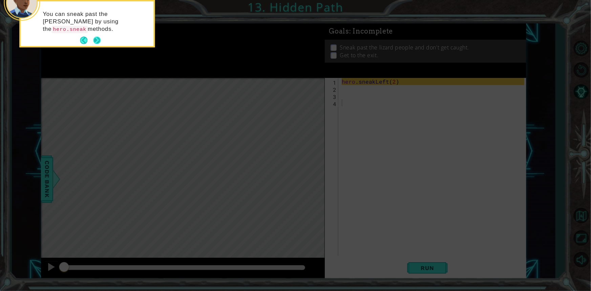
click at [98, 42] on button "Next" at bounding box center [96, 40] width 7 height 7
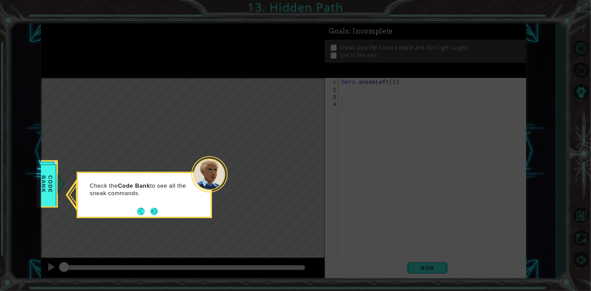
click at [149, 206] on div "Check the Code Bank to see all the sneak commands." at bounding box center [144, 193] width 133 height 34
click at [149, 206] on footer at bounding box center [147, 211] width 21 height 10
click at [151, 209] on button "Next" at bounding box center [154, 211] width 8 height 8
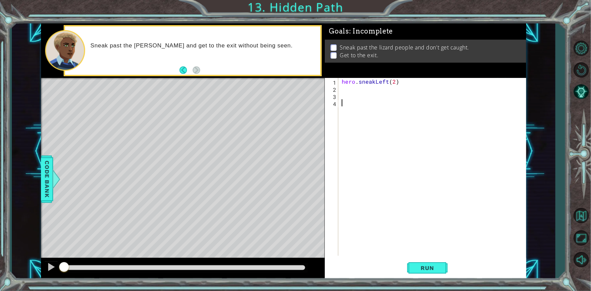
click at [385, 88] on div "hero . sneakLeft ( 2 )" at bounding box center [434, 174] width 187 height 192
click at [413, 270] on button "Run" at bounding box center [427, 268] width 41 height 20
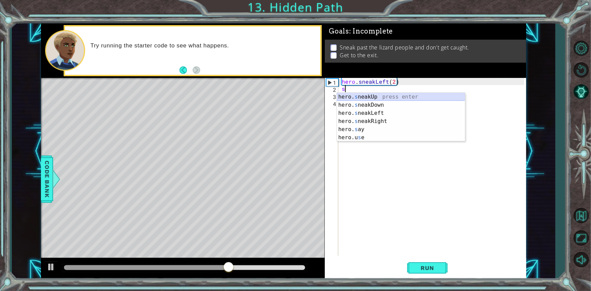
click at [389, 97] on div "hero. s neakUp press enter hero. s neakDown press enter hero. s neakLeft press …" at bounding box center [401, 125] width 128 height 65
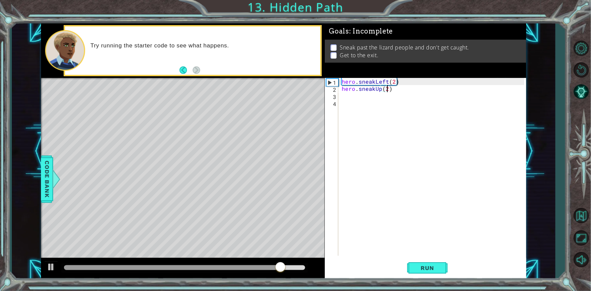
type textarea "hero.sneakUp(2)"
click at [389, 96] on div "hero . sneakLeft ( 2 ) hero . sneakUp ( 2 )" at bounding box center [434, 174] width 187 height 192
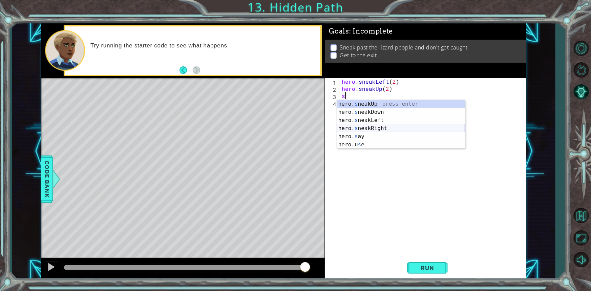
click at [382, 126] on div "hero. s neakUp press enter hero. s neakDown press enter hero. s neakLeft press …" at bounding box center [401, 132] width 128 height 65
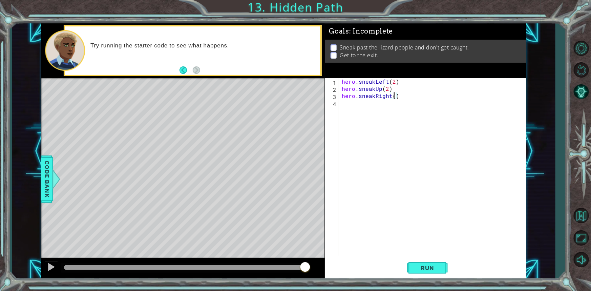
scroll to position [0, 3]
type textarea "hero.sneakRight(2)"
click at [418, 266] on button "Run" at bounding box center [427, 268] width 41 height 20
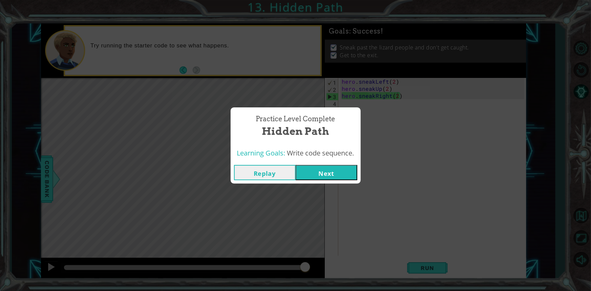
click at [319, 169] on button "Next" at bounding box center [327, 172] width 62 height 15
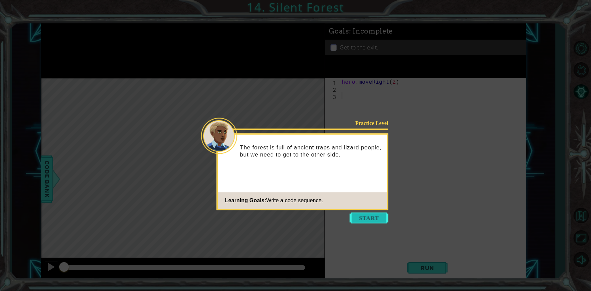
click at [363, 217] on button "Start" at bounding box center [369, 218] width 39 height 11
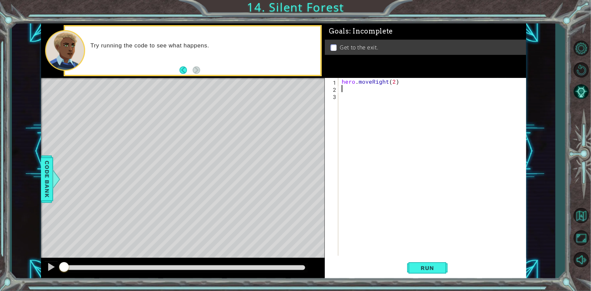
click at [359, 85] on div "hero . moveRight ( 2 )" at bounding box center [434, 174] width 187 height 192
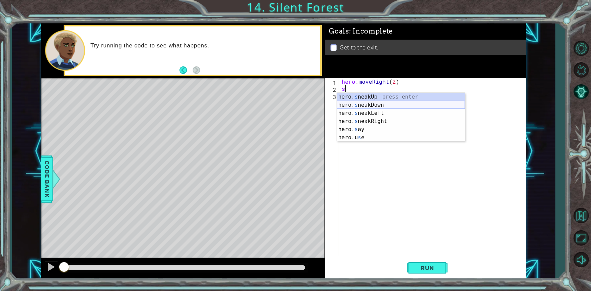
click at [374, 103] on div "hero. s neakUp press enter hero. s neakDown press enter hero. s neakLeft press …" at bounding box center [401, 125] width 128 height 65
type textarea "hero.sneakDown(1)"
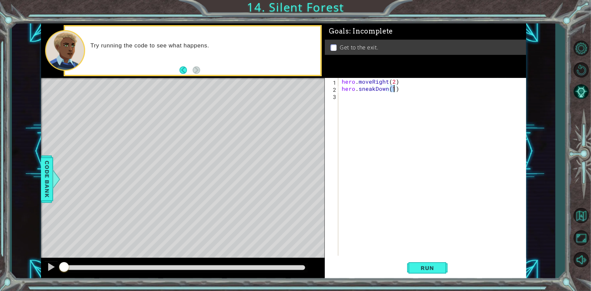
click at [374, 103] on div "hero . moveRight ( 2 ) hero . sneakDown ( 1 )" at bounding box center [434, 174] width 187 height 192
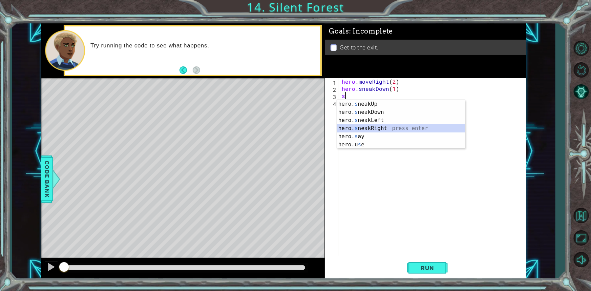
click at [359, 129] on div "hero. s neakUp press enter hero. s neakDown press enter hero. s neakLeft press …" at bounding box center [401, 132] width 128 height 65
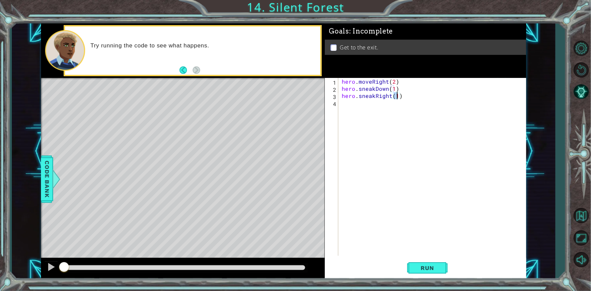
type textarea "hero.sneakRight(2)"
click at [378, 112] on div "hero . moveRight ( 2 ) hero . sneakDown ( 1 ) hero . sneakRight ( 2 )" at bounding box center [434, 174] width 187 height 192
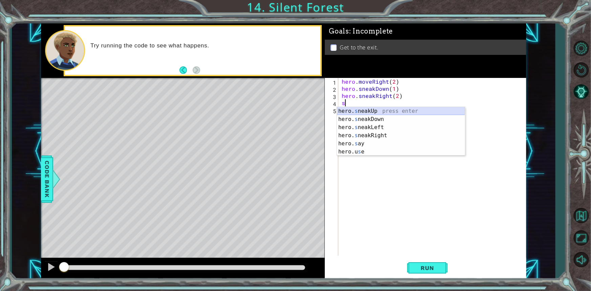
click at [386, 108] on div "hero. s neakUp press enter hero. s neakDown press enter hero. s neakLeft press …" at bounding box center [401, 139] width 128 height 65
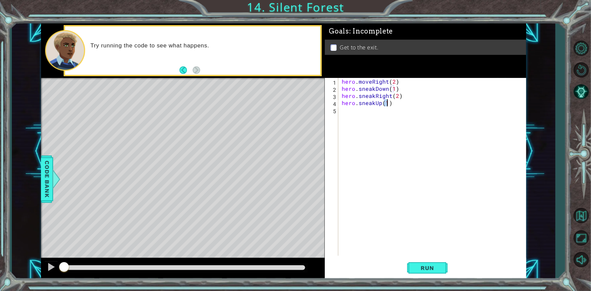
type textarea "hero.sneakUp(1)"
click at [373, 111] on div "hero . moveRight ( 2 ) hero . sneakDown ( 1 ) hero . sneakRight ( 2 ) hero . sn…" at bounding box center [434, 174] width 187 height 192
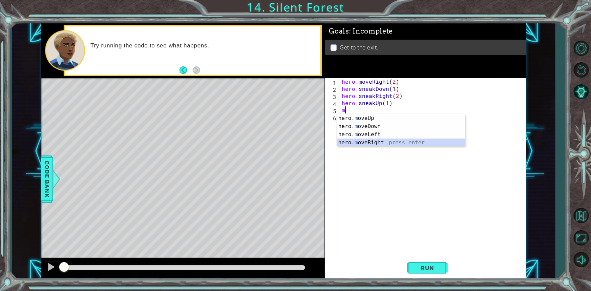
click at [376, 142] on div "hero. m oveUp press enter hero. m oveDown press enter hero. m oveLeft press ent…" at bounding box center [401, 138] width 128 height 49
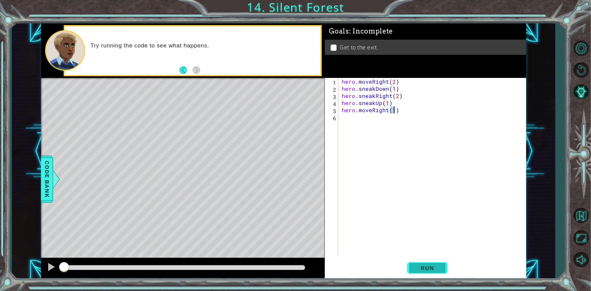
type textarea "hero.moveRight(1)"
click at [407, 264] on button "Run" at bounding box center [427, 268] width 41 height 20
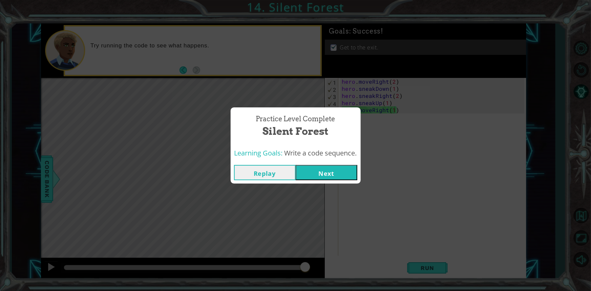
click at [327, 179] on button "Next" at bounding box center [327, 172] width 62 height 15
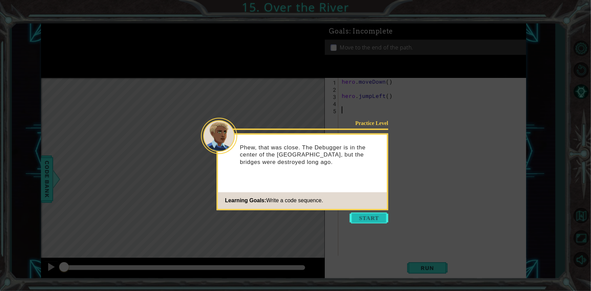
click at [363, 216] on button "Start" at bounding box center [369, 218] width 39 height 11
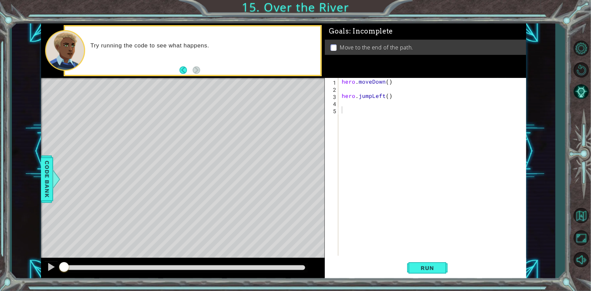
click at [386, 87] on div "hero . moveDown ( ) hero . jumpLeft ( )" at bounding box center [434, 174] width 187 height 192
type textarea "hero.jumpLeft()"
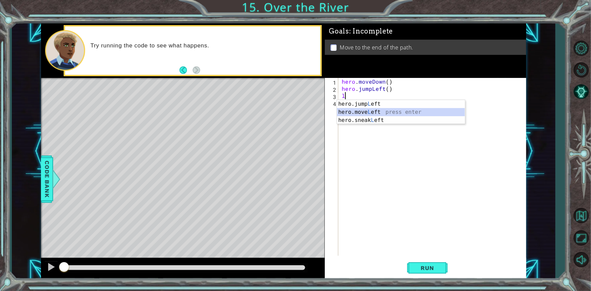
click at [392, 114] on div "hero.jump L eft press enter hero.move L eft press enter hero.sneak L eft press …" at bounding box center [401, 120] width 128 height 41
type textarea "hero.moveLeft(1)"
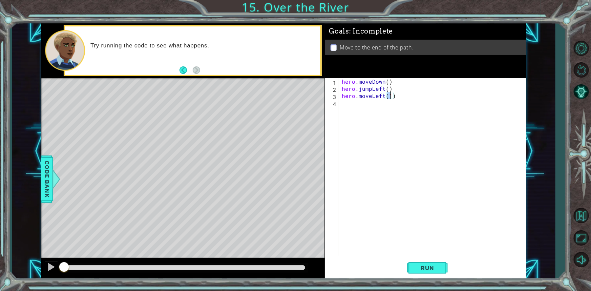
click at [392, 109] on div "hero . moveDown ( ) hero . jumpLeft ( ) hero . moveLeft ( 1 )" at bounding box center [434, 174] width 187 height 192
type textarea "j"
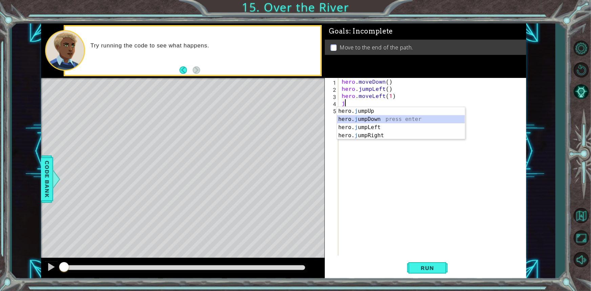
click at [383, 119] on div "hero. j umpUp press enter hero. j umpDown press enter hero. j umpLeft press ent…" at bounding box center [401, 131] width 128 height 49
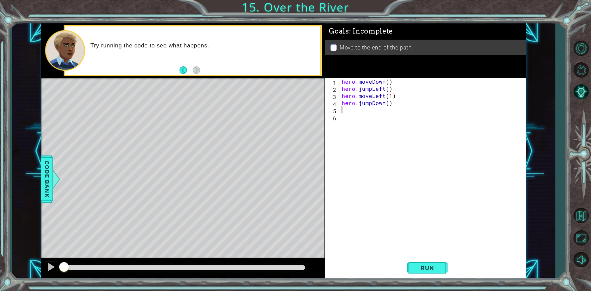
type textarea "j"
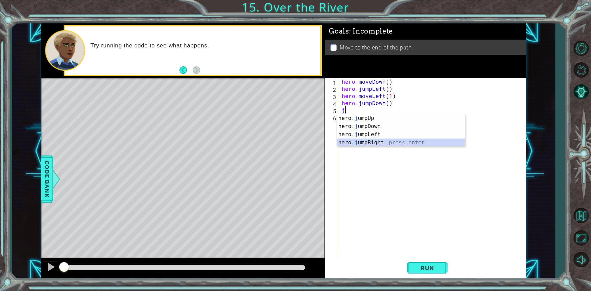
click at [382, 143] on div "hero. j umpUp press enter hero. j umpDown press enter hero. j umpLeft press ent…" at bounding box center [401, 138] width 128 height 49
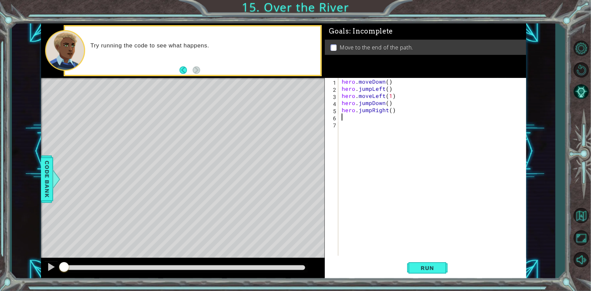
type textarea "r"
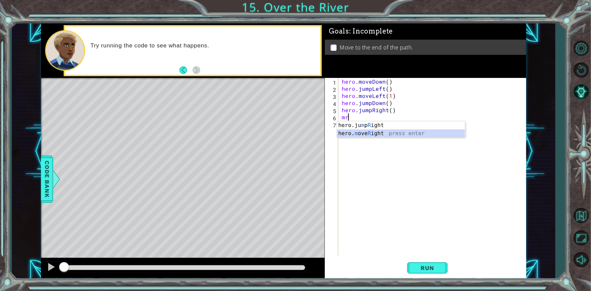
click at [373, 131] on div "hero.ju m p R ight press enter hero. m ove R ight press enter" at bounding box center [401, 137] width 128 height 33
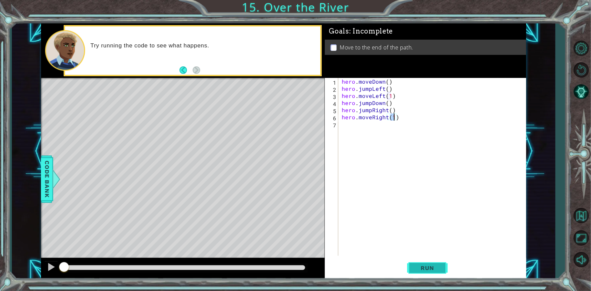
type textarea "hero.moveRight(1)"
click at [434, 261] on button "Run" at bounding box center [427, 268] width 41 height 20
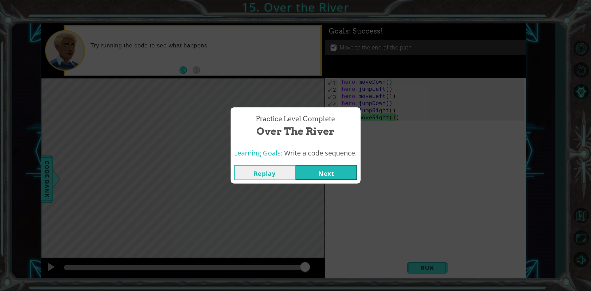
click at [320, 168] on button "Next" at bounding box center [327, 172] width 62 height 15
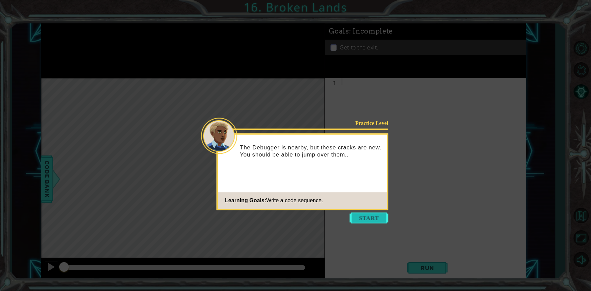
click at [366, 218] on button "Start" at bounding box center [369, 218] width 39 height 11
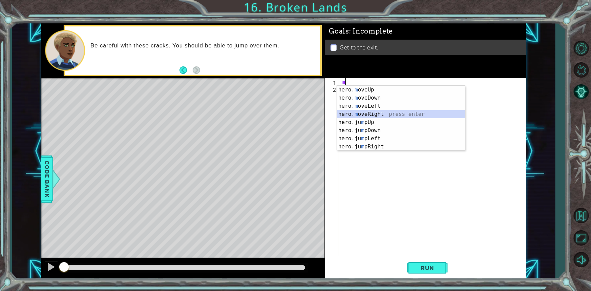
click at [376, 111] on div "hero. m oveUp press enter hero. m oveDown press enter hero. m oveLeft press ent…" at bounding box center [401, 126] width 128 height 81
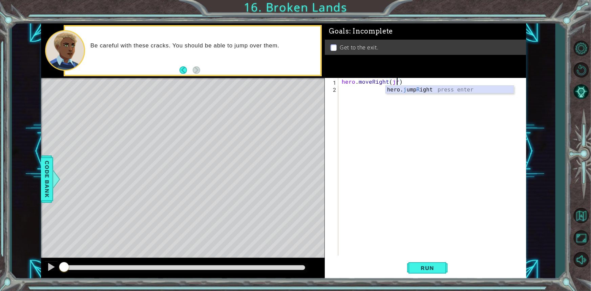
scroll to position [0, 3]
type textarea "hero.moveRight(1)"
click at [377, 91] on div "hero . moveRight ( 1 )" at bounding box center [434, 174] width 187 height 192
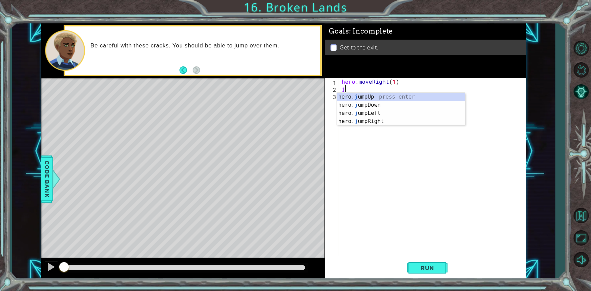
type textarea "jr"
click at [374, 97] on div "hero. j ump R ight press enter" at bounding box center [401, 105] width 128 height 24
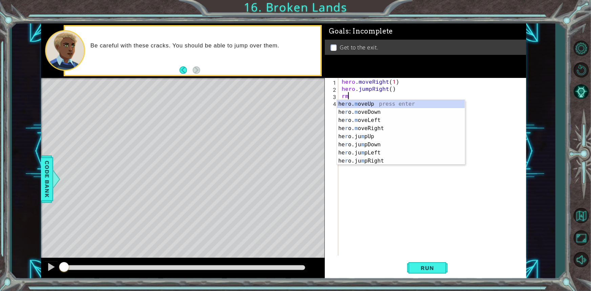
type textarea "rm"
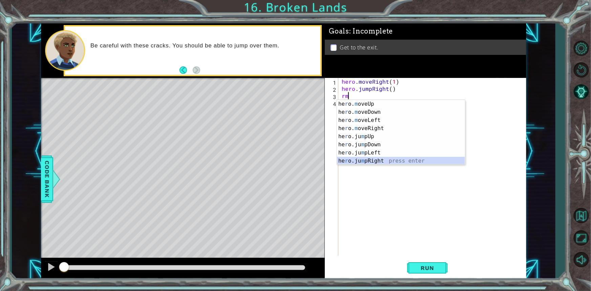
click at [370, 159] on div "he r o. m oveUp press enter he r o. m oveDown press enter he r o. m oveLeft pre…" at bounding box center [401, 140] width 128 height 81
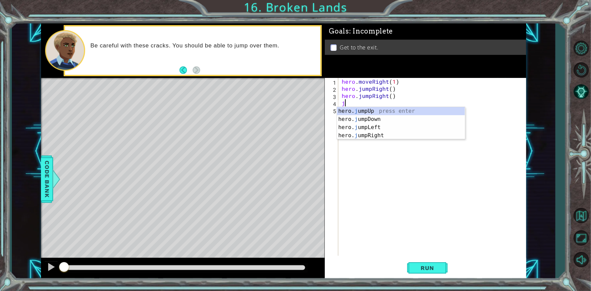
type textarea "ju"
click at [375, 111] on div "hero. ju mpUp press enter hero. ju mpDown press enter hero. [PERSON_NAME] mpLef…" at bounding box center [401, 131] width 128 height 49
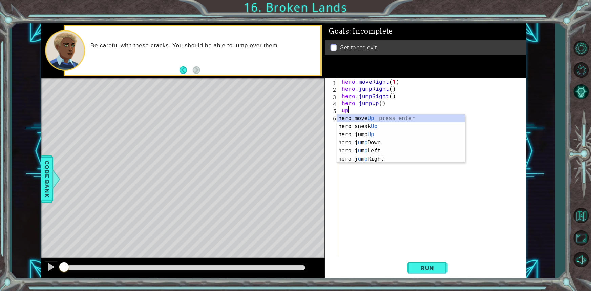
type textarea "u"
click at [384, 118] on div "hero. move Up press enter hero. move Down press enter hero. move Left press ent…" at bounding box center [401, 138] width 128 height 49
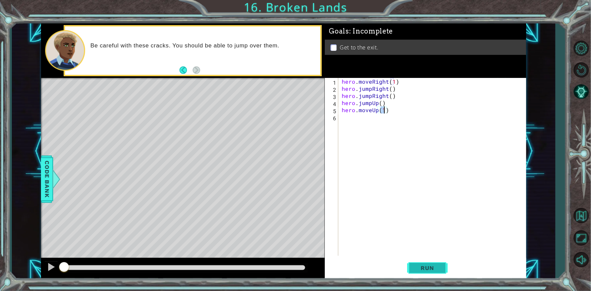
click at [422, 270] on span "Run" at bounding box center [427, 268] width 27 height 7
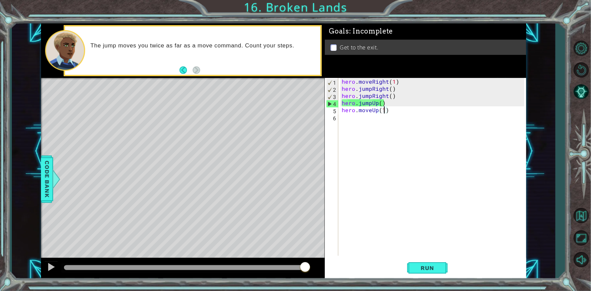
click at [371, 97] on div "hero . moveRight ( 1 ) hero . jumpRight ( ) hero . jumpRight ( ) hero . jumpUp …" at bounding box center [434, 174] width 187 height 192
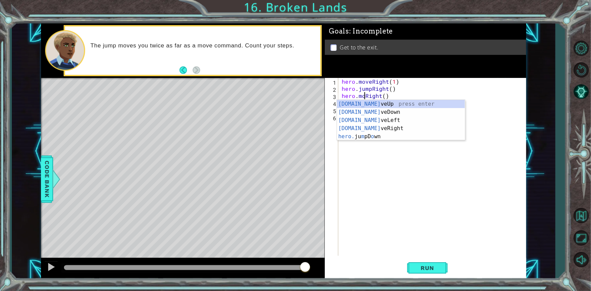
scroll to position [0, 1]
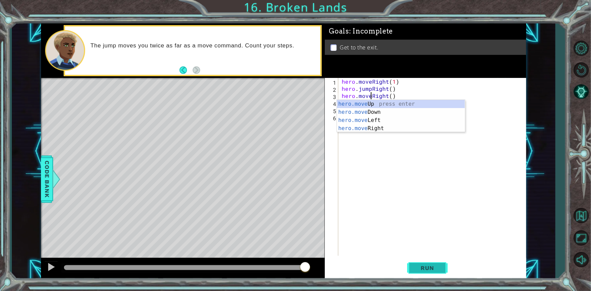
type textarea "hero.moveRight()"
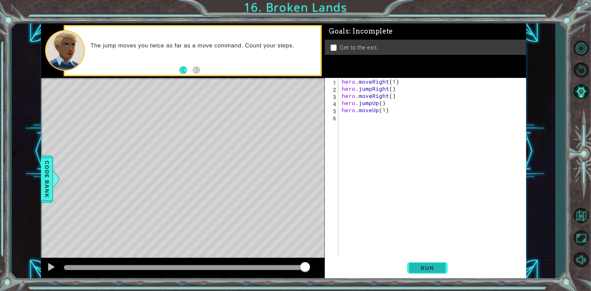
click at [426, 271] on button "Run" at bounding box center [427, 268] width 41 height 20
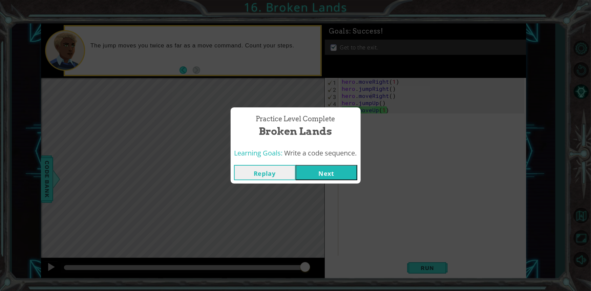
click at [332, 172] on button "Next" at bounding box center [327, 172] width 62 height 15
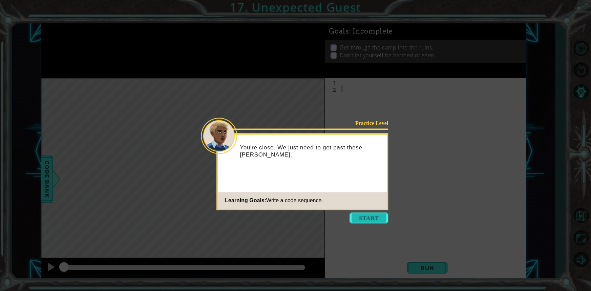
click at [362, 219] on button "Start" at bounding box center [369, 218] width 39 height 11
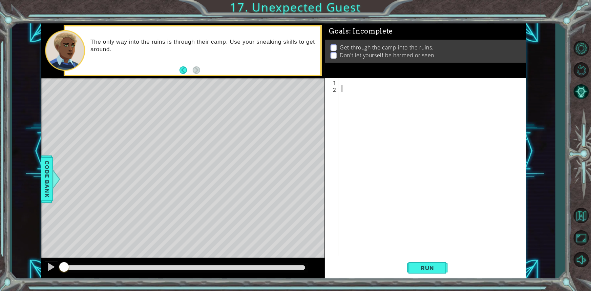
click at [346, 83] on div at bounding box center [434, 174] width 187 height 192
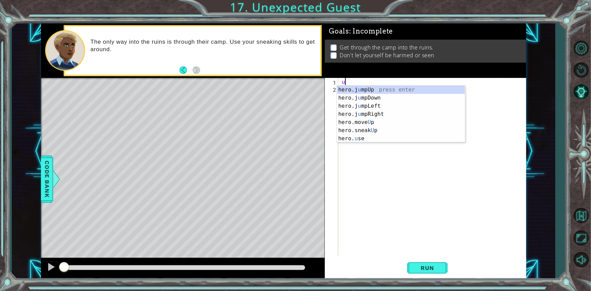
type textarea "u"
click at [378, 100] on div "hero.jump D own press enter hero.[PERSON_NAME] own press enter hero.sneak D own…" at bounding box center [401, 106] width 128 height 41
type textarea "hero.moveDown(1)"
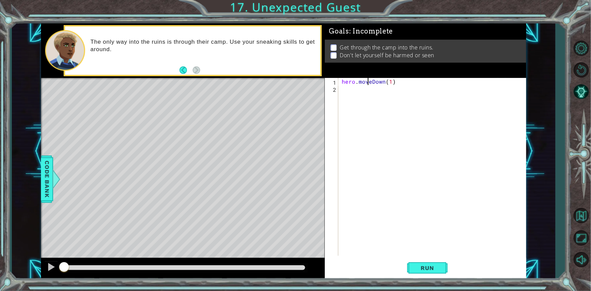
click at [368, 80] on div "hero . moveDown ( 1 )" at bounding box center [434, 174] width 187 height 192
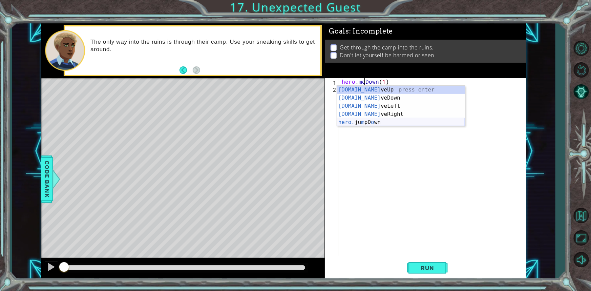
click at [379, 122] on div "[DOMAIN_NAME] veUp press enter [DOMAIN_NAME] veDown press enter [DOMAIN_NAME] v…" at bounding box center [401, 114] width 128 height 57
type textarea "hero.jumpDown()(1)"
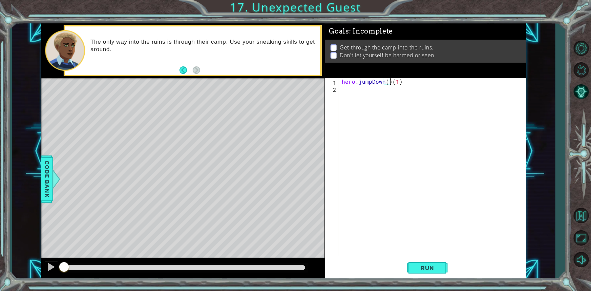
click at [371, 99] on div "hero . jumpDown ( ) ( 1 )" at bounding box center [434, 174] width 187 height 192
click at [392, 82] on div "hero . jumpDown ( ) ( 1 )" at bounding box center [434, 174] width 187 height 192
click at [377, 91] on div "hero.jumpDown press enter" at bounding box center [401, 98] width 128 height 24
type textarea "hero.jumpDown(1)"
click at [407, 110] on div "hero . jumpDown ( 1 )" at bounding box center [434, 174] width 187 height 192
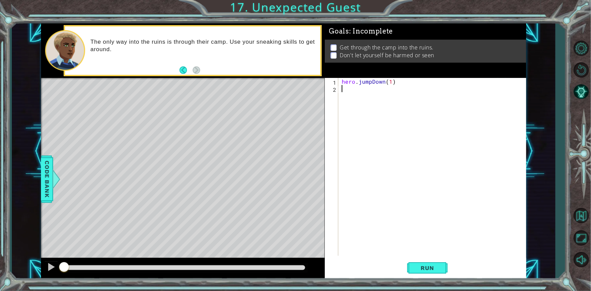
type textarea "j"
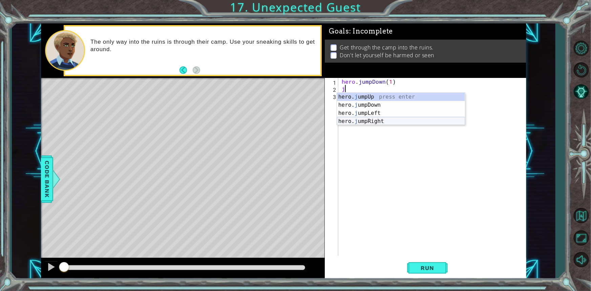
click at [361, 122] on div "hero. j umpUp press enter hero. j umpDown press enter hero. j umpLeft press ent…" at bounding box center [401, 117] width 128 height 49
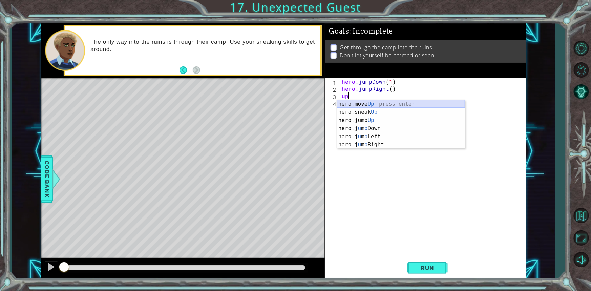
click at [374, 105] on div "hero.move Up press enter hero.sneak Up press enter hero.jump Up press enter her…" at bounding box center [401, 132] width 128 height 65
type textarea "hero.moveUp(1)"
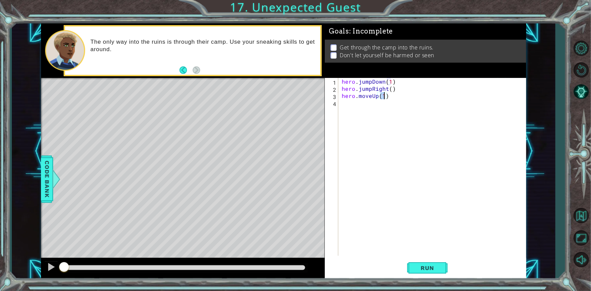
click at [351, 102] on div "hero . jumpDown ( 1 ) hero . jumpRight ( ) hero . moveUp ( 1 )" at bounding box center [434, 174] width 187 height 192
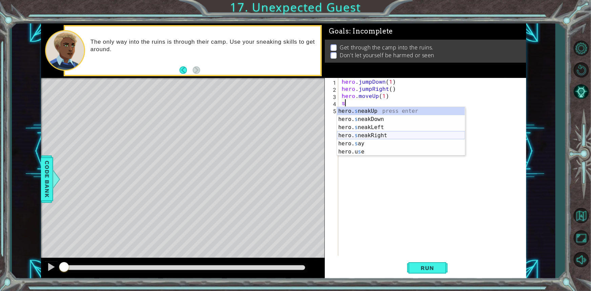
click at [358, 136] on div "hero. s neakUp press enter hero. s neakDown press enter hero. s neakLeft press …" at bounding box center [401, 139] width 128 height 65
type textarea "hero.sneakRight(1)"
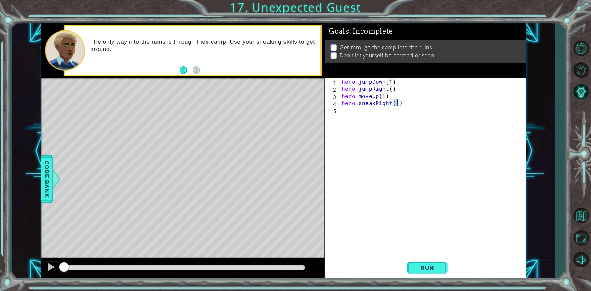
click at [358, 120] on div "hero . jumpDown ( 1 ) hero . jumpRight ( ) hero . moveUp ( 1 ) hero . sneakRigh…" at bounding box center [434, 174] width 187 height 192
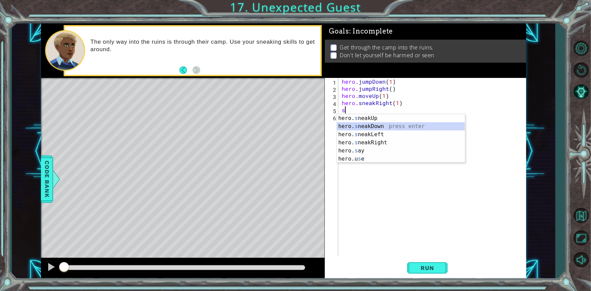
click at [385, 124] on div "hero. s neakUp press enter hero. s neakDown press enter hero. s neakLeft press …" at bounding box center [401, 146] width 128 height 65
type textarea "hero.sneakDown(1)"
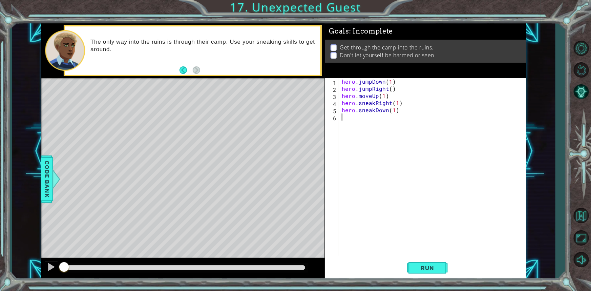
click at [385, 124] on div "hero . jumpDown ( 1 ) hero . jumpRight ( ) hero . moveUp ( 1 ) hero . sneakRigh…" at bounding box center [434, 174] width 187 height 192
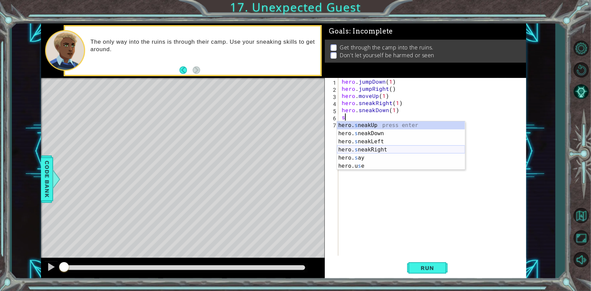
click at [392, 146] on div "hero. s neakUp press enter hero. s neakDown press enter hero. s neakLeft press …" at bounding box center [401, 153] width 128 height 65
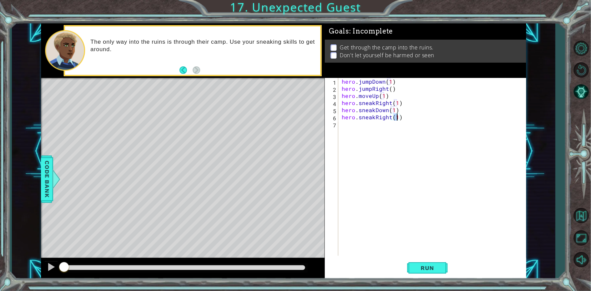
type textarea "hero.sneakRight(2)"
click at [383, 129] on div "hero . jumpDown ( 1 ) hero . jumpRight ( ) hero . moveUp ( 1 ) hero . sneakRigh…" at bounding box center [434, 174] width 187 height 192
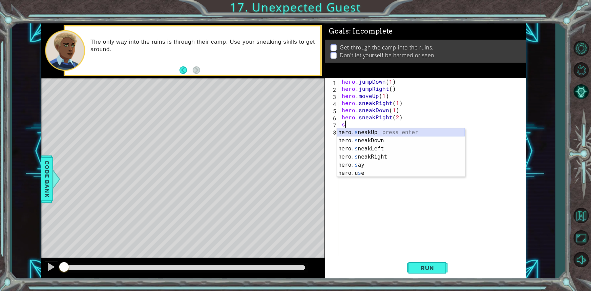
click at [357, 131] on div "hero. s neakUp press enter hero. s neakDown press enter hero. s neakLeft press …" at bounding box center [401, 160] width 128 height 65
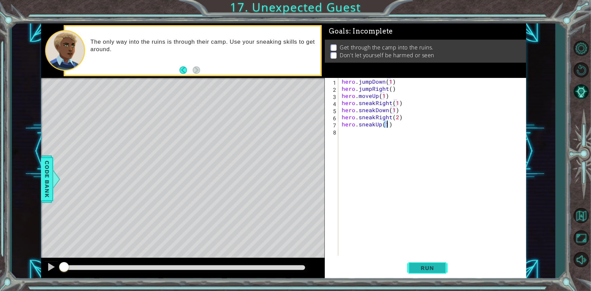
type textarea "hero.sneakUp(1)"
click at [424, 267] on span "Run" at bounding box center [427, 268] width 27 height 7
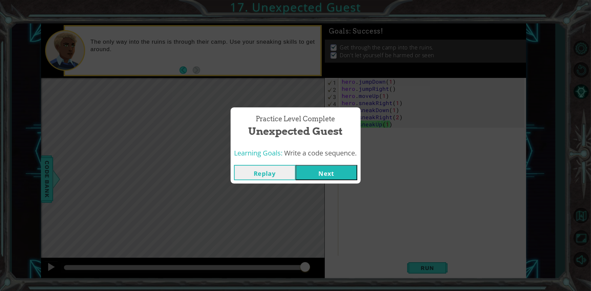
click at [341, 178] on button "Next" at bounding box center [327, 172] width 62 height 15
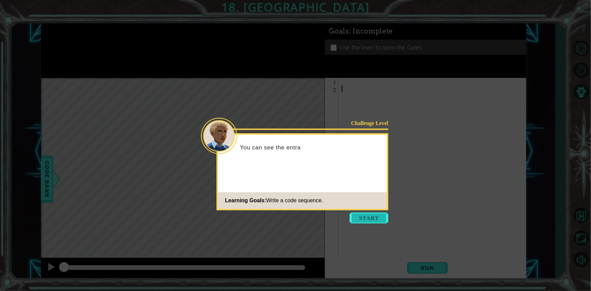
click at [373, 217] on button "Start" at bounding box center [369, 218] width 39 height 11
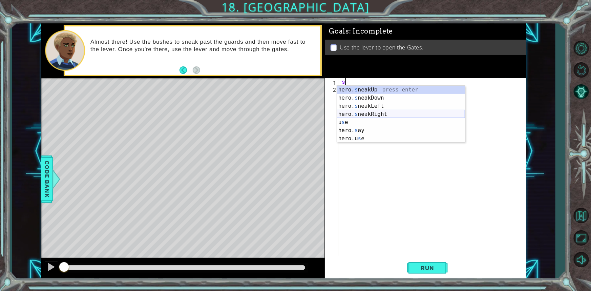
click at [359, 114] on div "hero. s neakUp press enter hero. s neakDown press enter hero. s neakLeft press …" at bounding box center [401, 122] width 128 height 73
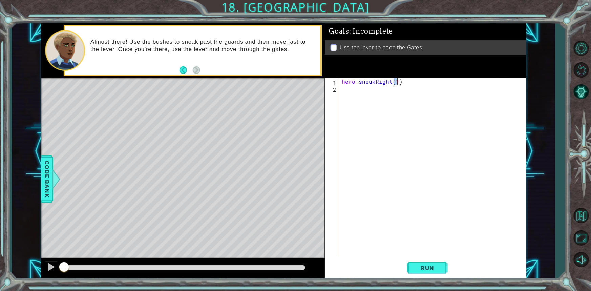
type textarea "hero.sneakRight(1)"
click at [355, 90] on div "hero . sneakRight ( 1 )" at bounding box center [434, 174] width 187 height 192
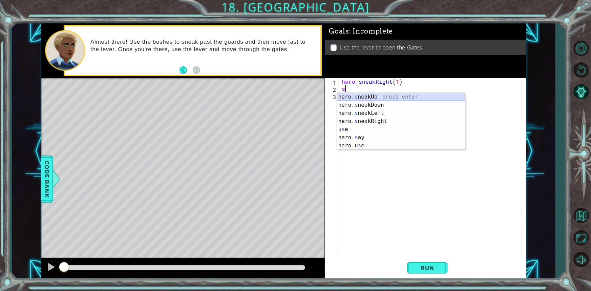
click at [373, 97] on div "hero. s neakUp press enter hero. s neakDown press enter hero. s neakLeft press …" at bounding box center [401, 129] width 128 height 73
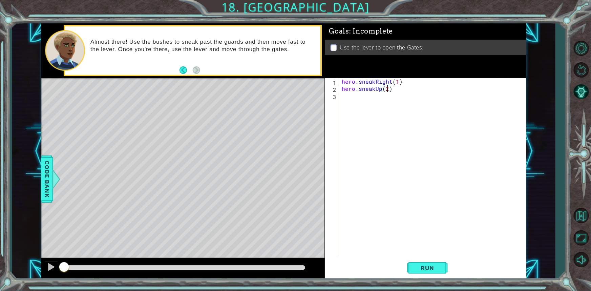
type textarea "hero.sneakUp(2)"
click at [349, 98] on div "hero . sneakRight ( 1 ) hero . sneakUp ( 2 )" at bounding box center [434, 174] width 187 height 192
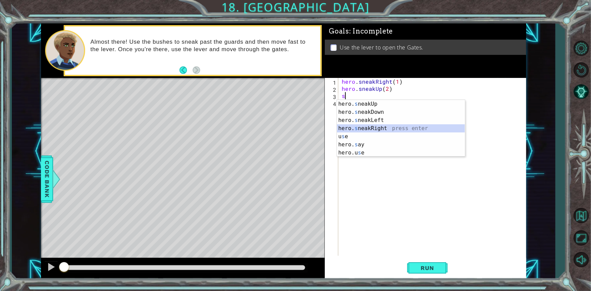
drag, startPoint x: 366, startPoint y: 129, endPoint x: 365, endPoint y: 116, distance: 12.6
click at [366, 128] on div "hero. s neakUp press enter hero. s neakDown press enter hero. s neakLeft press …" at bounding box center [401, 136] width 128 height 73
type textarea "hero.sneakRight(1)"
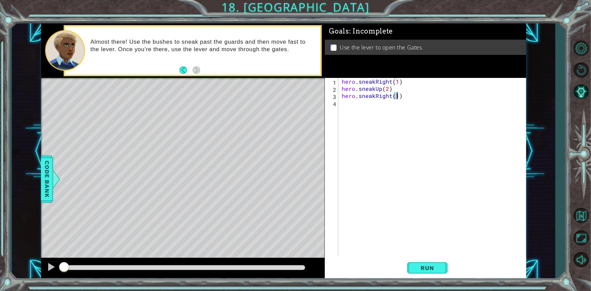
click at [365, 112] on div "hero . sneakRight ( 1 ) hero . sneakUp ( 2 ) hero . sneakRight ( 1 )" at bounding box center [434, 174] width 187 height 192
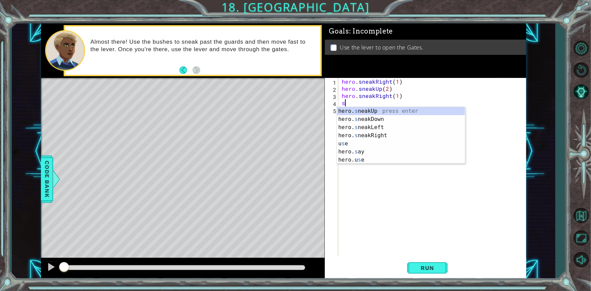
click at [365, 112] on div "hero. s neakUp press enter hero. s neakDown press enter hero. s neakLeft press …" at bounding box center [401, 143] width 128 height 73
type textarea "hero.sneakUp(1)"
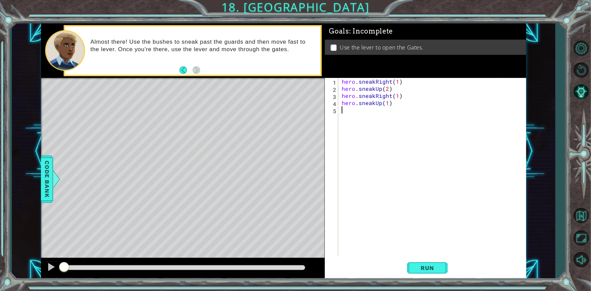
click at [365, 112] on div "hero . sneakRight ( 1 ) hero . sneakUp ( 2 ) hero . sneakRight ( 1 ) hero . sne…" at bounding box center [434, 174] width 187 height 192
type textarea "s"
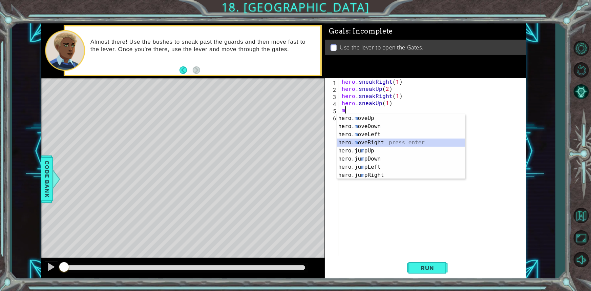
click at [375, 139] on div "hero. m oveUp press enter hero. m oveDown press enter hero. m oveLeft press ent…" at bounding box center [401, 154] width 128 height 81
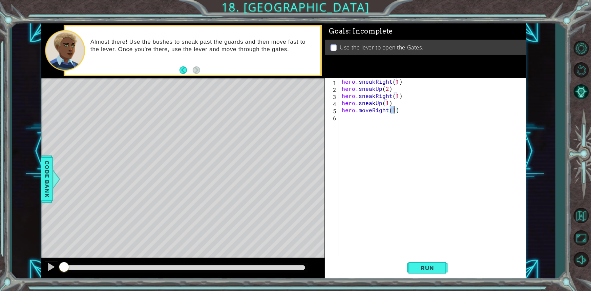
type textarea "hero.moveRight(2)"
click at [393, 121] on div "hero . sneakRight ( 1 ) hero . sneakUp ( 2 ) hero . sneakRight ( 1 ) hero . sne…" at bounding box center [434, 174] width 187 height 192
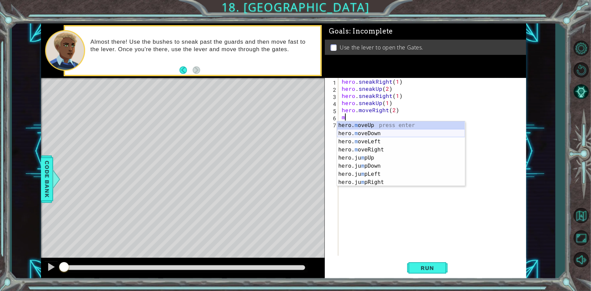
click at [350, 135] on div "hero. m oveUp press enter hero. m oveDown press enter hero. m oveLeft press ent…" at bounding box center [401, 161] width 128 height 81
type textarea "hero.moveDown(1)"
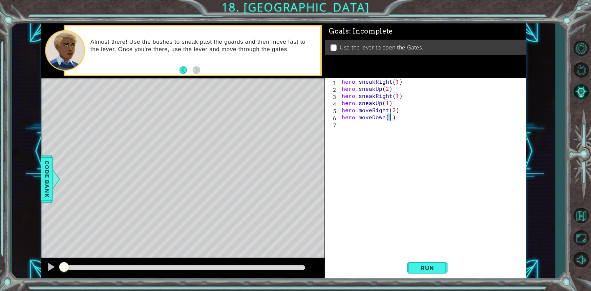
click at [364, 129] on div "hero . sneakRight ( 1 ) hero . sneakUp ( 2 ) hero . sneakRight ( 1 ) hero . sne…" at bounding box center [434, 174] width 187 height 192
type textarea "j"
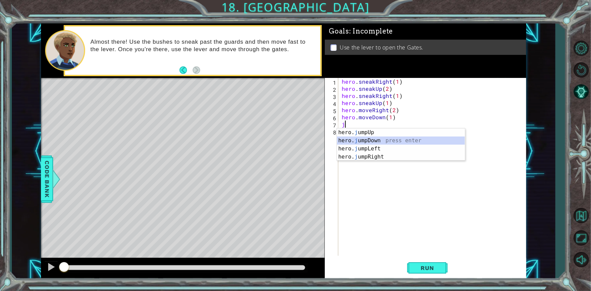
click at [365, 140] on div "hero. j umpUp press enter hero. j umpDown press enter hero. j umpLeft press ent…" at bounding box center [401, 152] width 128 height 49
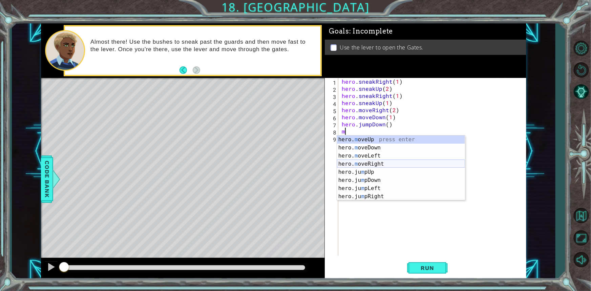
click at [373, 166] on div "hero. m oveUp press enter hero. m oveDown press enter hero. m oveLeft press ent…" at bounding box center [401, 176] width 128 height 81
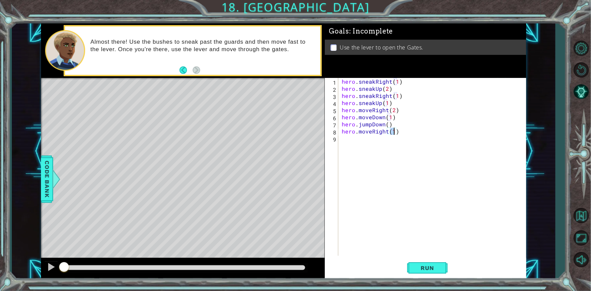
type textarea "hero.moveRight(2)"
click at [357, 144] on div "hero . sneakRight ( 1 ) hero . sneakUp ( 2 ) hero . sneakRight ( 1 ) hero . sne…" at bounding box center [434, 174] width 187 height 192
type textarea "j"
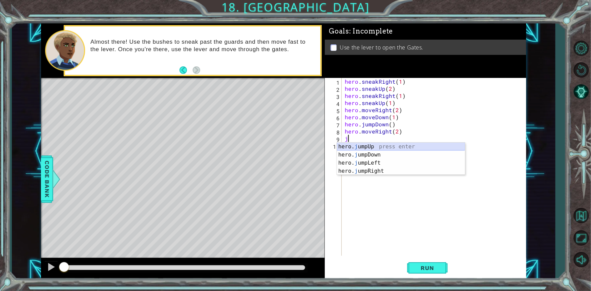
click at [374, 146] on div "hero. j umpUp press enter hero. j umpDown press enter hero. j umpLeft press ent…" at bounding box center [401, 167] width 128 height 49
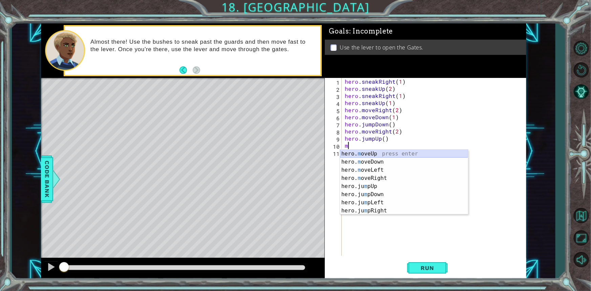
click at [385, 151] on div "hero. m oveUp press enter hero. m oveDown press enter hero. m oveLeft press ent…" at bounding box center [404, 190] width 128 height 81
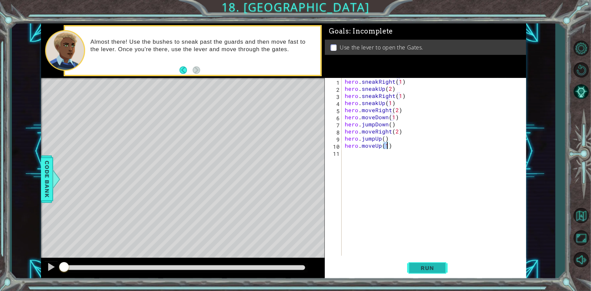
type textarea "hero.moveUp(1)"
click at [422, 270] on span "Run" at bounding box center [427, 268] width 27 height 7
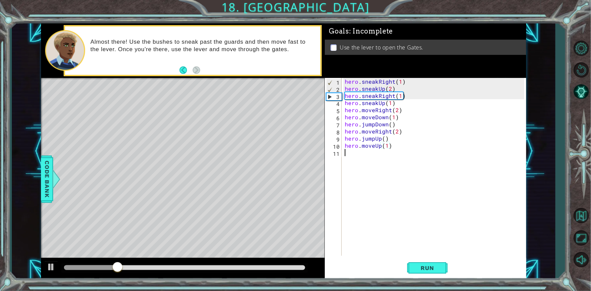
click at [434, 153] on div "hero . sneakRight ( 1 ) hero . sneakUp ( 2 ) hero . sneakRight ( 1 ) hero . sne…" at bounding box center [436, 174] width 184 height 192
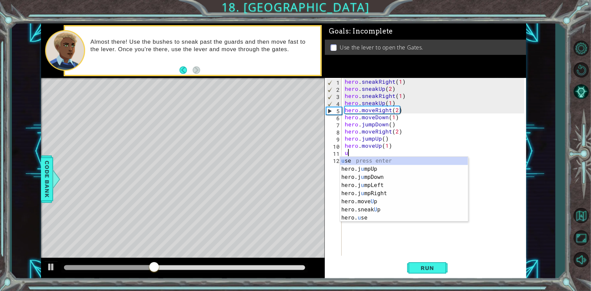
type textarea "u"
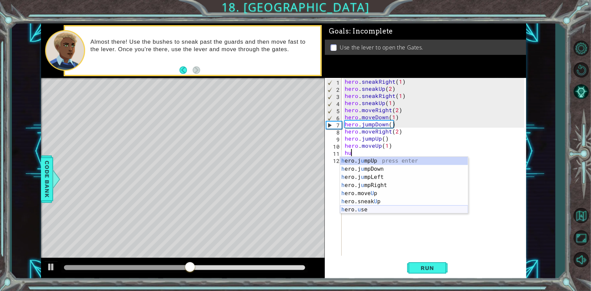
click at [380, 208] on div "h ero.j u mpUp press enter h ero.j u mpDown press enter h ero.j u mpLeft press …" at bounding box center [404, 193] width 128 height 73
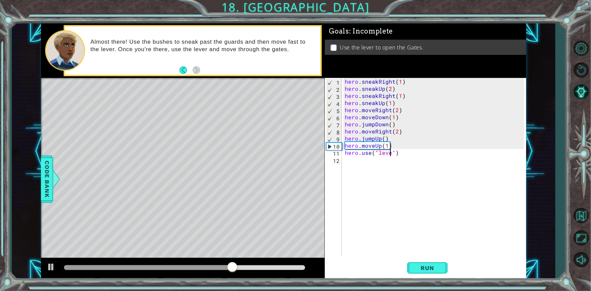
scroll to position [0, 3]
type textarea "hero.use("lever")"
click at [439, 270] on span "Run" at bounding box center [427, 268] width 27 height 7
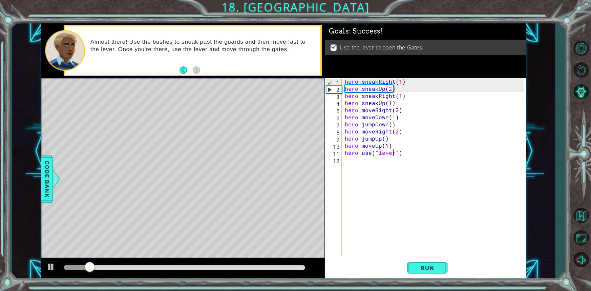
click at [157, 263] on div at bounding box center [183, 269] width 284 height 22
click at [160, 267] on div at bounding box center [184, 267] width 241 height 5
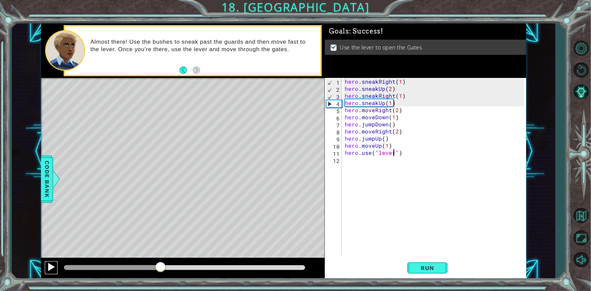
click at [52, 264] on div at bounding box center [51, 267] width 9 height 9
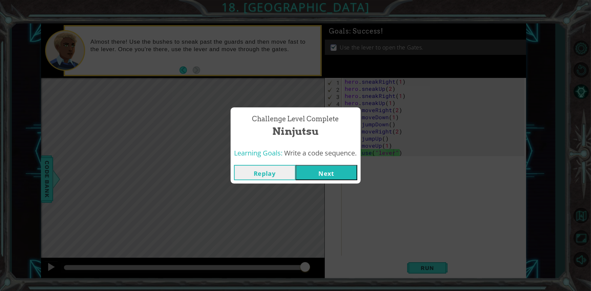
click at [328, 177] on button "Next" at bounding box center [327, 172] width 62 height 15
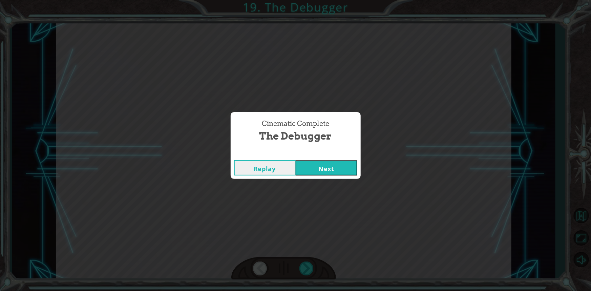
click at [334, 167] on button "Next" at bounding box center [327, 167] width 62 height 15
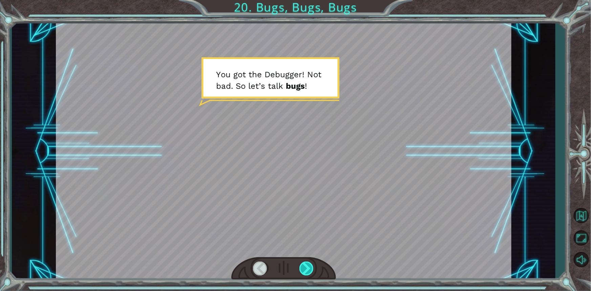
click at [310, 272] on div at bounding box center [307, 269] width 15 height 14
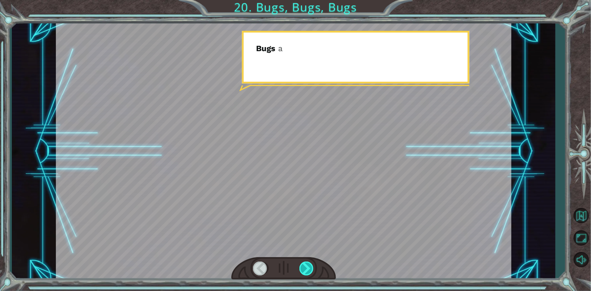
click at [310, 272] on div at bounding box center [307, 269] width 15 height 14
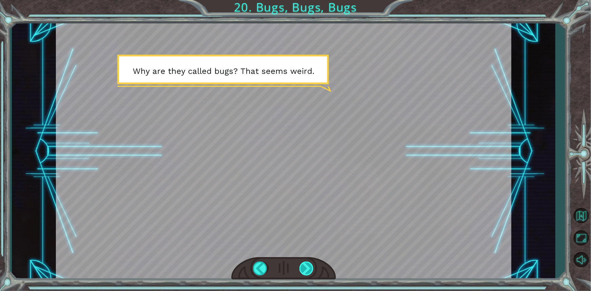
click at [310, 272] on div at bounding box center [307, 269] width 15 height 14
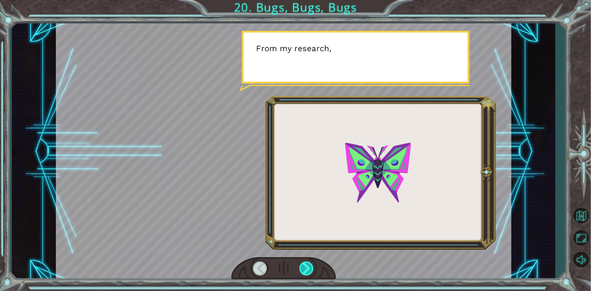
click at [310, 272] on div at bounding box center [307, 269] width 15 height 14
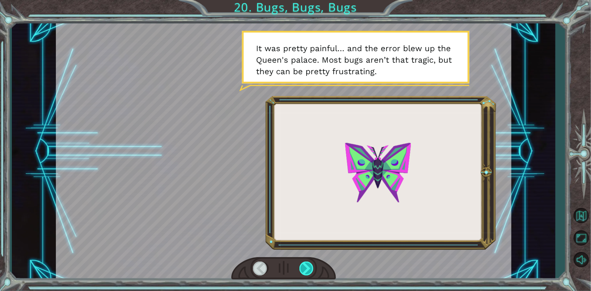
click at [310, 272] on div at bounding box center [307, 269] width 15 height 14
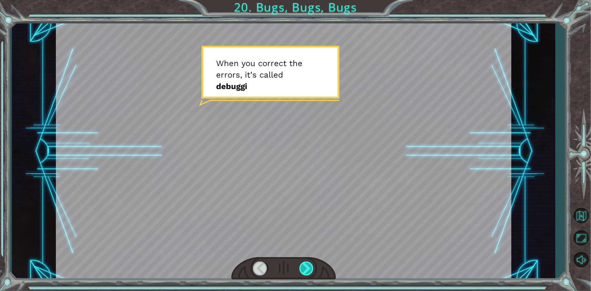
click at [310, 272] on div at bounding box center [307, 269] width 15 height 14
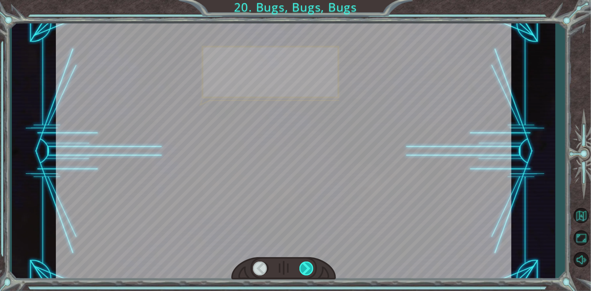
click at [310, 272] on div at bounding box center [307, 269] width 15 height 14
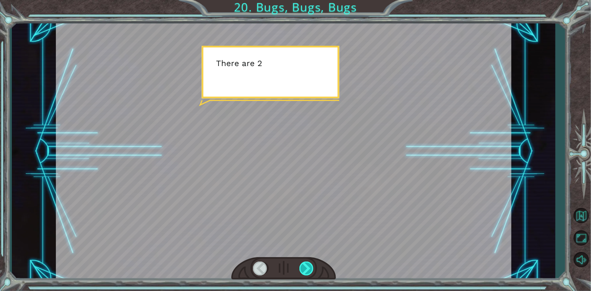
click at [310, 272] on div at bounding box center [307, 269] width 15 height 14
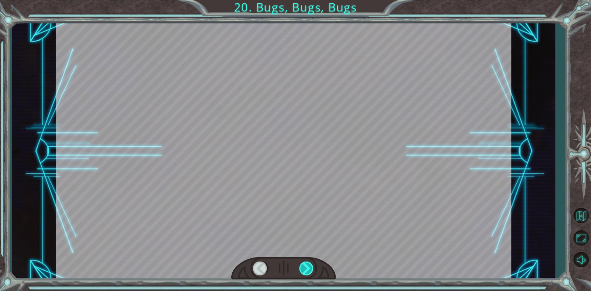
click at [310, 272] on div at bounding box center [307, 269] width 15 height 14
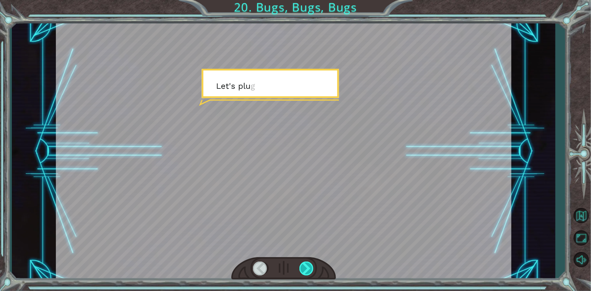
click at [310, 272] on div at bounding box center [307, 269] width 15 height 14
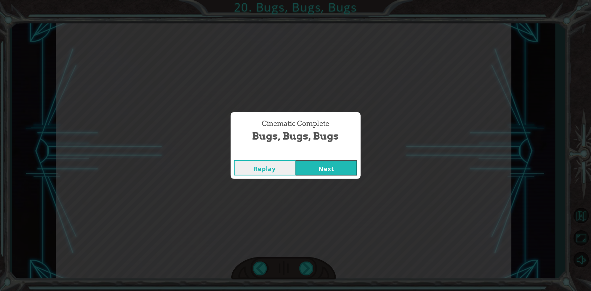
click at [332, 174] on button "Next" at bounding box center [327, 167] width 62 height 15
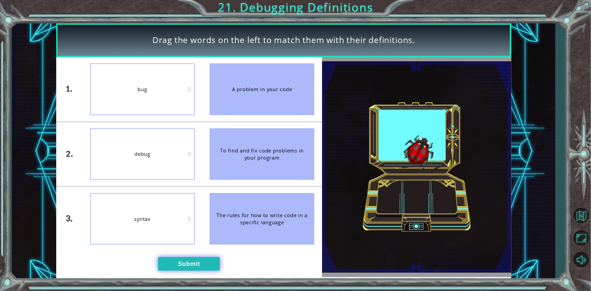
click at [184, 267] on button "Submit" at bounding box center [189, 264] width 62 height 14
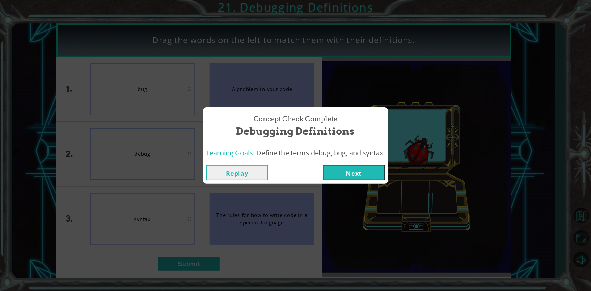
click at [343, 169] on button "Next" at bounding box center [354, 172] width 62 height 15
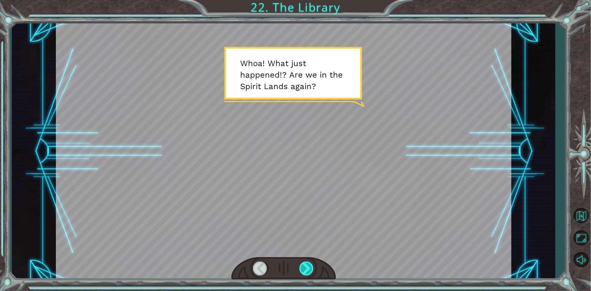
click at [304, 271] on div at bounding box center [307, 269] width 15 height 14
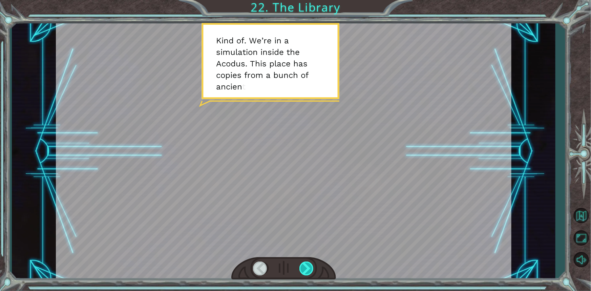
click at [304, 271] on div at bounding box center [307, 269] width 15 height 14
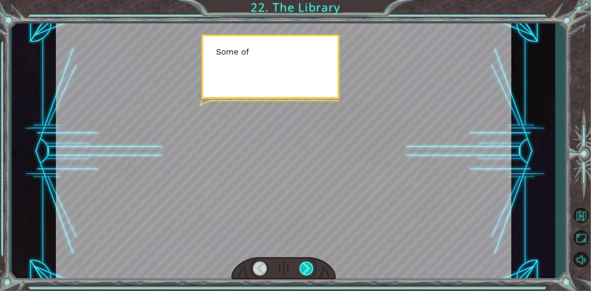
click at [304, 271] on div at bounding box center [307, 269] width 15 height 14
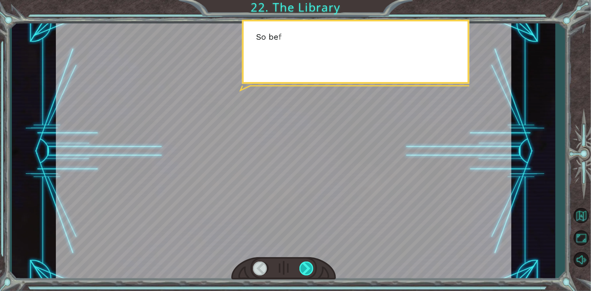
click at [304, 271] on div at bounding box center [307, 269] width 15 height 14
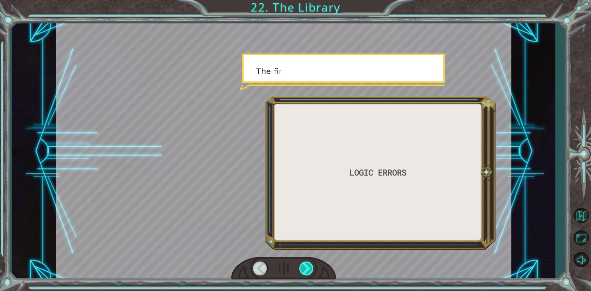
click at [304, 271] on div at bounding box center [307, 269] width 15 height 14
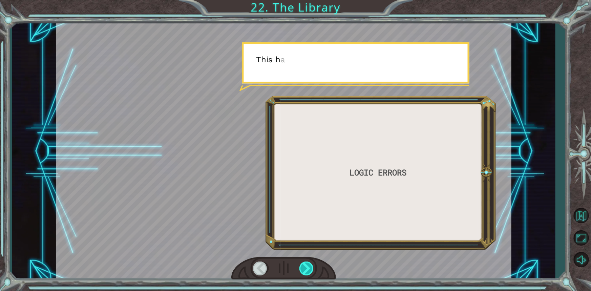
click at [304, 271] on div at bounding box center [307, 269] width 15 height 14
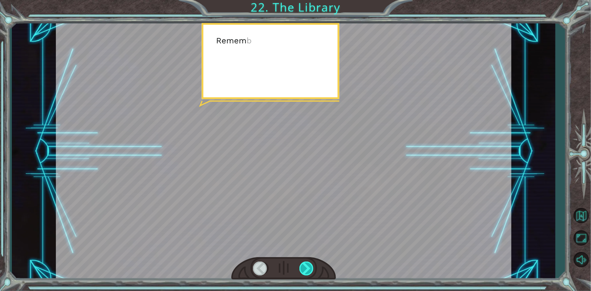
click at [304, 271] on div at bounding box center [307, 269] width 15 height 14
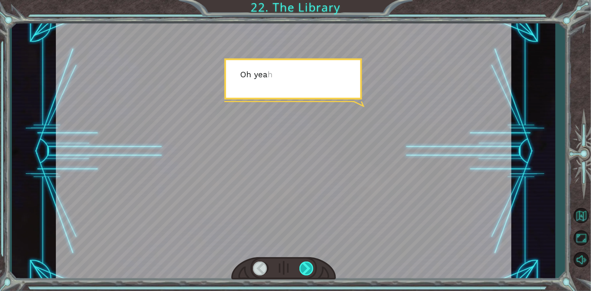
click at [304, 271] on div at bounding box center [307, 269] width 15 height 14
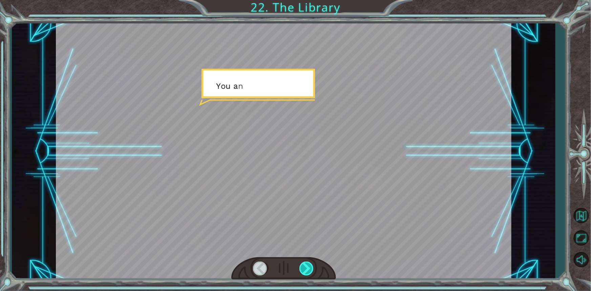
click at [304, 271] on div at bounding box center [307, 269] width 15 height 14
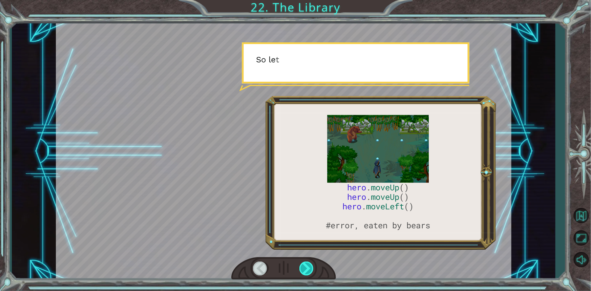
click at [304, 271] on div at bounding box center [307, 269] width 15 height 14
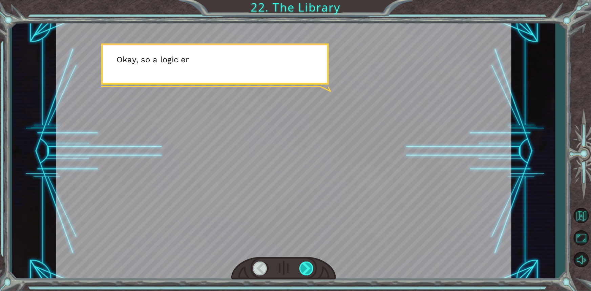
click at [304, 271] on div at bounding box center [307, 269] width 15 height 14
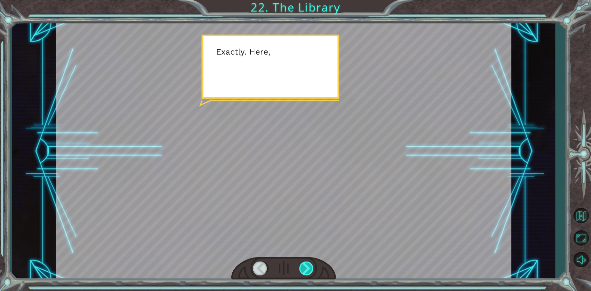
click at [304, 271] on div at bounding box center [307, 269] width 15 height 14
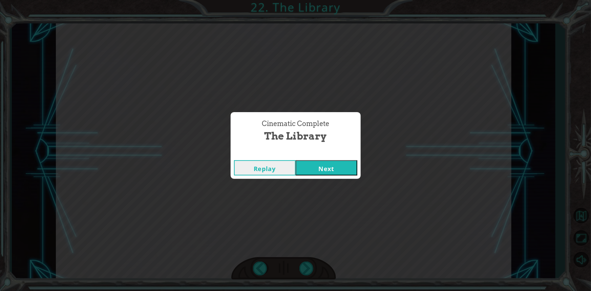
click at [310, 169] on button "Next" at bounding box center [327, 167] width 62 height 15
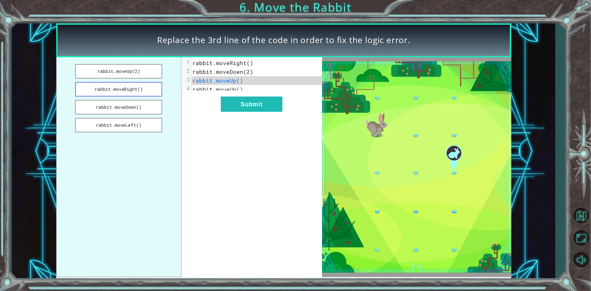
click at [141, 84] on button "rabbit.moveRight()" at bounding box center [118, 89] width 87 height 15
click at [240, 123] on div "xxxxxxxxxx 4 1 rabbit.moveRight() 2 rabbit.moveDown(2) 3 rabbit.moveRight() 4 r…" at bounding box center [252, 167] width 141 height 220
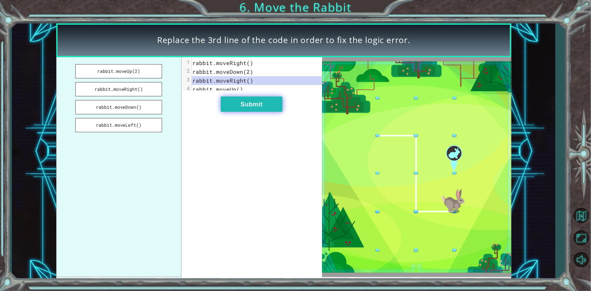
click at [277, 111] on button "Submit" at bounding box center [252, 104] width 62 height 15
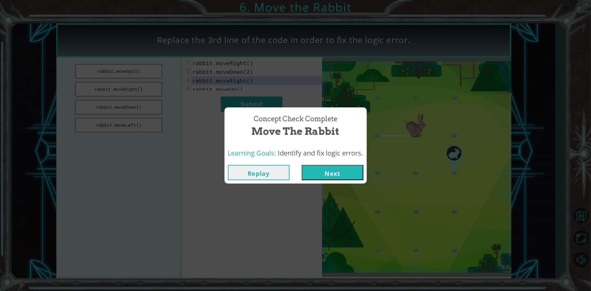
click at [350, 166] on button "Next" at bounding box center [333, 172] width 62 height 15
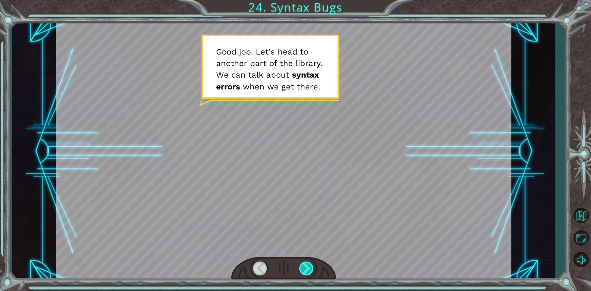
click at [300, 266] on div at bounding box center [307, 269] width 15 height 14
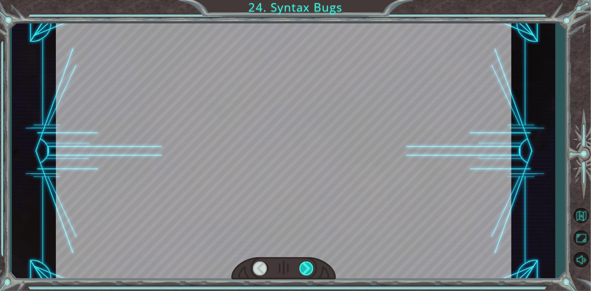
click at [300, 266] on div at bounding box center [307, 269] width 15 height 14
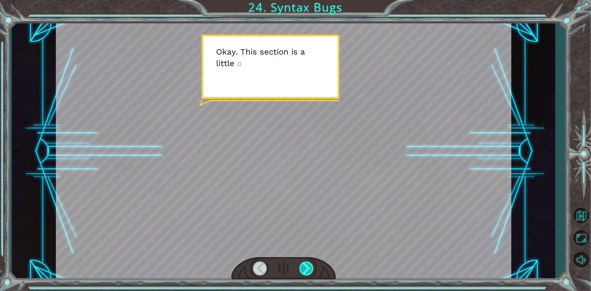
click at [308, 268] on div at bounding box center [307, 269] width 15 height 14
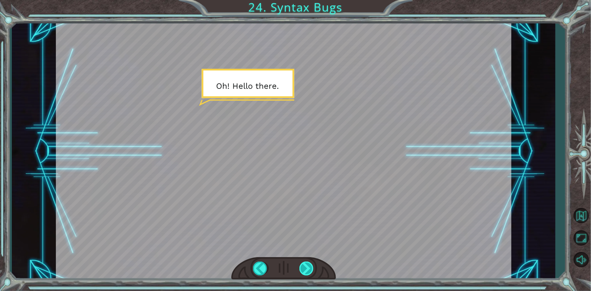
click at [308, 268] on div at bounding box center [307, 269] width 15 height 14
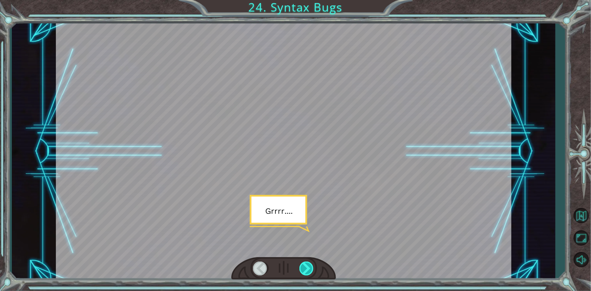
click at [308, 265] on div at bounding box center [307, 269] width 15 height 14
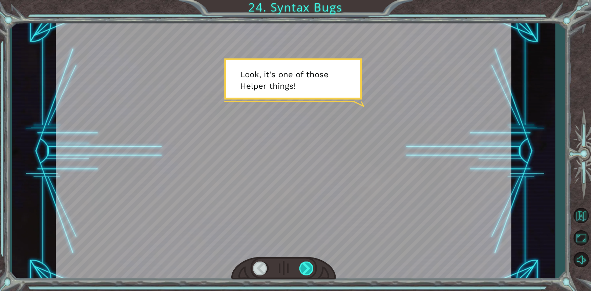
click at [308, 265] on div at bounding box center [307, 269] width 15 height 14
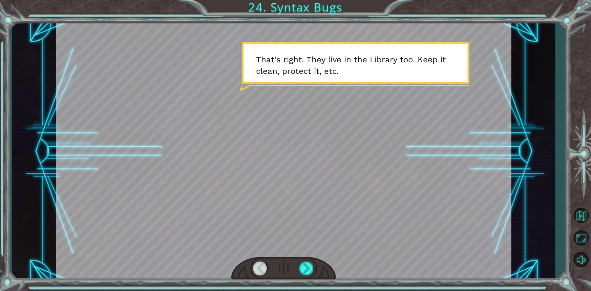
drag, startPoint x: 308, startPoint y: 265, endPoint x: 281, endPoint y: 267, distance: 26.9
click at [281, 267] on div at bounding box center [283, 268] width 105 height 23
click at [302, 268] on div at bounding box center [307, 269] width 15 height 14
click at [311, 269] on div at bounding box center [307, 269] width 15 height 14
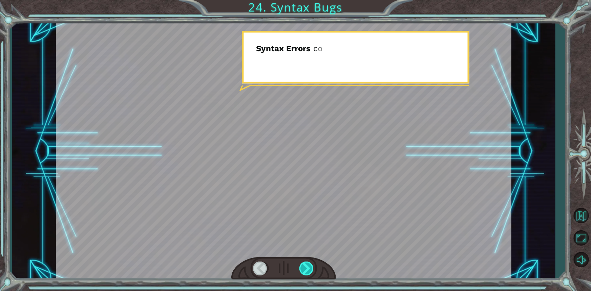
click at [311, 269] on div at bounding box center [307, 269] width 15 height 14
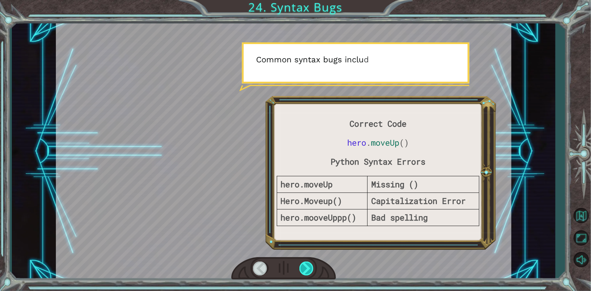
click at [311, 269] on div at bounding box center [307, 269] width 15 height 14
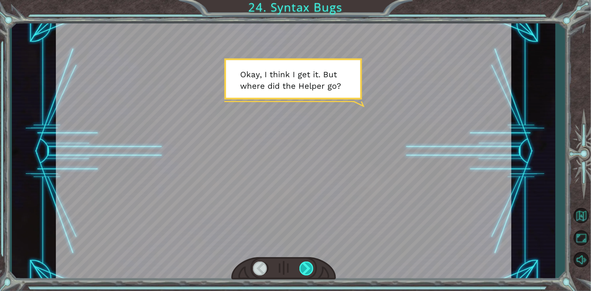
click at [313, 265] on div at bounding box center [307, 269] width 15 height 14
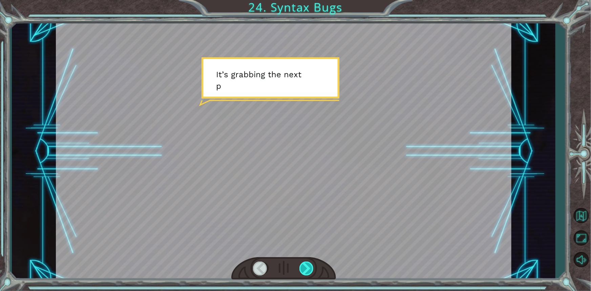
click at [313, 265] on div at bounding box center [307, 269] width 15 height 14
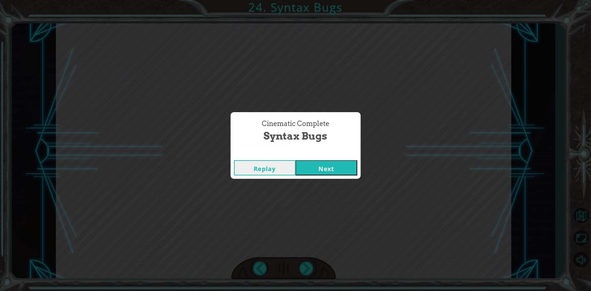
click at [330, 163] on button "Next" at bounding box center [327, 167] width 62 height 15
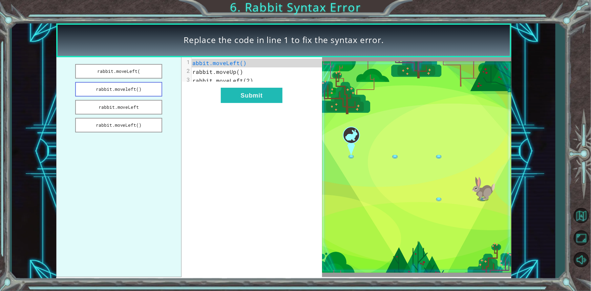
click at [95, 93] on button "rabbit.moveleft()" at bounding box center [118, 89] width 87 height 15
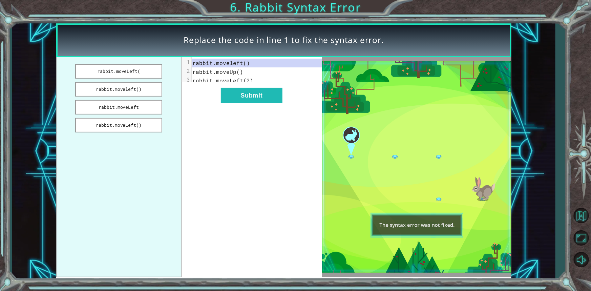
click at [244, 64] on span "rabbit.moveleft()" at bounding box center [222, 62] width 58 height 7
click at [230, 96] on button "Submit" at bounding box center [252, 95] width 62 height 15
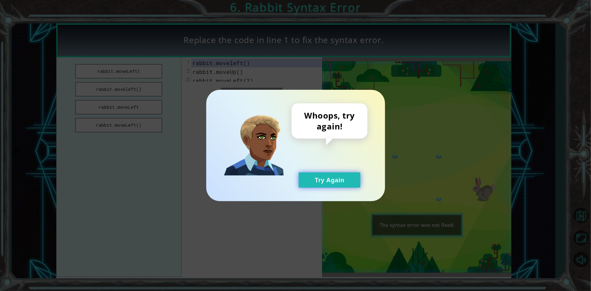
click at [303, 178] on button "Try Again" at bounding box center [330, 179] width 62 height 15
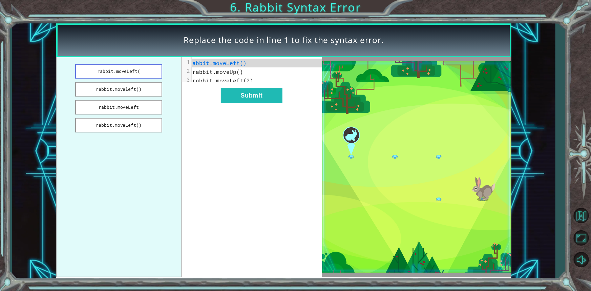
click at [156, 69] on button "rabbit.moveLeft(" at bounding box center [118, 71] width 87 height 15
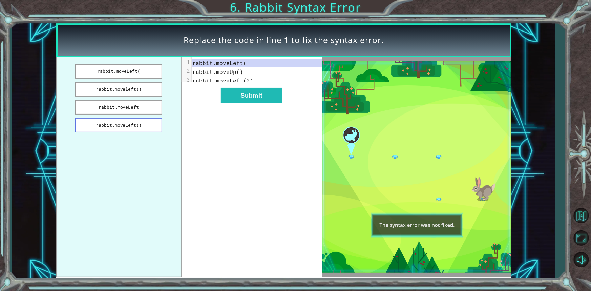
drag, startPoint x: 145, startPoint y: 126, endPoint x: 145, endPoint y: 118, distance: 8.2
click at [145, 126] on button "rabbit.moveLeft()" at bounding box center [118, 125] width 87 height 15
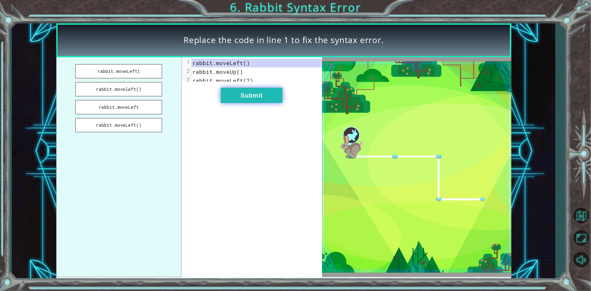
click at [248, 103] on button "Submit" at bounding box center [252, 95] width 62 height 15
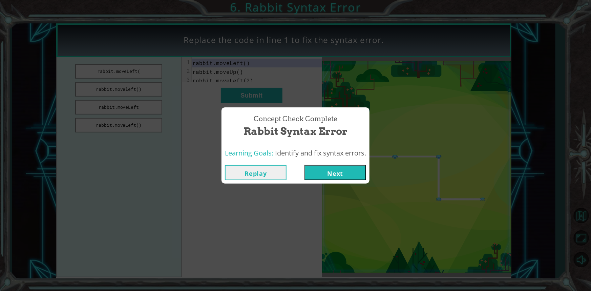
click at [339, 177] on button "Next" at bounding box center [336, 172] width 62 height 15
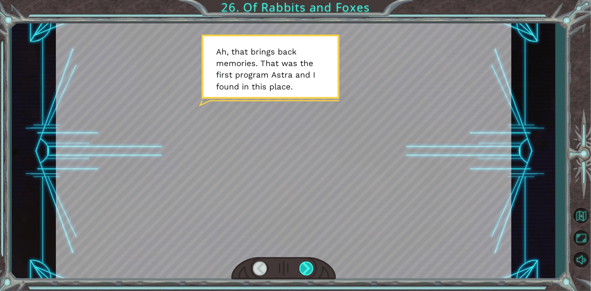
click at [305, 272] on div at bounding box center [307, 269] width 15 height 14
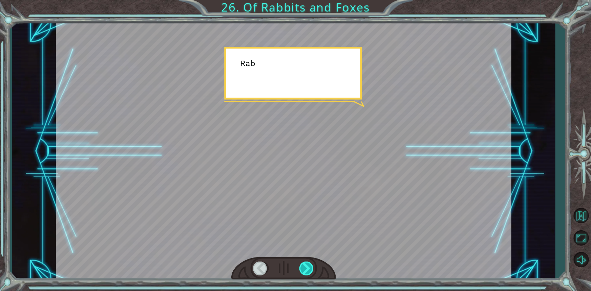
click at [305, 272] on div at bounding box center [307, 269] width 15 height 14
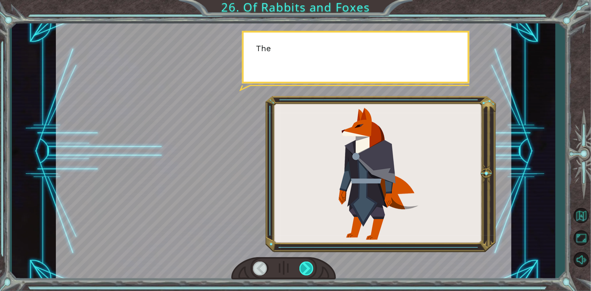
click at [305, 272] on div at bounding box center [307, 269] width 15 height 14
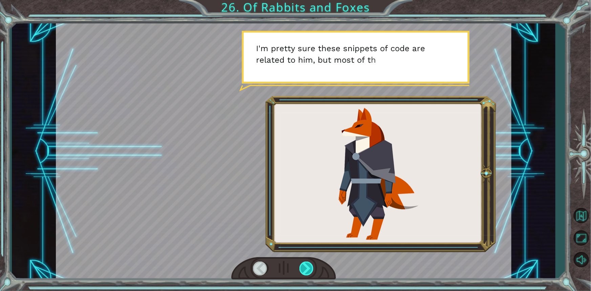
click at [305, 272] on div at bounding box center [307, 269] width 15 height 14
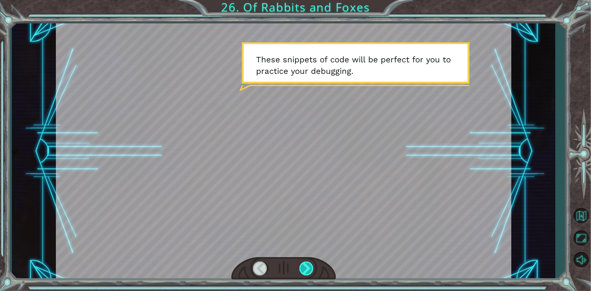
click at [305, 272] on div at bounding box center [307, 269] width 15 height 14
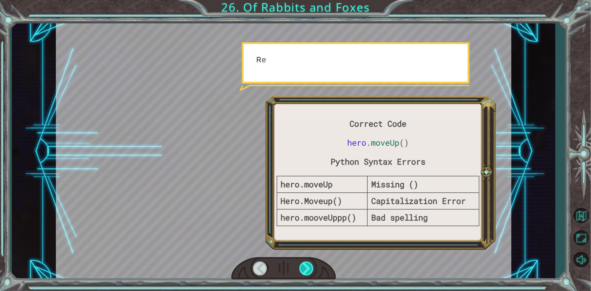
click at [305, 272] on div at bounding box center [307, 269] width 15 height 14
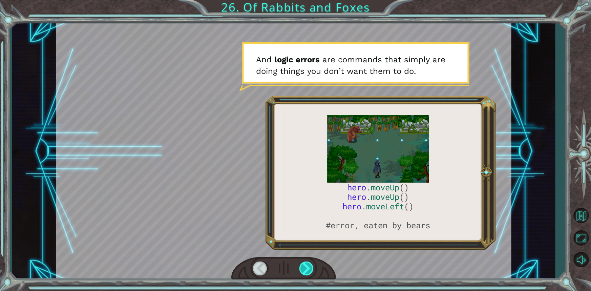
click at [305, 272] on div at bounding box center [307, 269] width 15 height 14
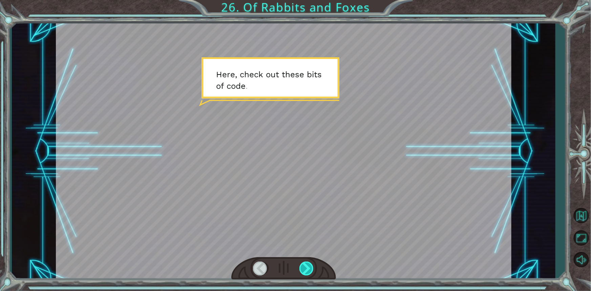
click at [305, 272] on div at bounding box center [307, 269] width 15 height 14
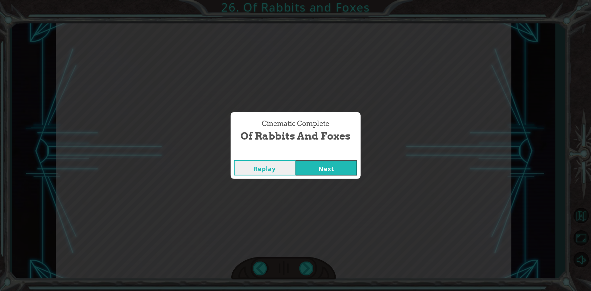
click at [325, 162] on button "Next" at bounding box center [327, 167] width 62 height 15
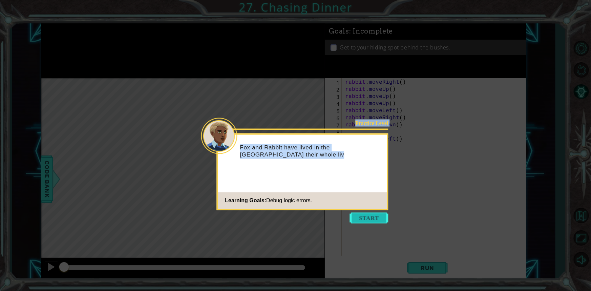
click at [377, 212] on body "1 ההההההההההההההההההההההההההההההההההההההההההההההההההההההההההההההההההההההההההההה…" at bounding box center [295, 145] width 591 height 291
click at [373, 220] on button "Start" at bounding box center [369, 218] width 39 height 11
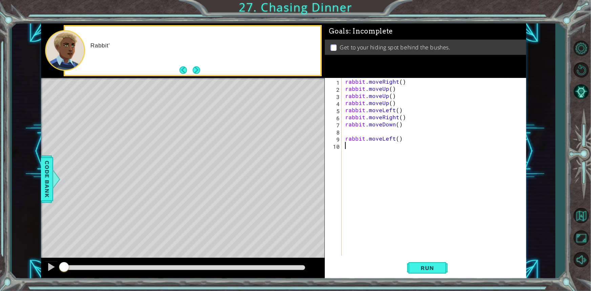
drag, startPoint x: 373, startPoint y: 220, endPoint x: 330, endPoint y: 216, distance: 43.9
click at [364, 129] on div "rabbit . moveRight ( ) rabbit . moveUp ( ) rabbit . moveUp ( ) rabbit . moveUp …" at bounding box center [436, 174] width 184 height 192
click at [400, 83] on div "rabbit . moveRight ( ) rabbit . moveUp ( ) rabbit . moveUp ( ) rabbit . moveUp …" at bounding box center [436, 174] width 184 height 192
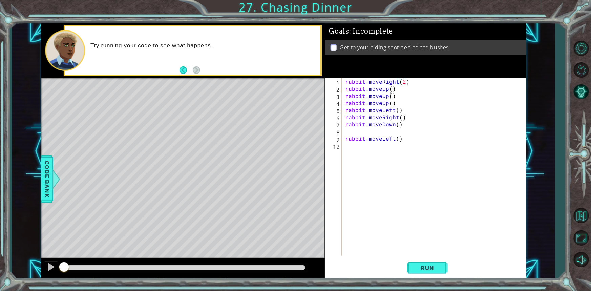
click at [392, 97] on div "rabbit . moveRight ( 2 ) rabbit . moveUp ( ) rabbit . moveUp ( ) rabbit . moveU…" at bounding box center [436, 174] width 184 height 192
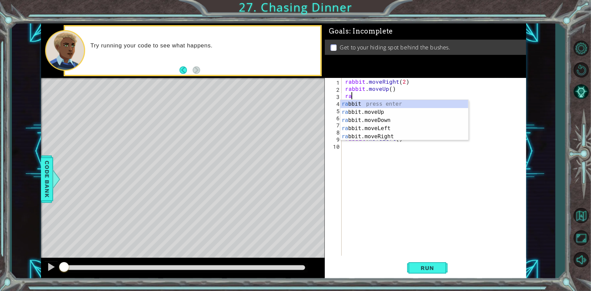
scroll to position [0, 0]
type textarea "r"
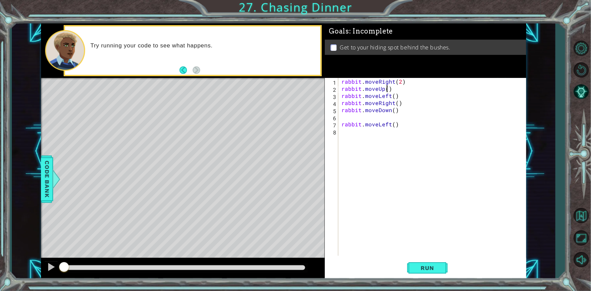
click at [387, 88] on div "rabbit . moveRight ( 2 ) rabbit . moveUp ( ) rabbit . moveLeft ( ) rabbit . mov…" at bounding box center [433, 174] width 187 height 192
click at [392, 95] on div "rabbit . moveRight ( 2 ) rabbit . moveUp ( 2 ) rabbit . moveLeft ( ) rabbit . m…" at bounding box center [433, 174] width 187 height 192
click at [396, 96] on div "rabbit . moveRight ( 2 ) rabbit . moveUp ( 2 ) rabbit . moveLeft ( ) rabbit . m…" at bounding box center [433, 174] width 187 height 192
click at [391, 96] on div "rabbit . moveRight ( 2 ) rabbit . moveUp ( 2 ) rabbit . moveLeft ( ) rabbit . m…" at bounding box center [433, 174] width 187 height 192
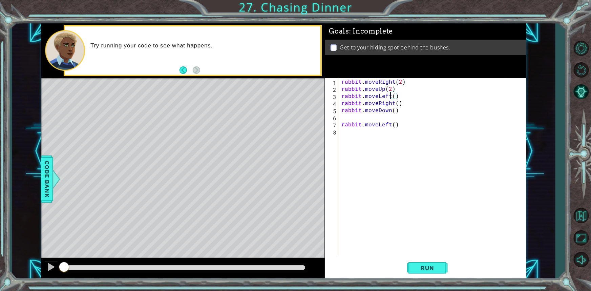
click at [395, 95] on div "rabbit . moveRight ( 2 ) rabbit . moveUp ( 2 ) rabbit . moveLeft ( ) rabbit . m…" at bounding box center [433, 174] width 187 height 192
click at [394, 95] on div "rabbit . moveRight ( 2 ) rabbit . moveUp ( 2 ) rabbit . moveLeft ( ) rabbit . m…" at bounding box center [433, 174] width 187 height 192
click at [394, 101] on div "rabbit . moveRight ( 2 ) rabbit . moveUp ( 2 ) rabbit . moveLeft ( 2 ) rabbit .…" at bounding box center [433, 174] width 187 height 192
click at [401, 103] on div "rabbit . moveRight ( 2 ) rabbit . moveUp ( 2 ) rabbit . moveLeft ( 2 ) rabbit .…" at bounding box center [433, 174] width 187 height 192
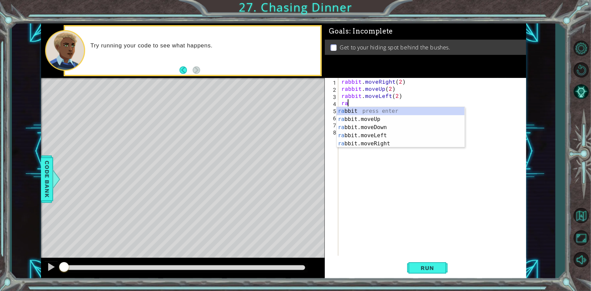
scroll to position [0, 0]
type textarea "r"
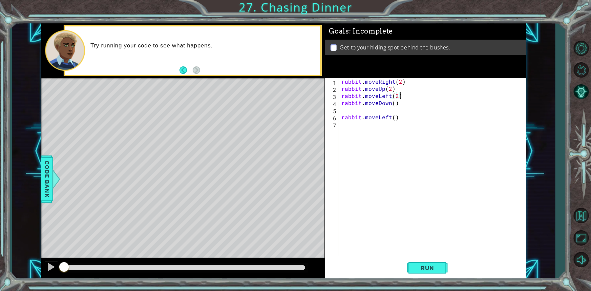
type textarea "rabbit.moveDown()"
click at [413, 107] on div "rabbit . moveRight ( 2 ) rabbit . moveUp ( 2 ) rabbit . moveLeft ( 2 ) rabbit .…" at bounding box center [433, 174] width 187 height 192
type textarea "rabbit.moveDown()"
click at [441, 266] on button "Run" at bounding box center [427, 268] width 41 height 20
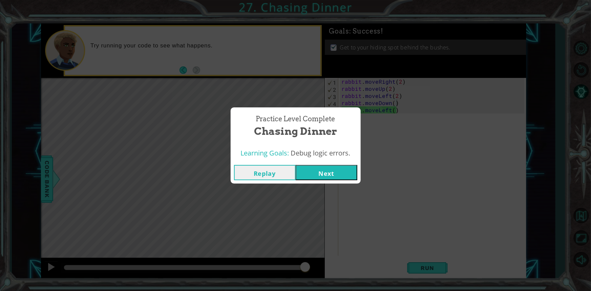
click at [296, 173] on button "Next" at bounding box center [327, 172] width 62 height 15
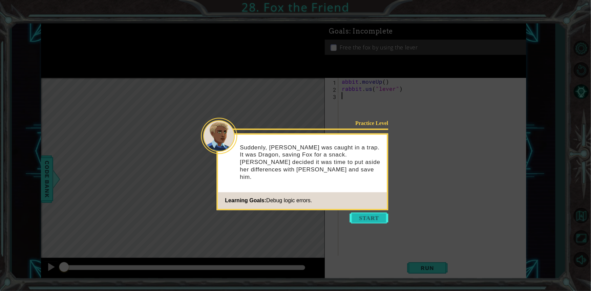
click at [357, 222] on button "Start" at bounding box center [369, 218] width 39 height 11
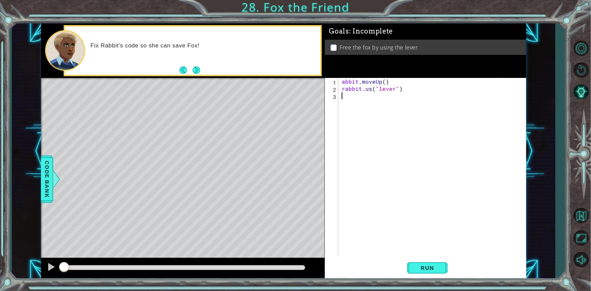
click at [341, 82] on div "abbit . moveUp ( ) rabbit . us ( "lever" )" at bounding box center [434, 174] width 187 height 192
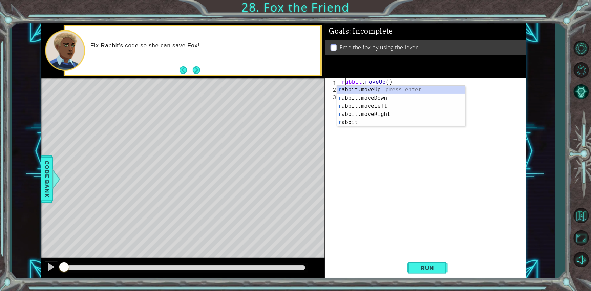
type textarea "rabbit.moveUp()"
click at [361, 141] on div "rabbit . moveUp ( ) rabbit . us ( "lever" )" at bounding box center [434, 174] width 187 height 192
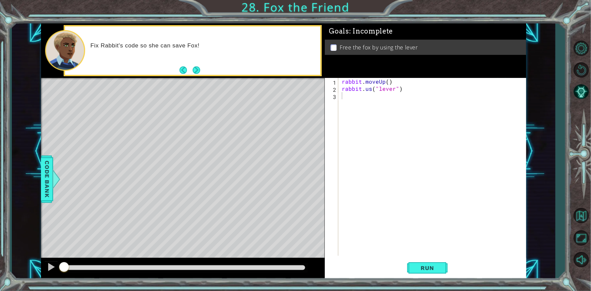
drag, startPoint x: 422, startPoint y: 268, endPoint x: 394, endPoint y: 258, distance: 29.3
click at [419, 268] on span "Run" at bounding box center [427, 268] width 27 height 7
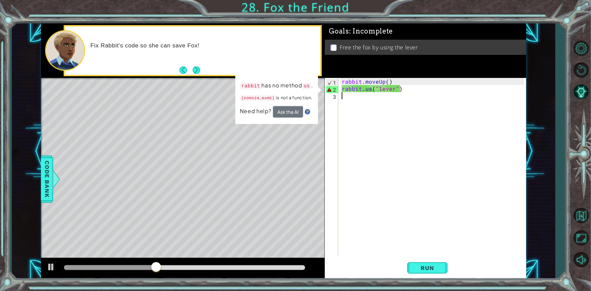
click at [370, 86] on div "rabbit . moveUp ( ) rabbit . us ( "lever" )" at bounding box center [434, 174] width 187 height 192
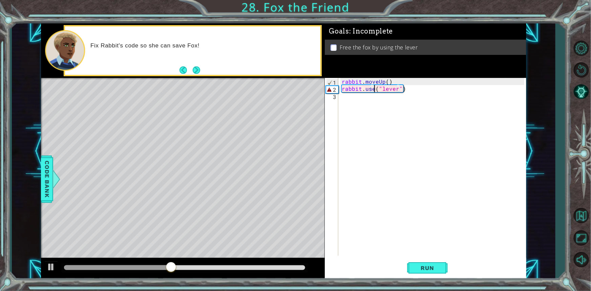
scroll to position [0, 2]
type textarea "rabbit.use("lever")"
click at [423, 263] on button "Run" at bounding box center [427, 268] width 41 height 20
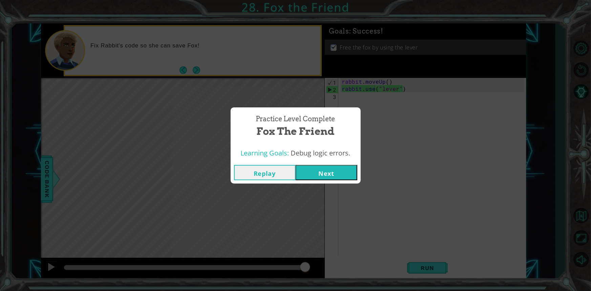
click at [328, 172] on button "Next" at bounding box center [327, 172] width 62 height 15
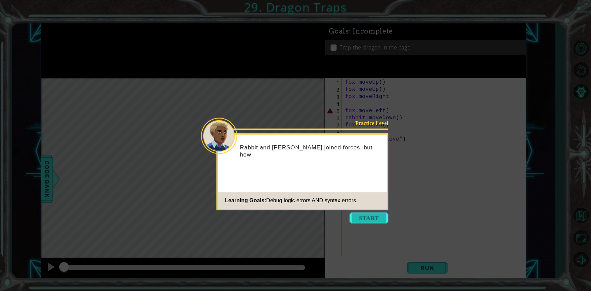
click at [362, 220] on button "Start" at bounding box center [369, 218] width 39 height 11
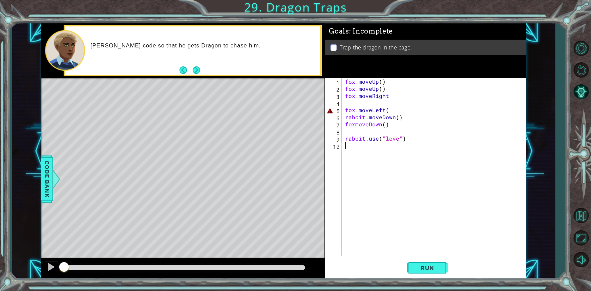
click at [394, 96] on div "fox . moveUp ( ) fox . moveUp ( ) fox . moveRight fox . moveLeft ( rabbit . mov…" at bounding box center [436, 174] width 184 height 192
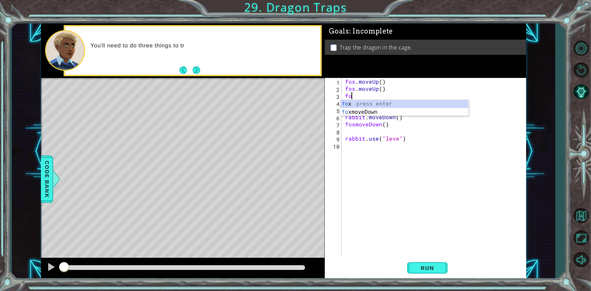
type textarea "f"
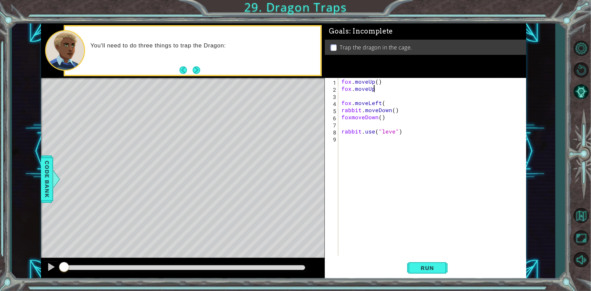
type textarea "f"
type textarea "fox.moveUp(2)"
click at [390, 86] on div "fox . moveUp ( 2 ) fox . moveLeft ( rabbit . moveDown ( ) foxmoveDown ( ) rabbi…" at bounding box center [433, 174] width 187 height 192
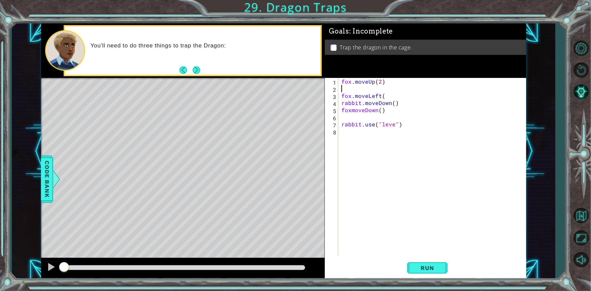
scroll to position [0, 0]
click at [391, 104] on div "rabbit.[PERSON_NAME] own press enter foxmove D own press enter" at bounding box center [401, 109] width 128 height 33
click at [409, 103] on div "fox . moveUp ( 2 ) foxmoveDown fox . moveLeft ( rabbit . moveDown ( ) foxmoveDo…" at bounding box center [433, 174] width 187 height 192
click at [435, 266] on span "Run" at bounding box center [427, 268] width 27 height 7
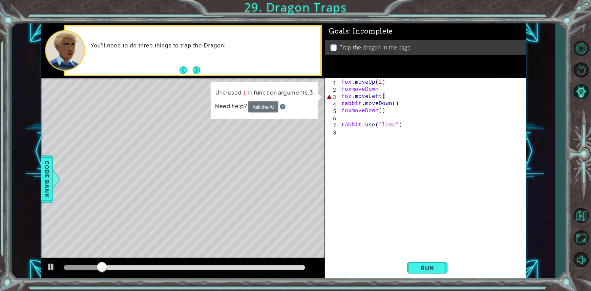
click at [389, 93] on div "fox . moveUp ( 2 ) foxmoveDown fox . moveLeft ( rabbit . moveDown ( ) foxmoveDo…" at bounding box center [433, 174] width 187 height 192
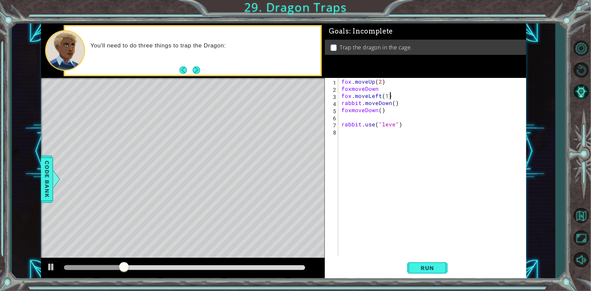
scroll to position [0, 3]
click at [422, 265] on span "Run" at bounding box center [427, 268] width 27 height 7
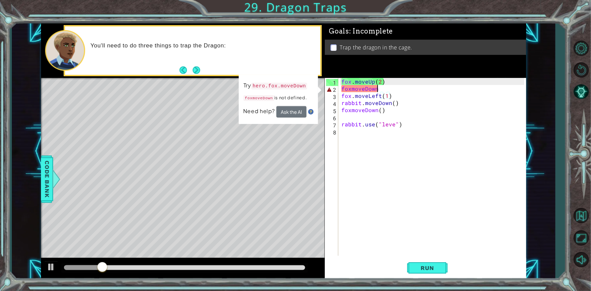
click at [386, 86] on div "fox . moveUp ( 2 ) foxmoveDown fox . moveLeft ( 1 ) rabbit . moveDown ( ) foxmo…" at bounding box center [433, 174] width 187 height 192
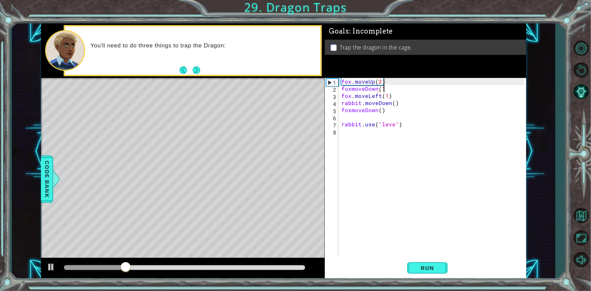
scroll to position [0, 2]
click at [436, 268] on span "Run" at bounding box center [427, 268] width 27 height 7
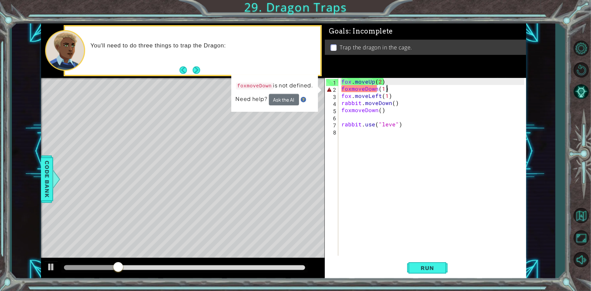
click at [352, 87] on div "fox . moveUp ( 2 ) foxmoveDown ( 1 ) fox . moveLeft ( 1 ) rabbit . moveDown ( )…" at bounding box center [433, 174] width 187 height 192
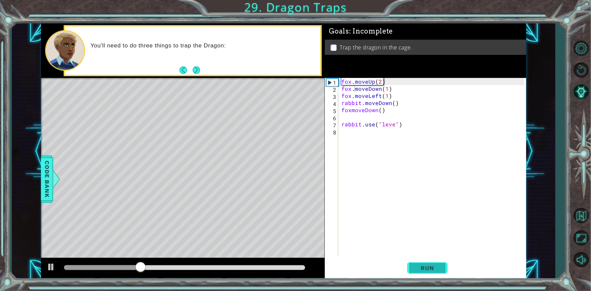
click at [413, 271] on button "Run" at bounding box center [427, 268] width 41 height 20
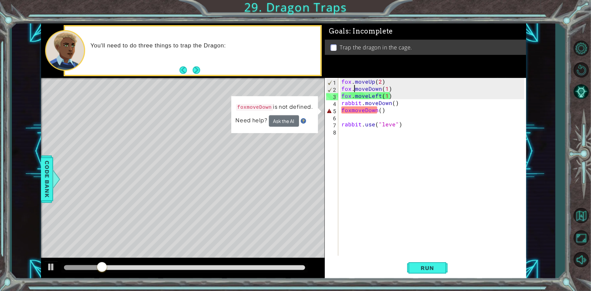
click at [352, 109] on div "fox . moveUp ( 2 ) fox . moveDown ( 1 ) fox . moveLeft ( 1 ) rabbit . moveDown …" at bounding box center [433, 174] width 187 height 192
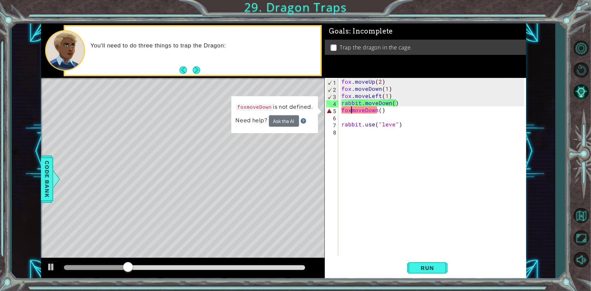
type textarea "fox.moveDown()"
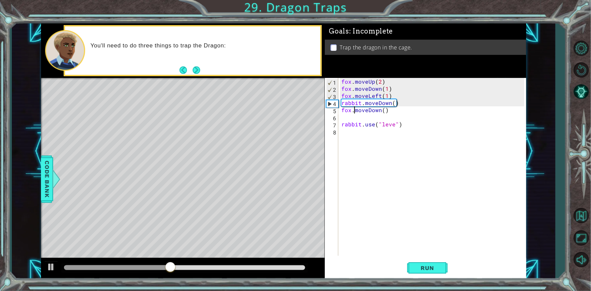
click at [400, 118] on div "fox . moveUp ( 2 ) fox . moveDown ( 1 ) fox . moveLeft ( 1 ) rabbit . moveDown …" at bounding box center [433, 174] width 187 height 192
click at [400, 110] on div "fox . moveUp ( 2 ) fox . moveDown ( 1 ) fox . moveLeft ( 1 ) rabbit . moveDown …" at bounding box center [433, 174] width 187 height 192
click at [403, 103] on div "fox . moveUp ( 2 ) fox . moveDown ( 1 ) fox . moveLeft ( 1 ) rabbit . moveDown …" at bounding box center [433, 174] width 187 height 192
click at [414, 122] on div "fox . moveUp ( 2 ) fox . moveDown ( 1 ) fox . moveLeft ( 1 ) rabbit . moveDown …" at bounding box center [433, 174] width 187 height 192
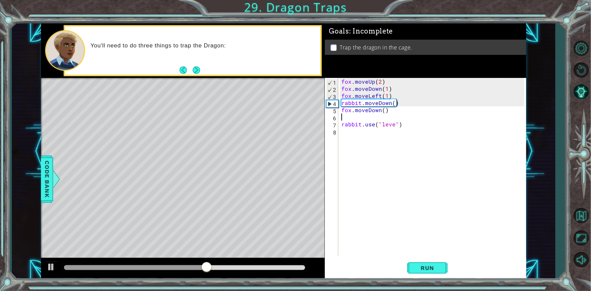
type textarea "rabbit.use("leve")"
type textarea "f"
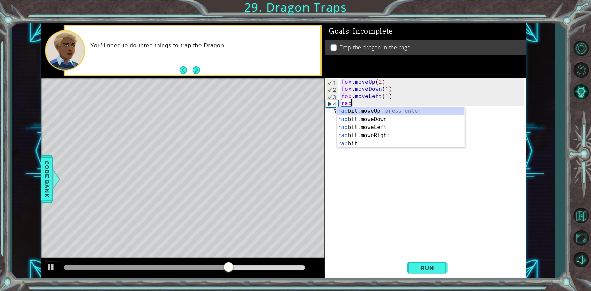
type textarea "r"
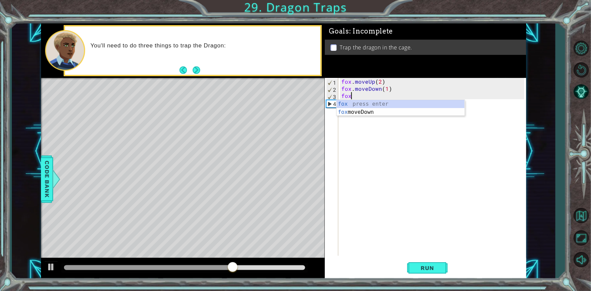
type textarea "f"
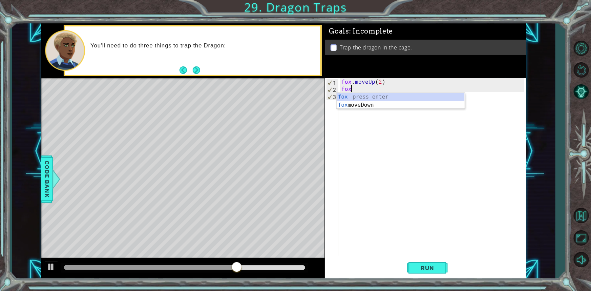
type textarea "f"
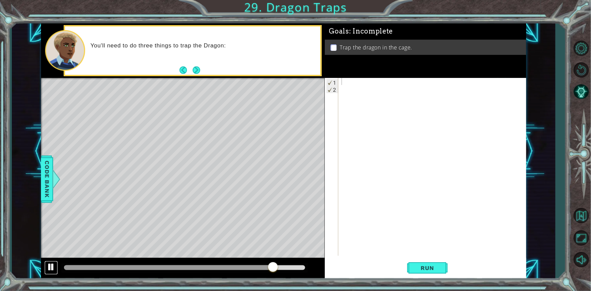
click at [51, 263] on div at bounding box center [51, 267] width 9 height 9
click at [68, 265] on div at bounding box center [184, 267] width 246 height 9
click at [65, 266] on div at bounding box center [169, 267] width 210 height 5
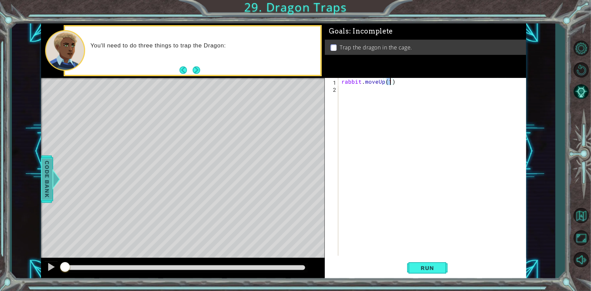
type textarea "rabbit.moveUp(2)"
click at [384, 93] on div "rabbit . moveUp ( 2 )" at bounding box center [433, 174] width 187 height 192
type textarea "l"
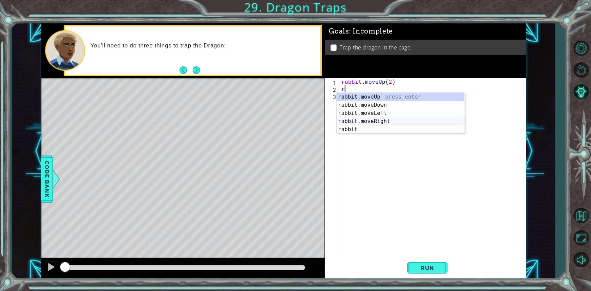
click at [390, 119] on div "r abbit.moveUp press enter r abbit.moveDown press enter r abbit.moveLeft press …" at bounding box center [401, 121] width 128 height 57
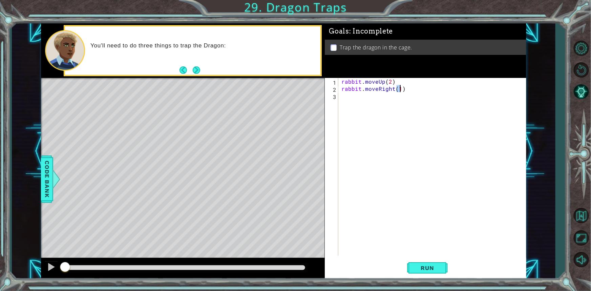
type textarea "rabbit.moveRight(1)"
click at [384, 102] on div "rabbit . moveUp ( 2 ) rabbit . moveRight ( 1 )" at bounding box center [433, 174] width 187 height 192
click at [386, 103] on div "rabbit.move L eft press enter" at bounding box center [401, 112] width 128 height 24
type textarea "rabbit.moveLeft(1)"
click at [386, 103] on div "rabbit . moveUp ( 2 ) rabbit . moveRight ( 1 ) rabbit . moveLeft ( 1 )" at bounding box center [433, 174] width 187 height 192
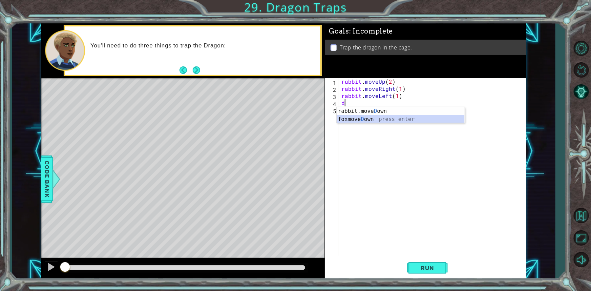
click at [376, 120] on div "rabbit.[PERSON_NAME] own press enter foxmove D own press enter" at bounding box center [401, 123] width 128 height 33
type textarea "f"
click at [360, 96] on div "rabbit . moveUp ( 2 ) rabbit . moveRight ( 1 ) rabbit . moveLeft ( 1 )" at bounding box center [433, 174] width 187 height 192
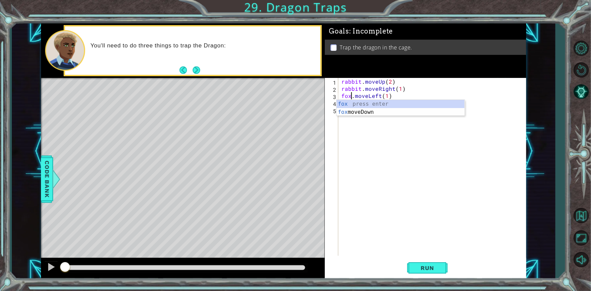
click at [354, 89] on div "rabbit . moveUp ( 2 ) rabbit . moveRight ( 1 ) fox . moveLeft ( 1 )" at bounding box center [433, 174] width 187 height 192
click at [352, 84] on div "rabbit . moveUp ( 2 ) fox . moveRight ( 1 ) fox . moveLeft ( 1 )" at bounding box center [433, 174] width 187 height 192
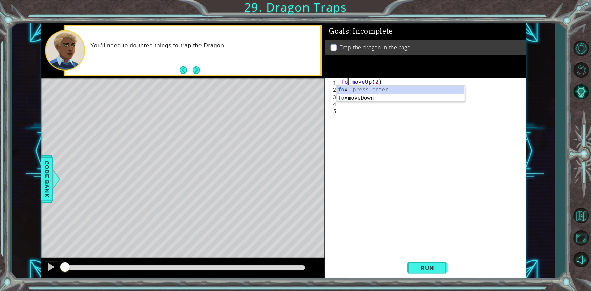
type textarea "fox.moveUp(2)"
click at [353, 102] on div "fox . moveUp ( 2 ) fox . moveRight ( 1 ) fox . moveLeft ( 1 )" at bounding box center [433, 174] width 187 height 192
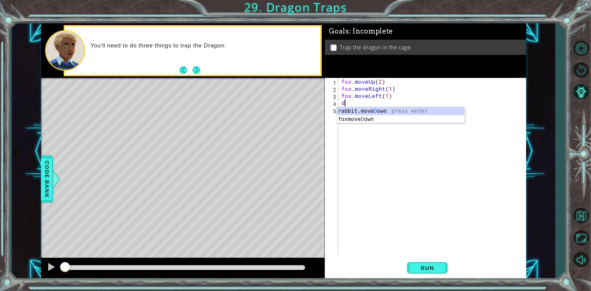
click at [358, 113] on div "rabbit.[PERSON_NAME] own press enter foxmove D own press enter" at bounding box center [401, 123] width 128 height 33
type textarea "rabbit.moveDown(1)"
click at [360, 113] on div "fox . moveUp ( 2 ) fox . moveRight ( 1 ) fox . moveLeft ( 1 ) rabbit . moveDown…" at bounding box center [433, 174] width 187 height 192
click at [364, 121] on div "rabbit.move L eft press enter" at bounding box center [401, 126] width 128 height 24
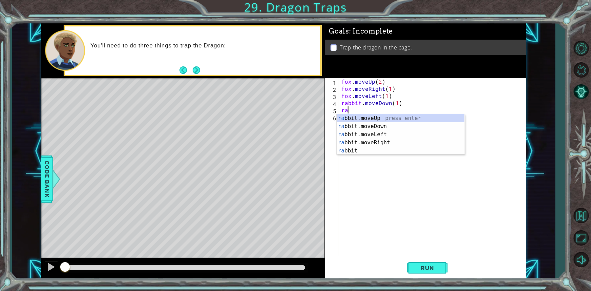
type textarea "r"
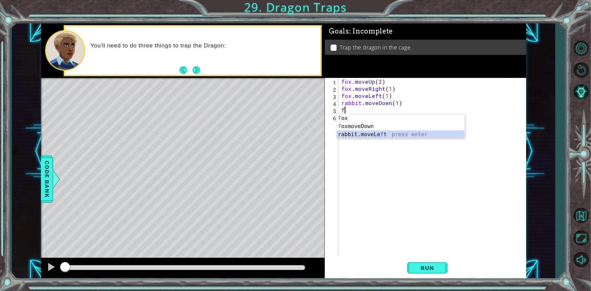
click at [393, 134] on div "f ox press enter f oxmoveDown press enter rabbit.moveLe f t press enter" at bounding box center [401, 134] width 128 height 41
type textarea "rabbit.moveLeft(1)"
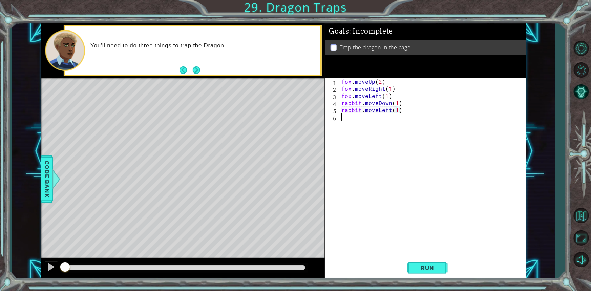
click at [398, 119] on div "fox . moveUp ( 2 ) fox . moveRight ( 1 ) fox . moveLeft ( 1 ) rabbit . moveDown…" at bounding box center [433, 174] width 187 height 192
click at [344, 104] on div "fox . moveUp ( 2 ) fox . moveRight ( 1 ) fox . moveLeft ( 1 ) rabbit . moveDown…" at bounding box center [433, 174] width 187 height 192
click at [346, 103] on div "fox . moveUp ( 2 ) fox . moveRight ( 1 ) fox . moveLeft ( 1 ) rabbit . moveDown…" at bounding box center [433, 174] width 187 height 192
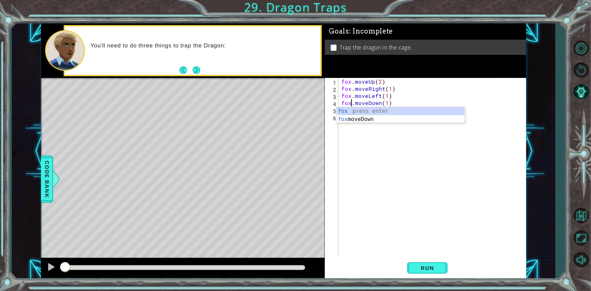
type textarea "fox.moveDown(1)"
click at [351, 137] on div "fox . moveUp ( 2 ) fox . moveRight ( 1 ) fox . moveLeft ( 1 ) fox . moveDown ( …" at bounding box center [433, 174] width 187 height 192
click at [351, 107] on div "fox . moveUp ( 2 ) fox . moveRight ( 1 ) fox . moveLeft ( 1 ) fox . moveDown ( …" at bounding box center [433, 174] width 187 height 192
type textarea "fox.moveLeft(1)"
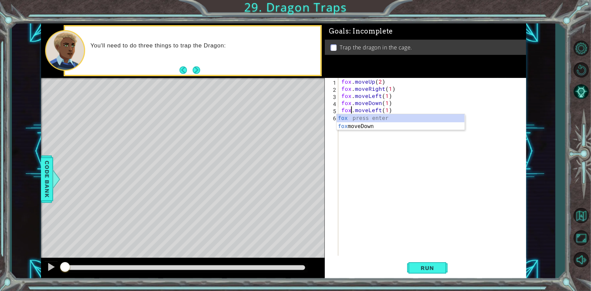
click at [355, 141] on div "fox . moveUp ( 2 ) fox . moveRight ( 1 ) fox . moveLeft ( 1 ) fox . moveDown ( …" at bounding box center [433, 174] width 187 height 192
type textarea "u"
click at [431, 271] on button "Run" at bounding box center [427, 268] width 41 height 20
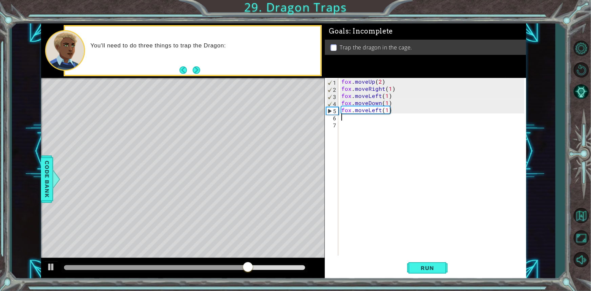
click at [400, 110] on div "fox . moveUp ( 2 ) fox . moveRight ( 1 ) fox . moveLeft ( 1 ) fox . moveDown ( …" at bounding box center [433, 174] width 187 height 192
type textarea "fox.moveLeft(1)"
click at [363, 117] on div "fox . moveUp ( 2 ) fox . moveRight ( 1 ) fox . moveLeft ( 1 ) fox . moveDown ( …" at bounding box center [433, 174] width 187 height 192
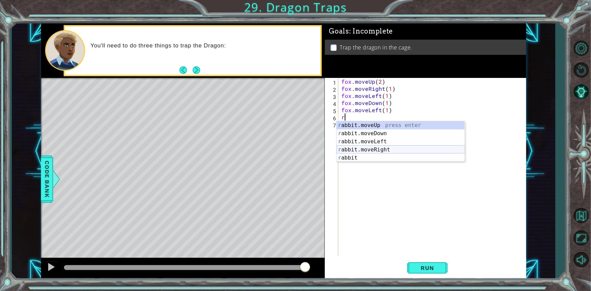
click at [366, 152] on div "r abbit.moveUp press enter r abbit.moveDown press enter r abbit.moveLeft press …" at bounding box center [401, 149] width 128 height 57
type textarea "rabbit.moveRight(1)"
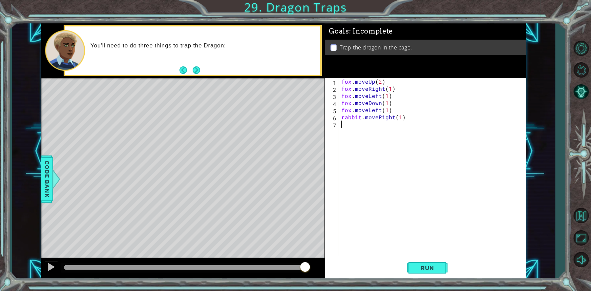
click at [366, 137] on div "fox . moveUp ( 2 ) fox . moveRight ( 1 ) fox . moveLeft ( 1 ) fox . moveDown ( …" at bounding box center [433, 174] width 187 height 192
click at [354, 117] on div "fox . moveUp ( 2 ) fox . moveRight ( 1 ) fox . moveLeft ( 1 ) fox . moveDown ( …" at bounding box center [433, 174] width 187 height 192
type textarea "fox.moveRight(1)"
click at [358, 150] on div "fox . moveUp ( 2 ) fox . moveRight ( 1 ) fox . moveLeft ( 1 ) fox . moveDown ( …" at bounding box center [433, 174] width 187 height 192
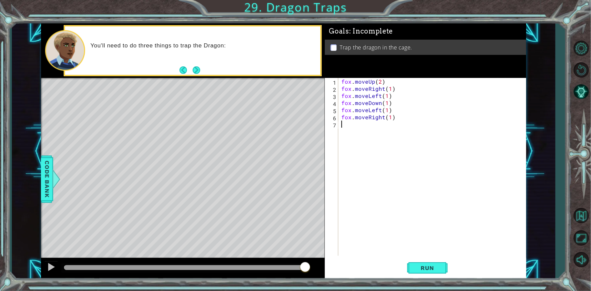
type textarea "f"
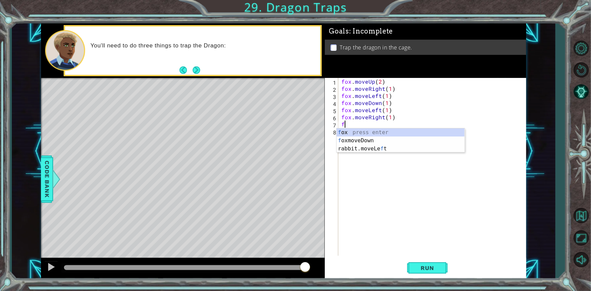
click at [368, 167] on div "fox . moveUp ( 2 ) fox . moveRight ( 1 ) fox . moveLeft ( 1 ) fox . moveDown ( …" at bounding box center [433, 174] width 187 height 192
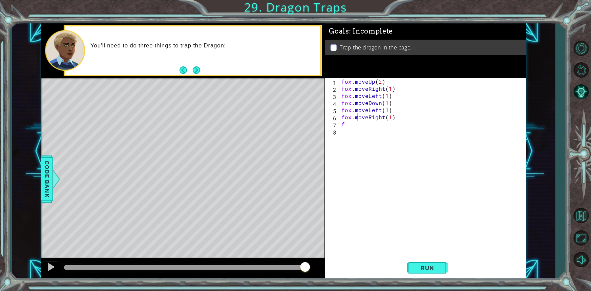
click at [358, 120] on div "fox . moveUp ( 2 ) fox . moveRight ( 1 ) fox . moveLeft ( 1 ) fox . moveDown ( …" at bounding box center [433, 174] width 187 height 192
click at [353, 122] on div "fox . moveUp ( 2 ) fox . moveRight ( 1 ) fox . moveLeft ( 1 ) fox . moveDown ( …" at bounding box center [433, 174] width 187 height 192
type textarea "f"
click at [350, 129] on div "rabbit.move L eft press enter" at bounding box center [401, 140] width 128 height 24
click at [349, 124] on div "fox . moveUp ( 2 ) fox . moveRight ( 1 ) fox . moveLeft ( 1 ) fox . moveDown ( …" at bounding box center [433, 174] width 187 height 192
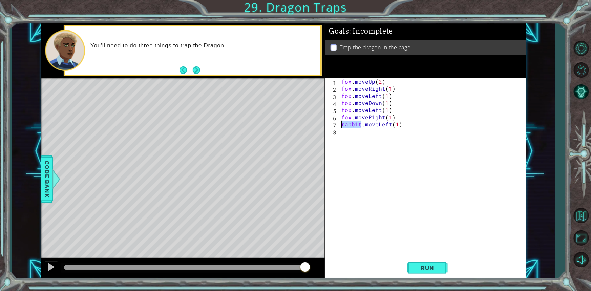
click at [349, 124] on div "fox . moveUp ( 2 ) fox . moveRight ( 1 ) fox . moveLeft ( 1 ) fox . moveDown ( …" at bounding box center [433, 174] width 187 height 192
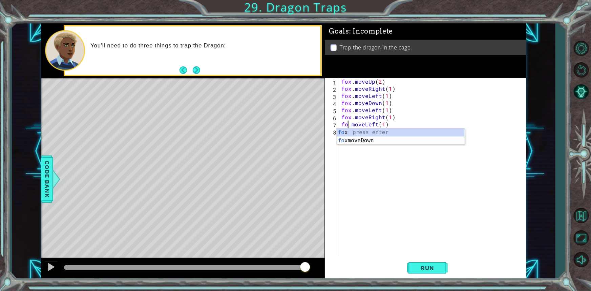
type textarea "fox.moveLeft(1)"
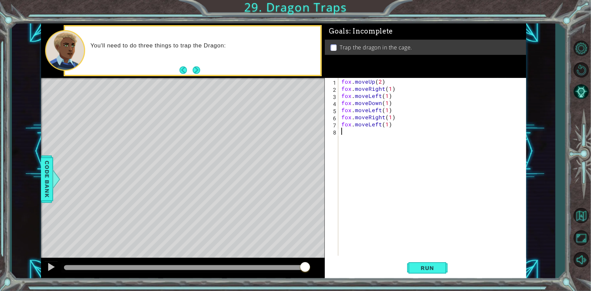
click at [350, 154] on div "fox . moveUp ( 2 ) fox . moveRight ( 1 ) fox . moveLeft ( 1 ) fox . moveDown ( …" at bounding box center [433, 174] width 187 height 192
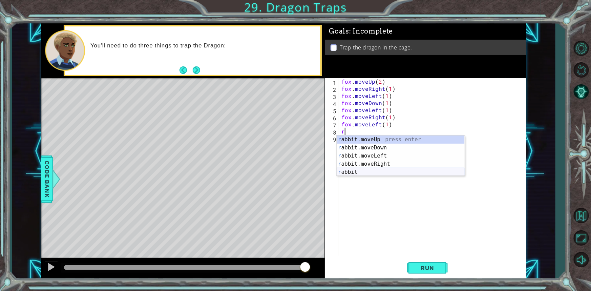
click at [363, 172] on div "r abbit.moveUp press enter r abbit.moveDown press enter r abbit.moveLeft press …" at bounding box center [401, 164] width 128 height 57
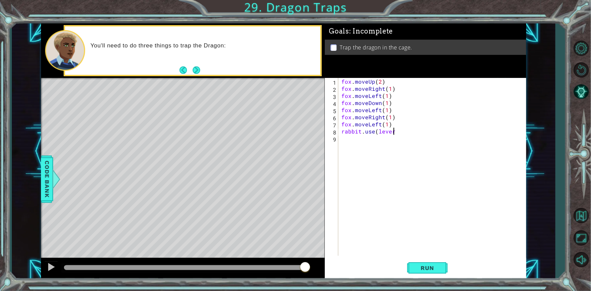
scroll to position [0, 3]
type textarea "rabbit.use(lever)"
click at [436, 265] on span "Run" at bounding box center [427, 268] width 27 height 7
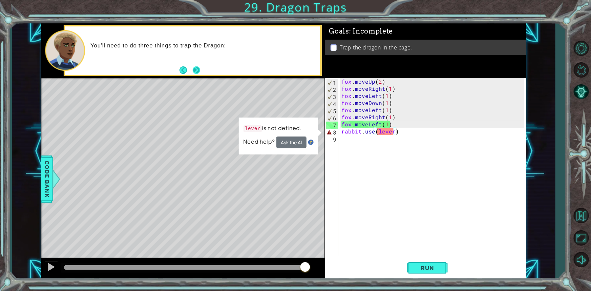
click at [195, 71] on button "Next" at bounding box center [196, 69] width 7 height 7
